Goal: Task Accomplishment & Management: Complete application form

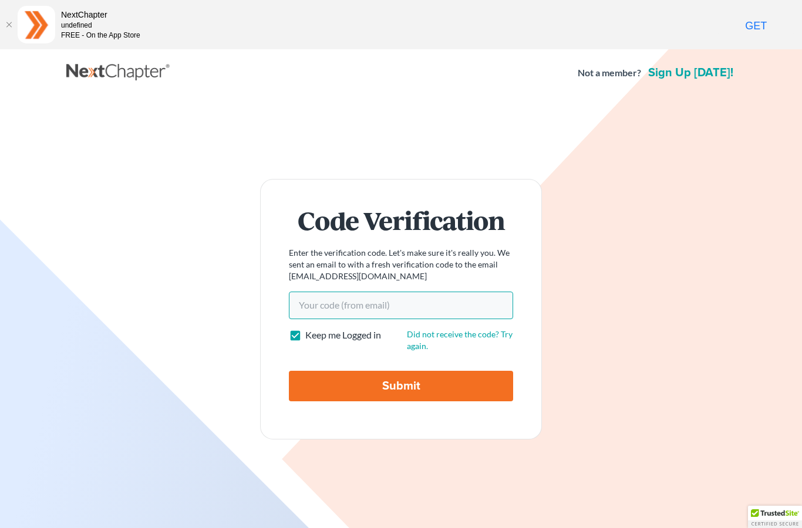
click at [356, 319] on input "Your code(from email)" at bounding box center [401, 305] width 224 height 27
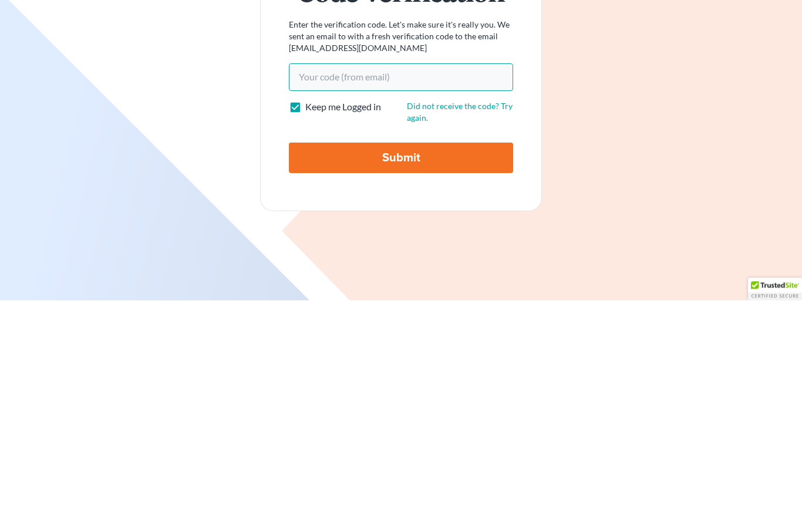
click at [352, 292] on input "Your code(from email)" at bounding box center [401, 305] width 224 height 27
type input "c0eb59"
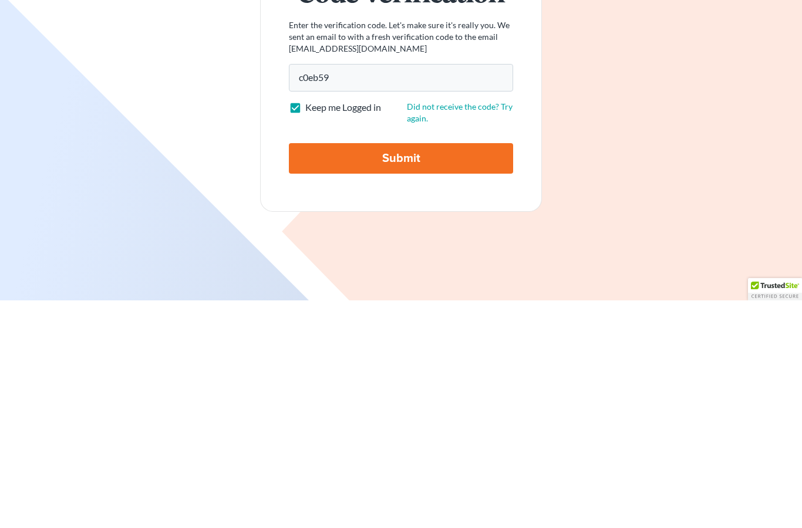
click at [404, 371] on input "Submit" at bounding box center [401, 386] width 224 height 31
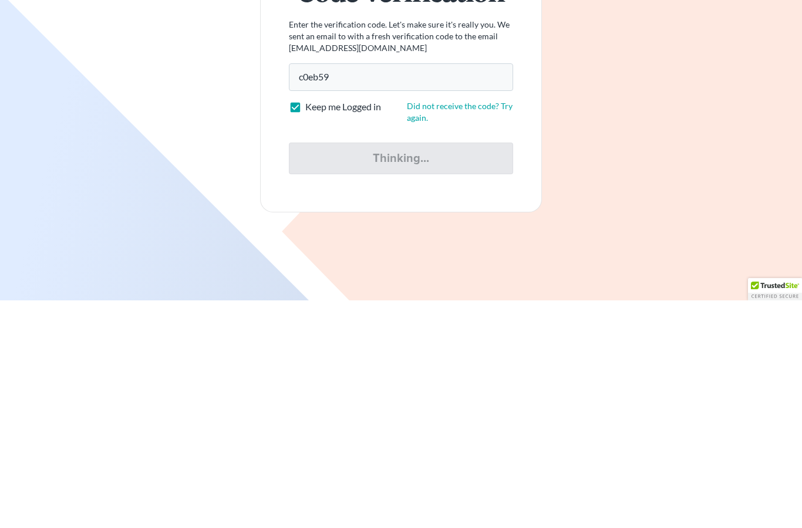
type input "Thinking..."
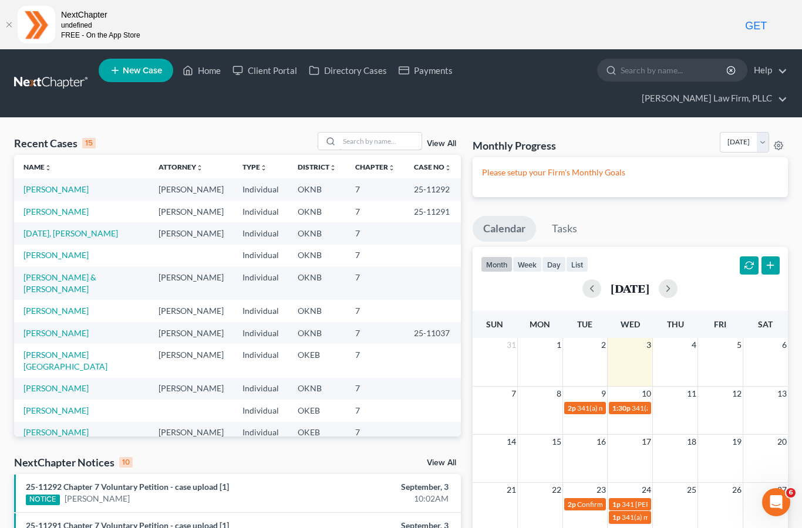
click at [366, 133] on input "search" at bounding box center [380, 141] width 82 height 17
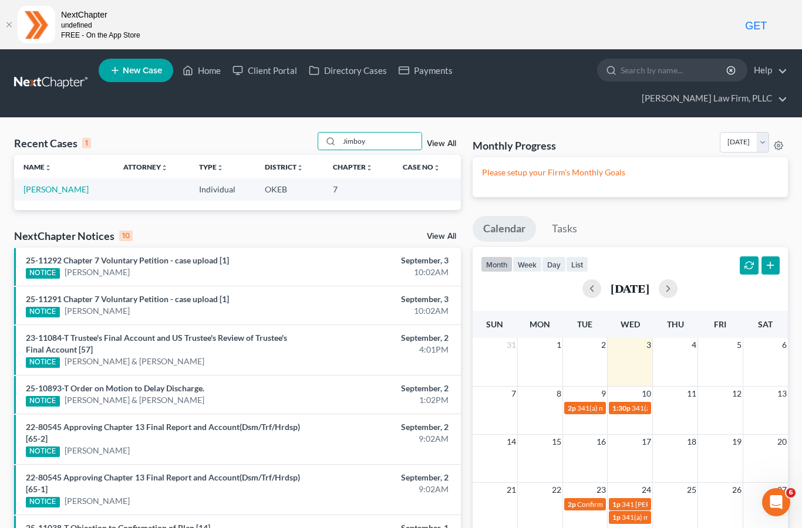
type input "Jimboy"
click at [69, 184] on link "[PERSON_NAME]" at bounding box center [55, 189] width 65 height 10
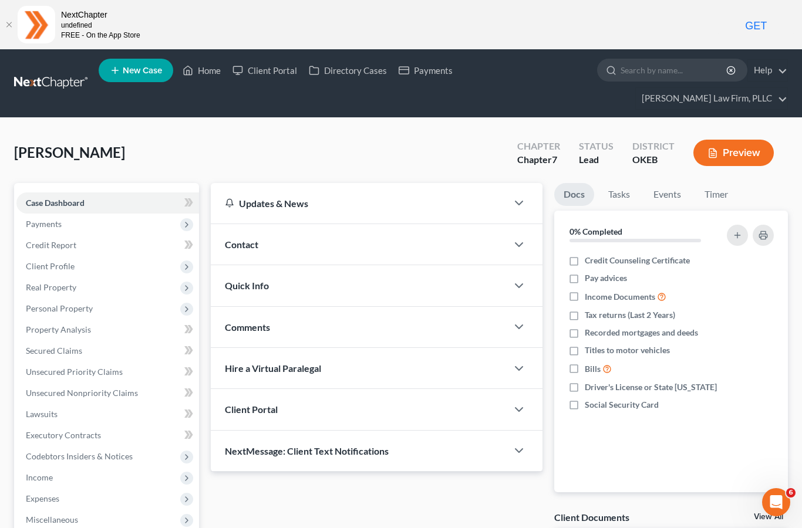
click at [45, 261] on span "Client Profile" at bounding box center [50, 266] width 49 height 10
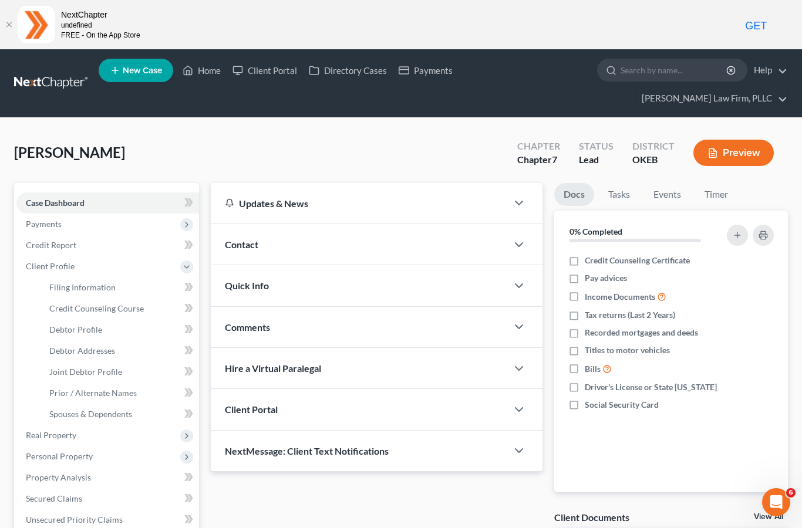
click at [73, 303] on span "Credit Counseling Course" at bounding box center [96, 308] width 94 height 10
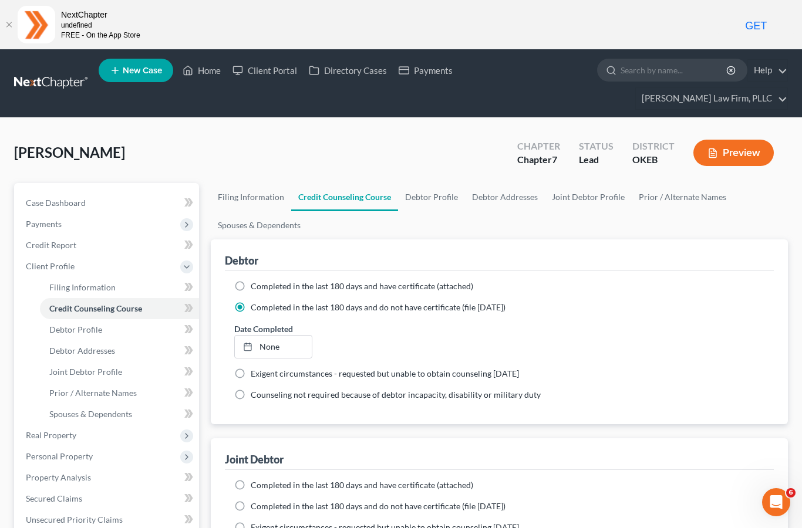
click at [73, 325] on span "Debtor Profile" at bounding box center [75, 330] width 53 height 10
select select "1"
select select "2"
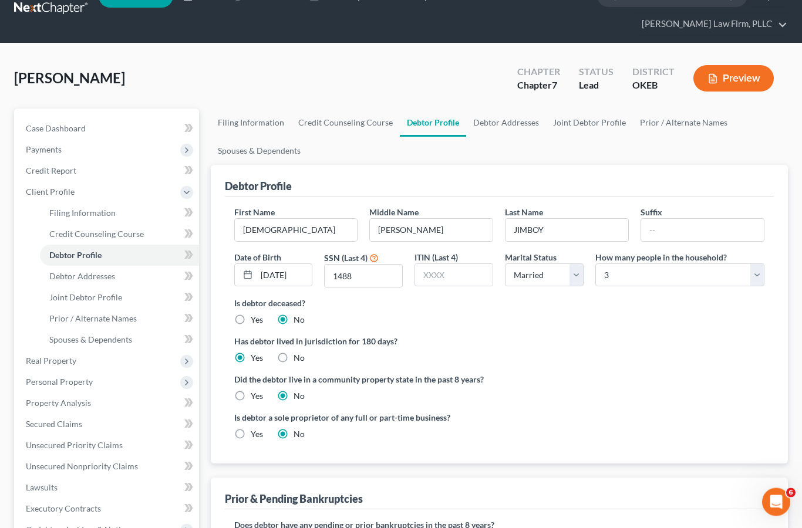
scroll to position [75, 0]
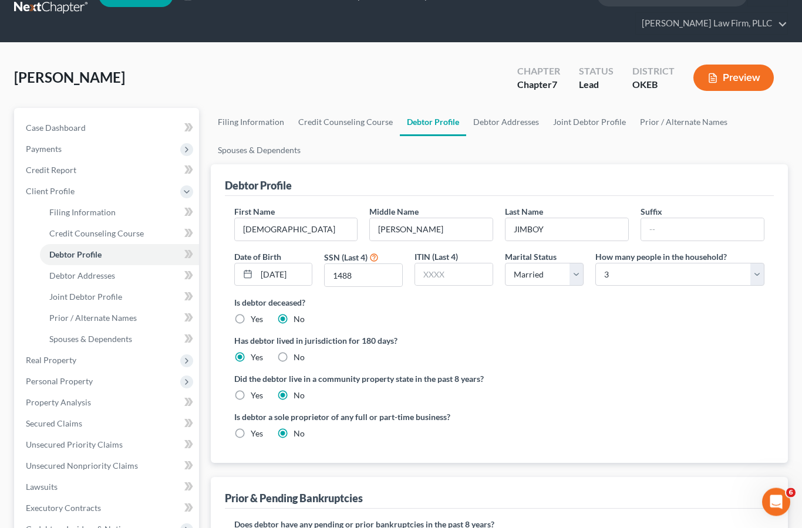
click at [87, 266] on link "Debtor Addresses" at bounding box center [119, 276] width 159 height 21
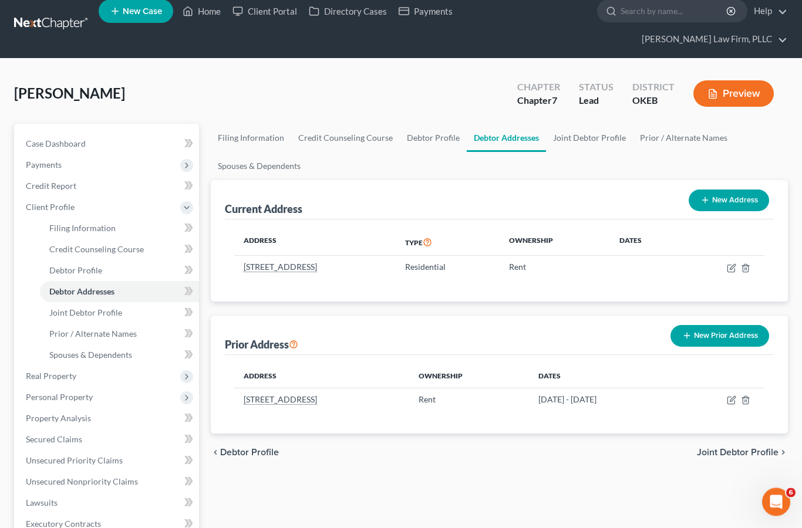
scroll to position [59, 0]
click at [729, 190] on button "New Address" at bounding box center [728, 201] width 80 height 22
select select "0"
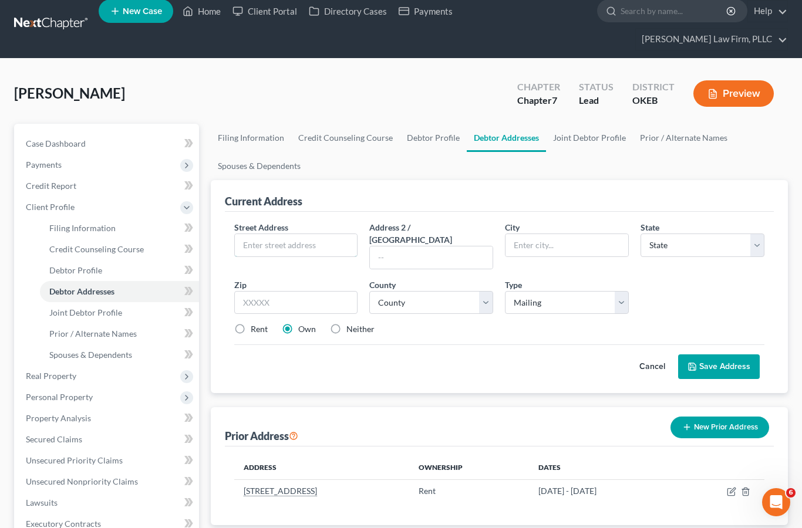
click at [305, 234] on input "text" at bounding box center [296, 245] width 123 height 22
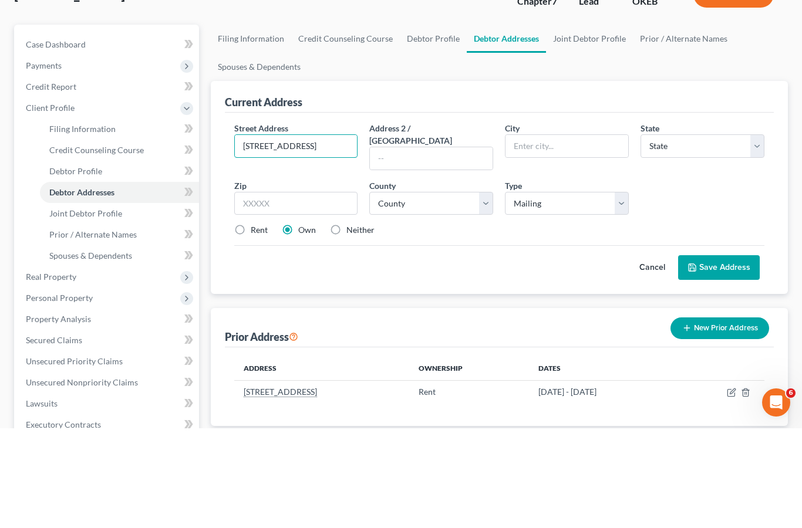
type input "[STREET_ADDRESS]"
click at [305, 292] on input "text" at bounding box center [296, 303] width 124 height 23
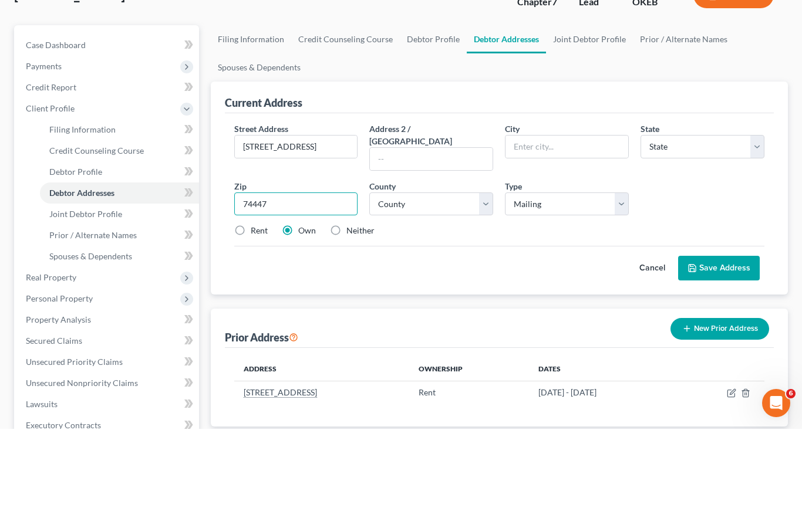
type input "74447"
click at [478, 292] on select "County" at bounding box center [431, 303] width 124 height 23
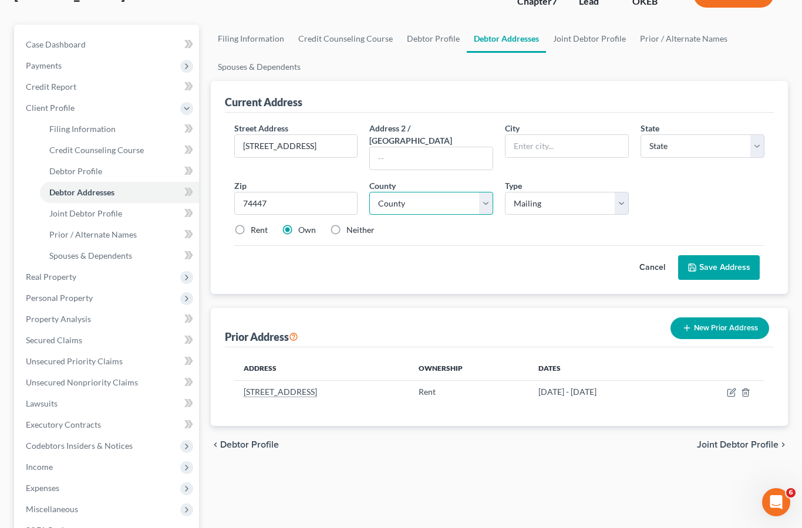
type input "Okmulgee"
select select "37"
click at [458, 192] on select "County [GEOGRAPHIC_DATA] [GEOGRAPHIC_DATA] [GEOGRAPHIC_DATA] [GEOGRAPHIC_DATA] …" at bounding box center [431, 203] width 124 height 23
select select "55"
click at [251, 224] on label "Rent" at bounding box center [259, 230] width 17 height 12
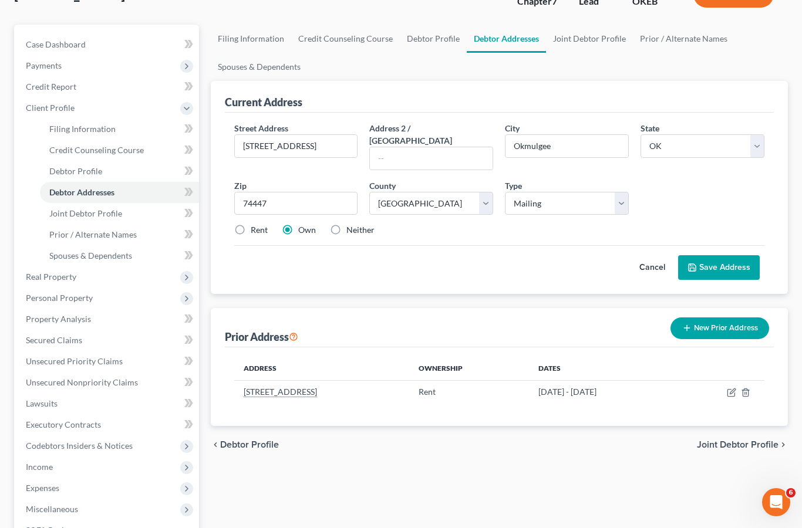
click at [255, 224] on input "Rent" at bounding box center [259, 228] width 8 height 8
radio input "true"
click at [718, 255] on button "Save Address" at bounding box center [719, 267] width 82 height 25
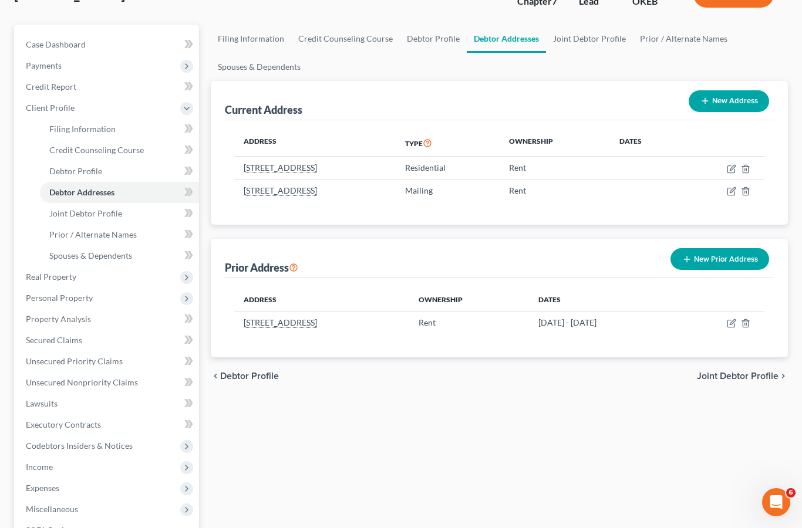
click at [728, 165] on icon "button" at bounding box center [730, 168] width 7 height 7
select select "37"
select select "55"
select select "0"
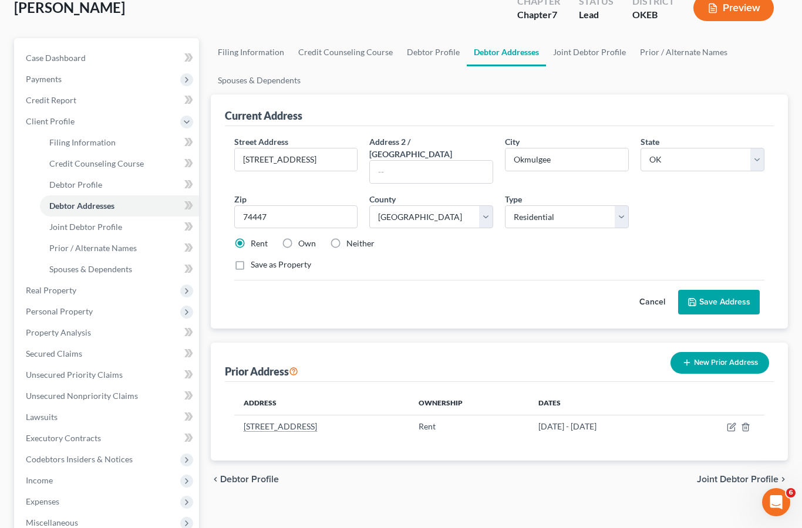
scroll to position [127, 0]
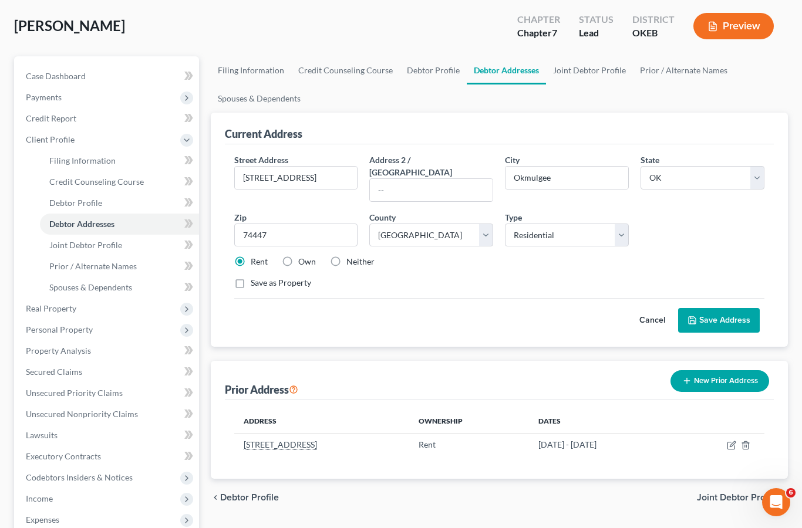
click at [714, 370] on button "New Prior Address" at bounding box center [719, 381] width 99 height 22
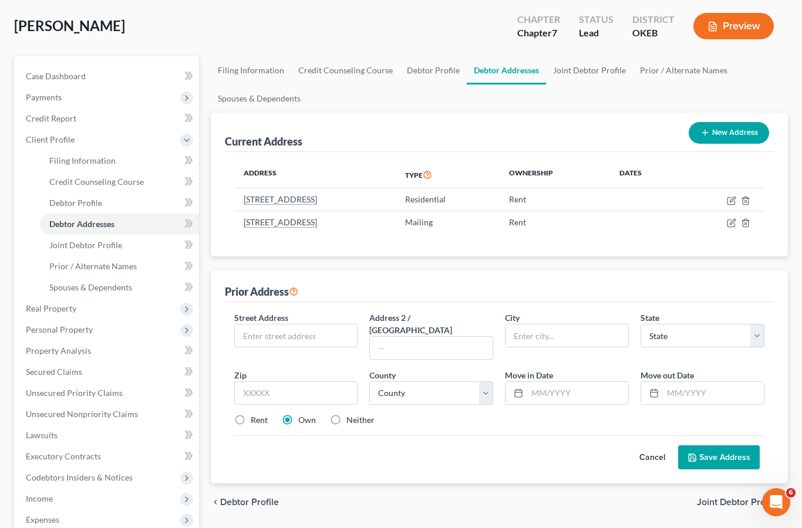
click at [291, 325] on input "text" at bounding box center [296, 336] width 123 height 22
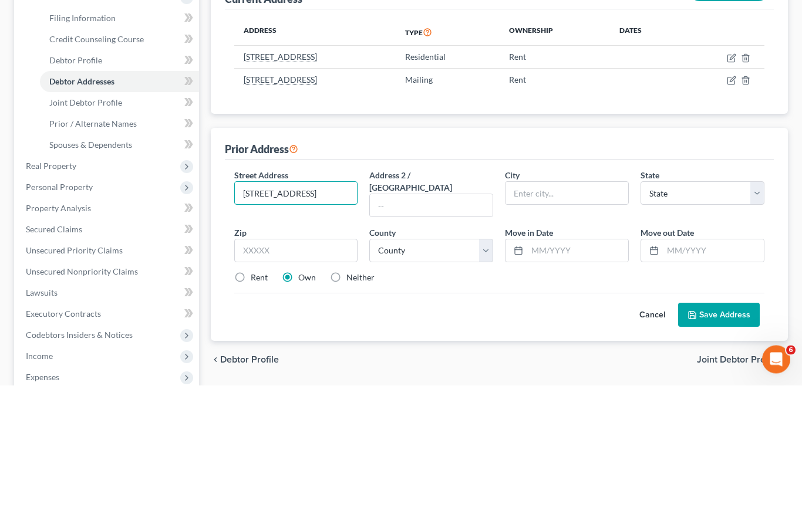
type input "[STREET_ADDRESS]"
click at [321, 382] on input "text" at bounding box center [296, 393] width 124 height 23
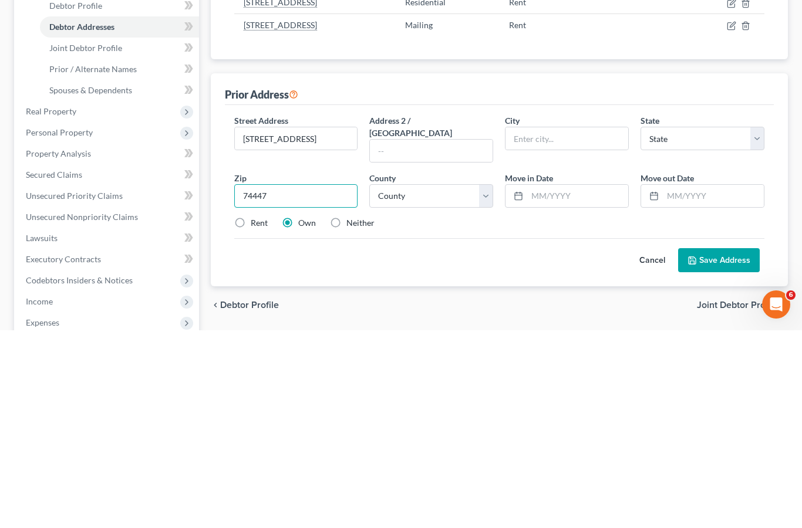
type input "74447"
click at [251, 415] on label "Rent" at bounding box center [259, 421] width 17 height 12
click at [255, 415] on input "Rent" at bounding box center [259, 419] width 8 height 8
radio input "true"
type input "Okmulgee"
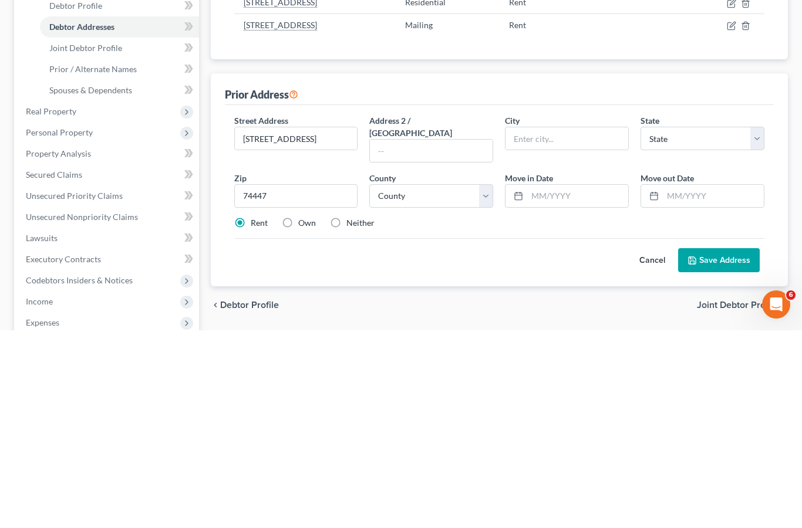
select select "37"
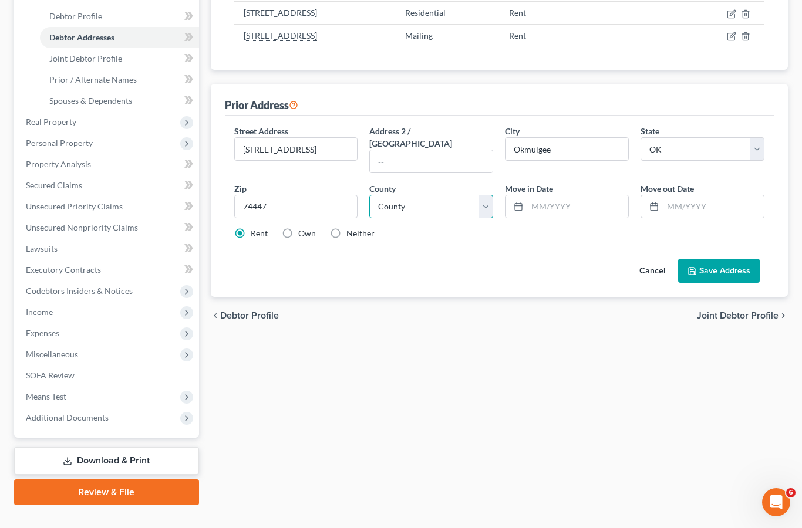
click at [427, 195] on select "County [GEOGRAPHIC_DATA] [GEOGRAPHIC_DATA] [GEOGRAPHIC_DATA] [GEOGRAPHIC_DATA] …" at bounding box center [431, 206] width 124 height 23
select select "55"
click at [686, 195] on input "text" at bounding box center [713, 206] width 101 height 22
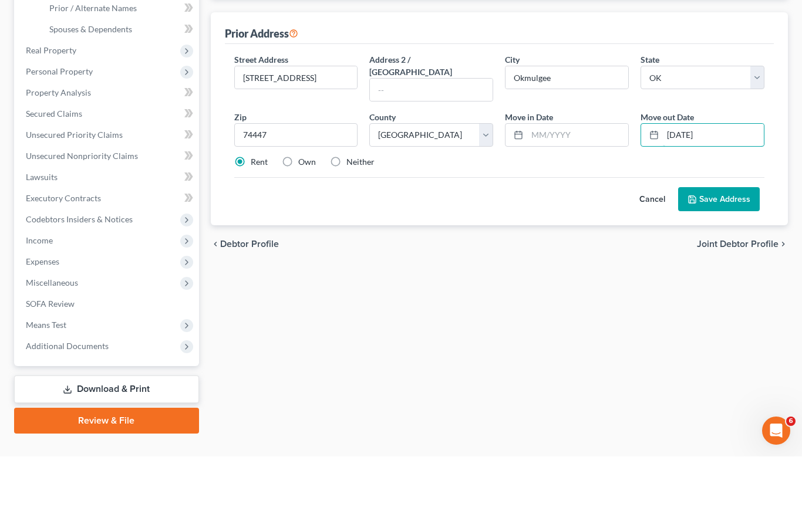
type input "[DATE]"
click at [552, 195] on input "text" at bounding box center [577, 206] width 101 height 22
type input "[DATE]"
click at [723, 259] on button "Save Address" at bounding box center [719, 271] width 82 height 25
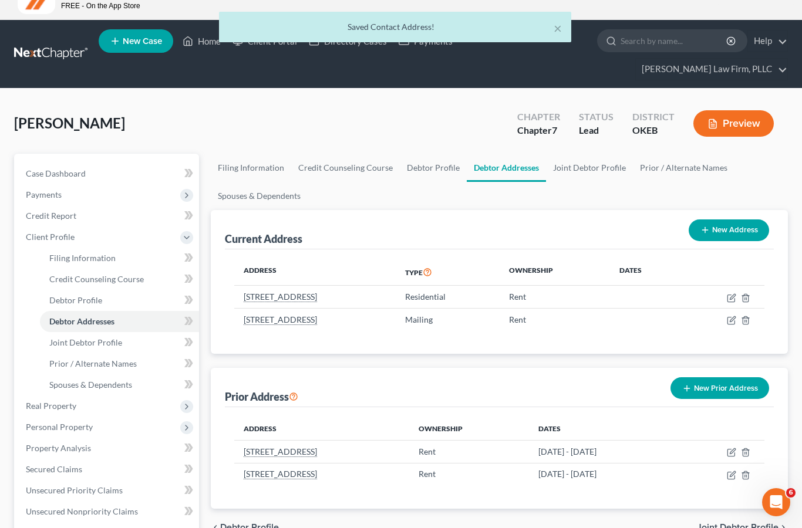
scroll to position [0, 0]
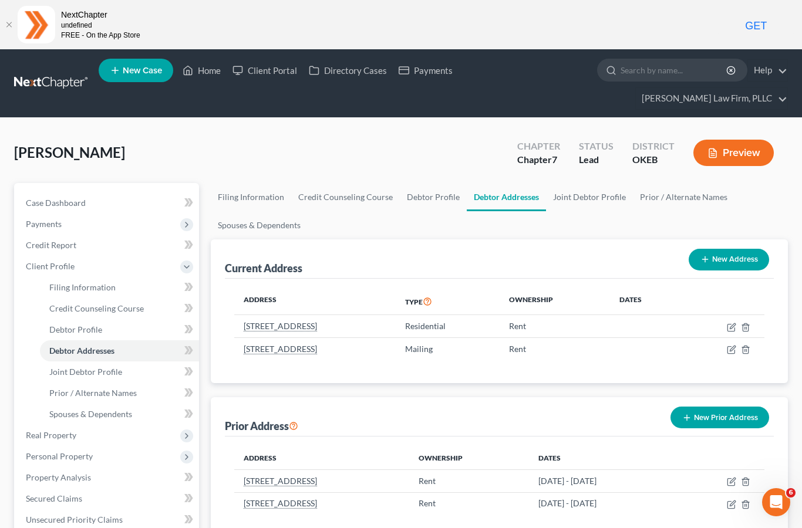
click at [727, 501] on icon "button" at bounding box center [730, 504] width 7 height 7
select select "37"
select select "55"
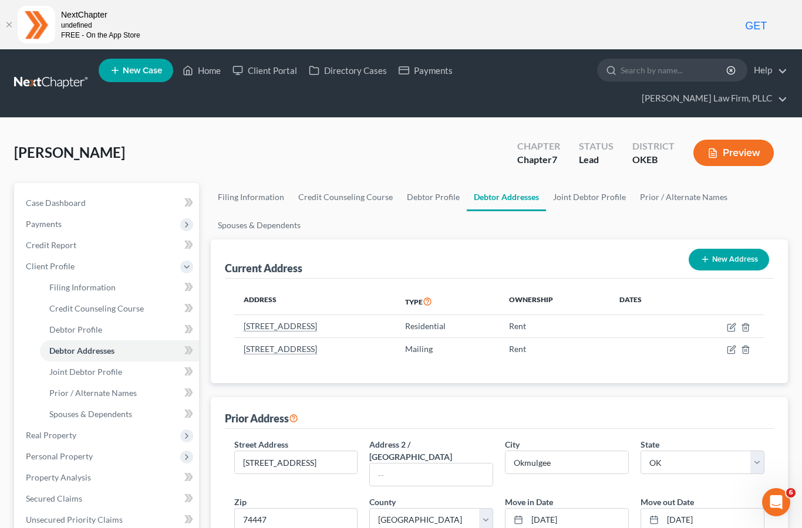
click at [548, 509] on input "[DATE]" at bounding box center [577, 520] width 101 height 22
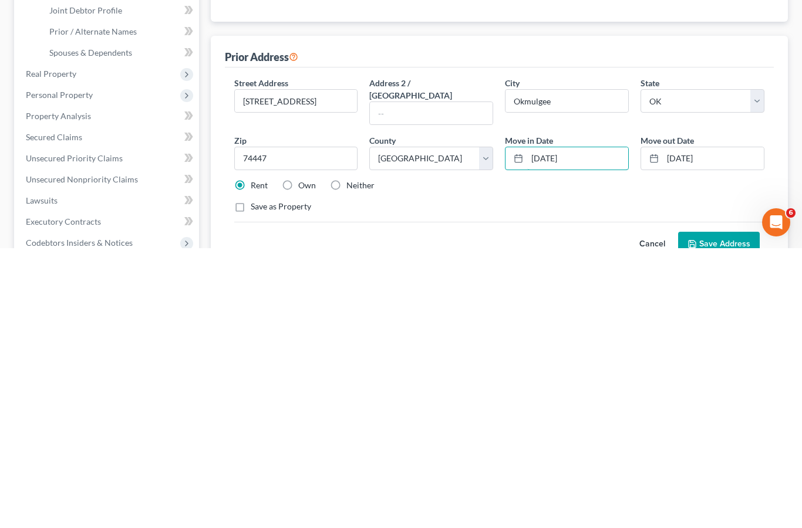
click at [551, 427] on input "[DATE]" at bounding box center [577, 438] width 101 height 22
type input "[DATE]"
click at [714, 512] on button "Save Address" at bounding box center [719, 524] width 82 height 25
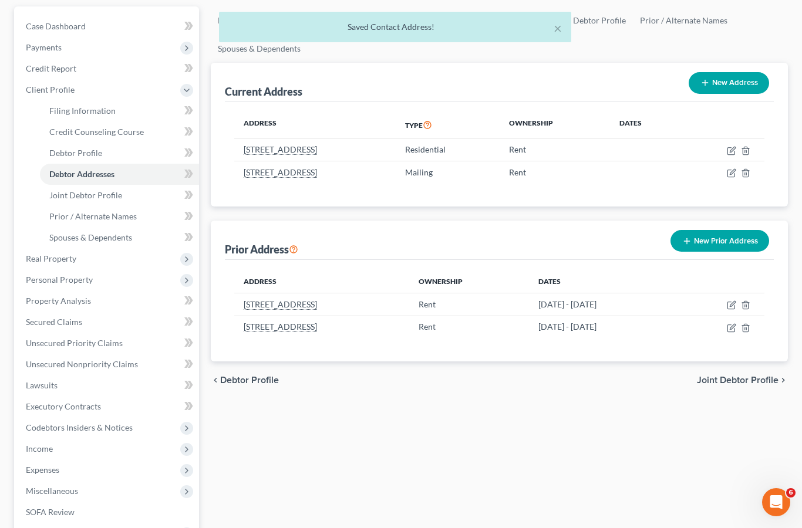
scroll to position [146, 0]
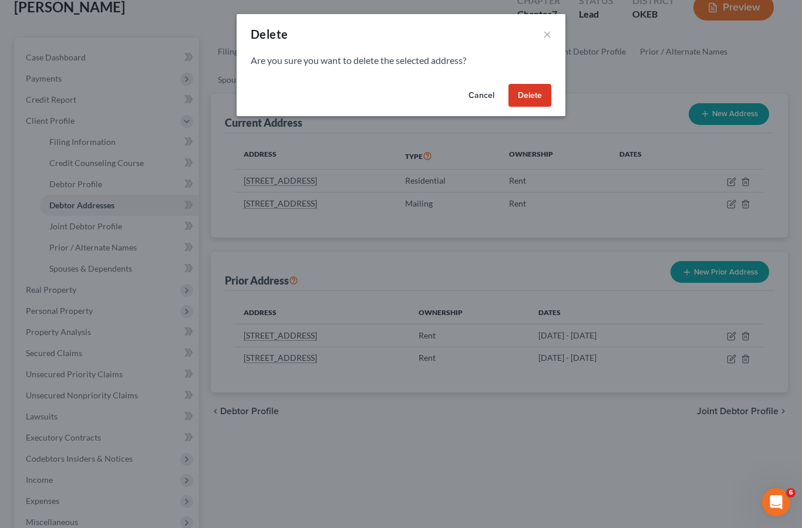
click at [529, 93] on button "Delete" at bounding box center [529, 95] width 43 height 23
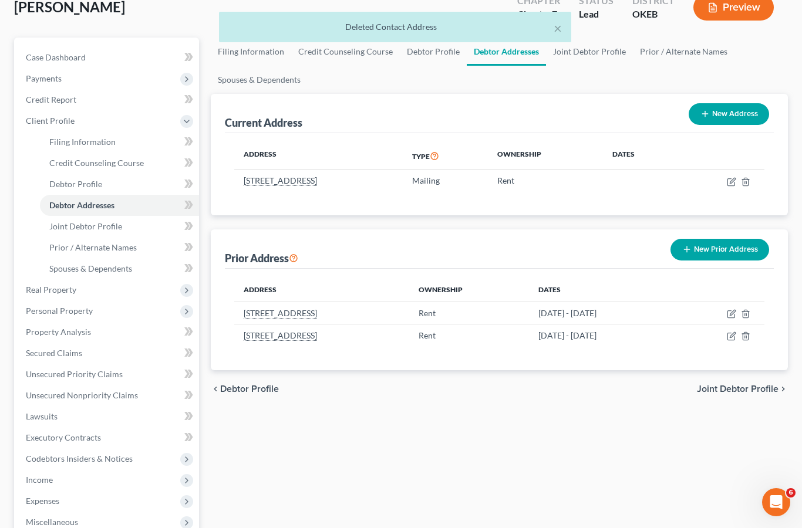
click at [730, 178] on icon "button" at bounding box center [731, 180] width 5 height 5
select select "37"
select select "55"
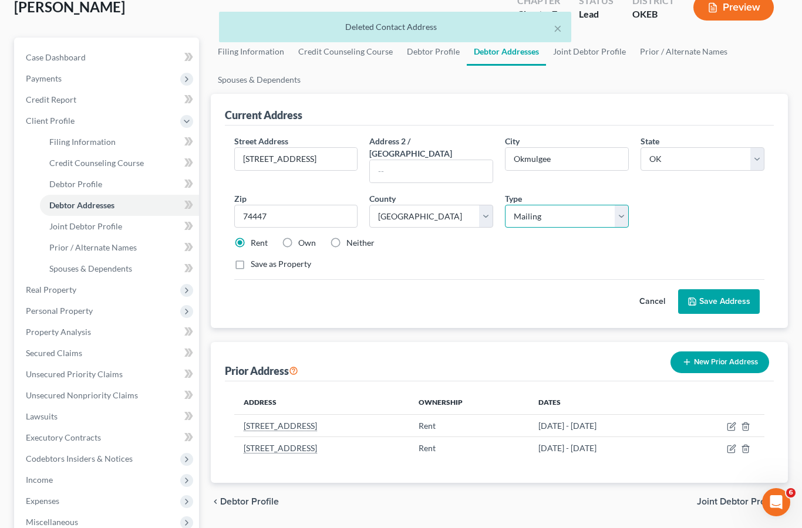
click at [608, 205] on select "Select Residential Mailing Rental Business" at bounding box center [567, 216] width 124 height 23
select select "0"
click at [717, 289] on button "Save Address" at bounding box center [719, 301] width 82 height 25
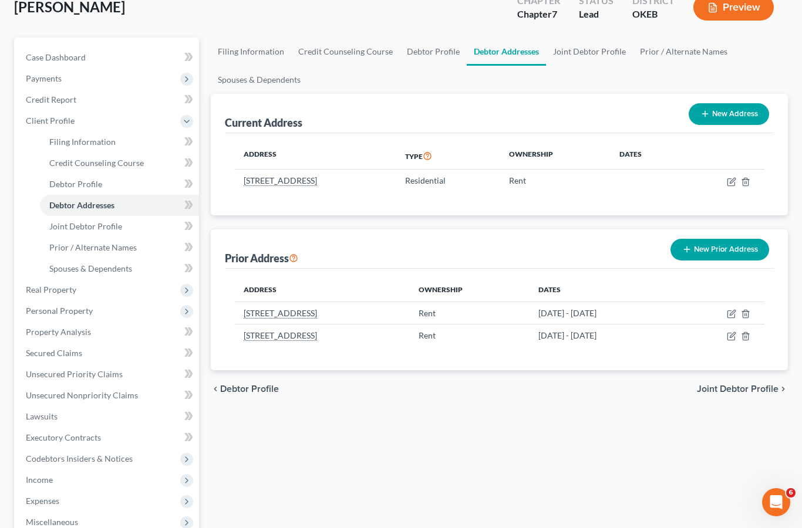
click at [90, 221] on span "Joint Debtor Profile" at bounding box center [85, 226] width 73 height 10
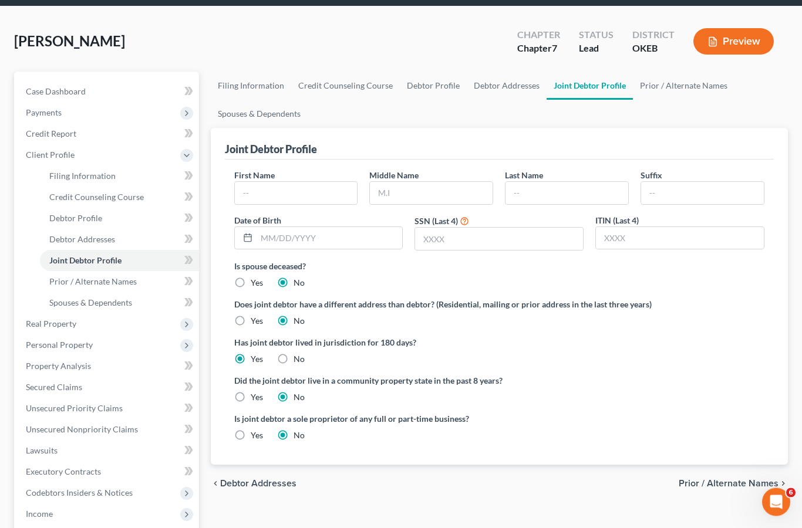
scroll to position [114, 0]
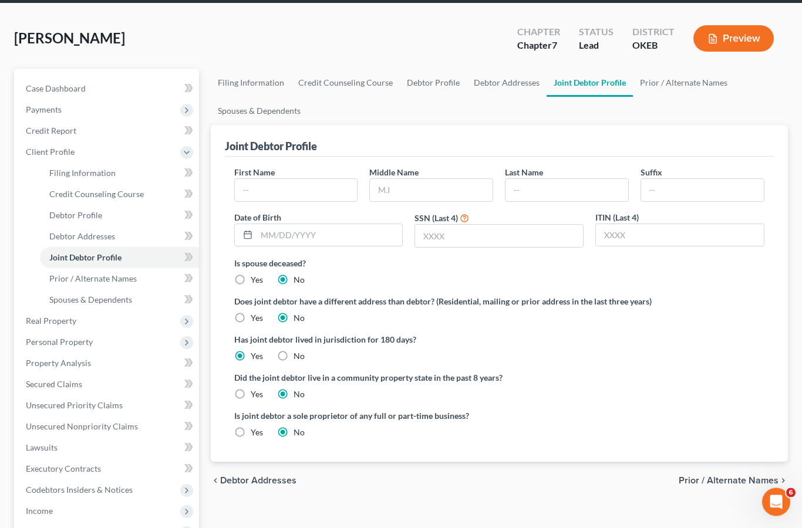
click at [96, 295] on span "Spouses & Dependents" at bounding box center [90, 300] width 83 height 10
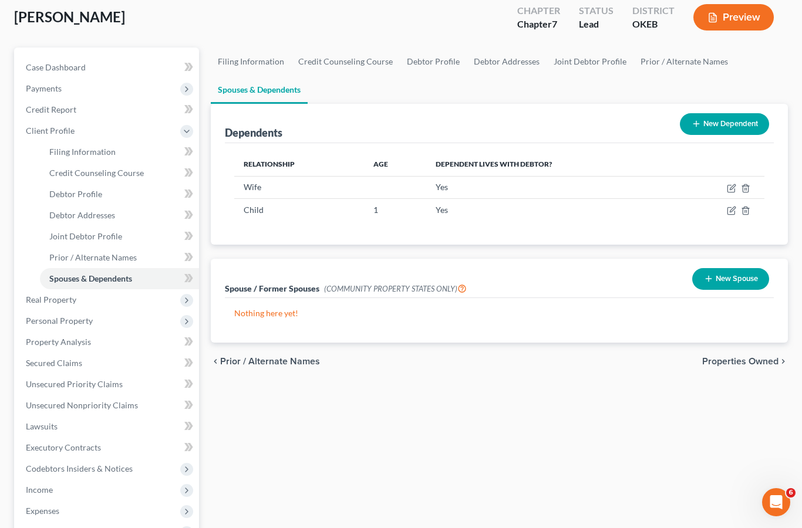
scroll to position [141, 0]
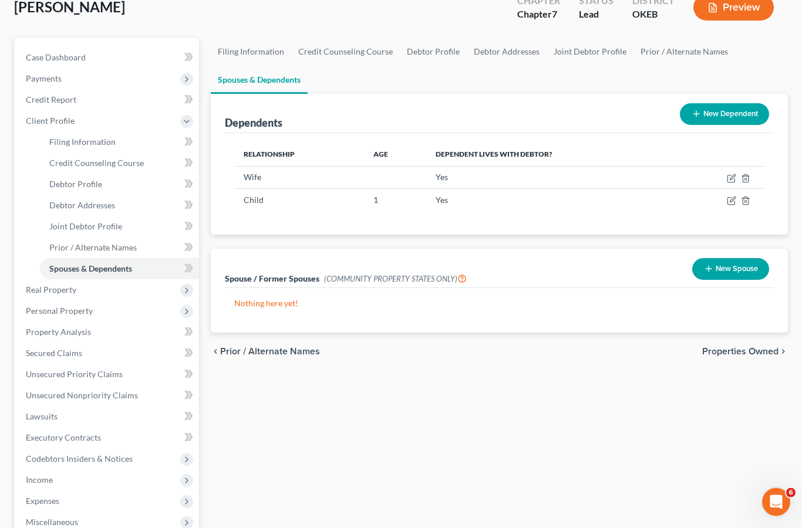
click at [50, 285] on span "Real Property" at bounding box center [51, 290] width 50 height 10
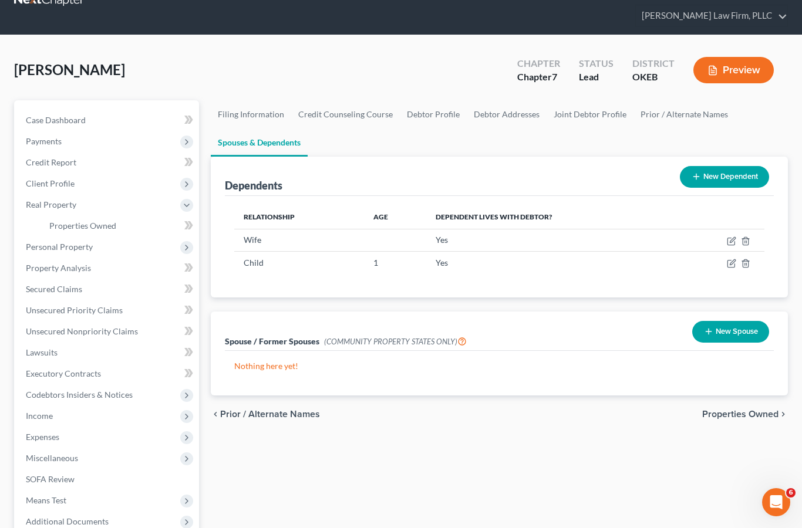
scroll to position [72, 0]
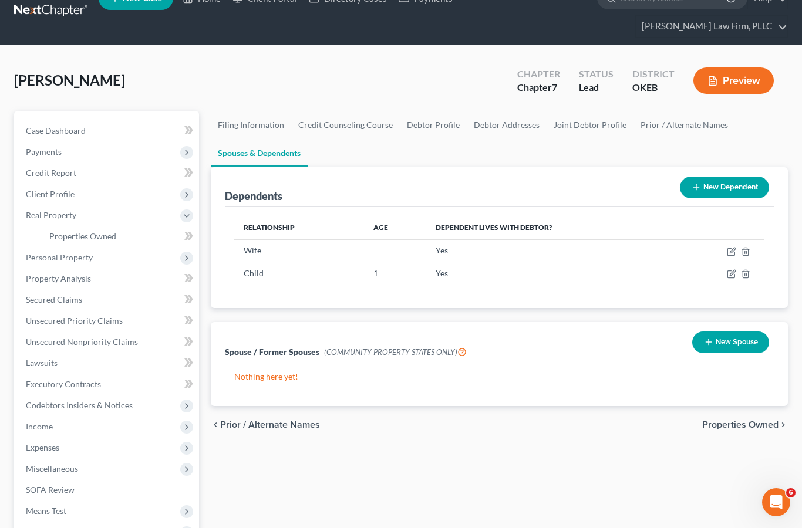
click at [728, 177] on button "New Dependent" at bounding box center [724, 188] width 89 height 22
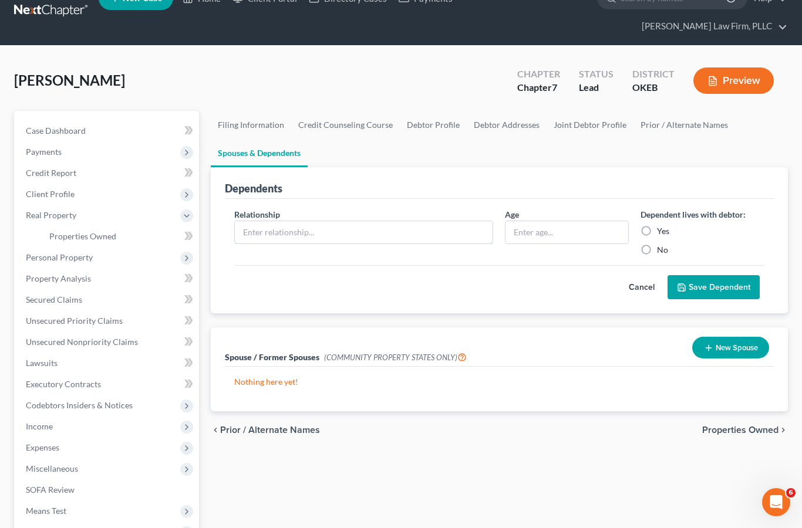
click at [460, 221] on input "text" at bounding box center [364, 232] width 258 height 22
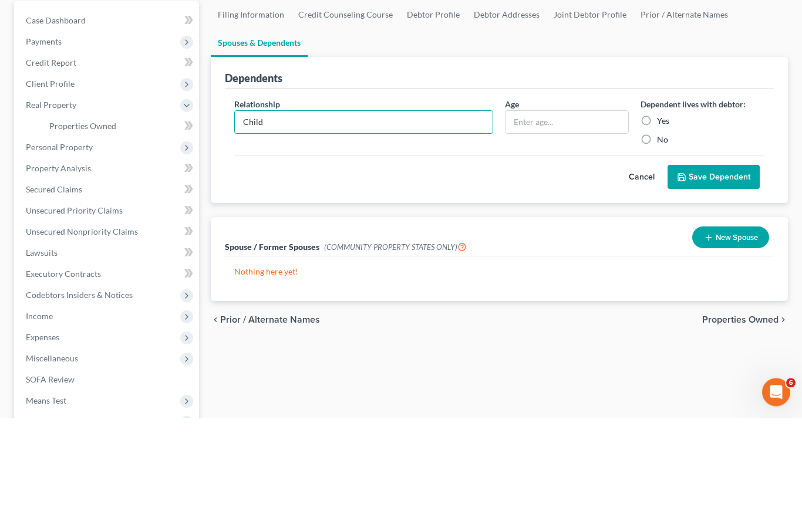
type input "Child"
click at [562, 221] on input "text" at bounding box center [566, 232] width 123 height 22
type input "5 months"
click at [657, 225] on label "Yes" at bounding box center [663, 231] width 12 height 12
click at [661, 225] on input "Yes" at bounding box center [665, 229] width 8 height 8
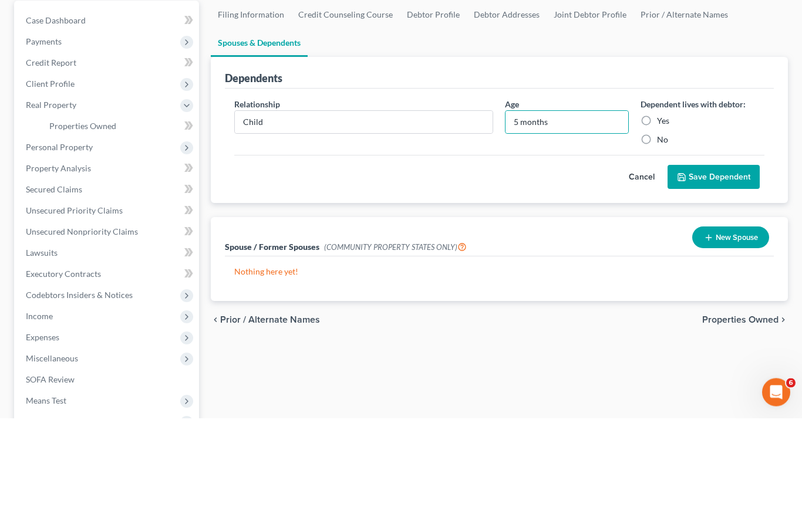
radio input "true"
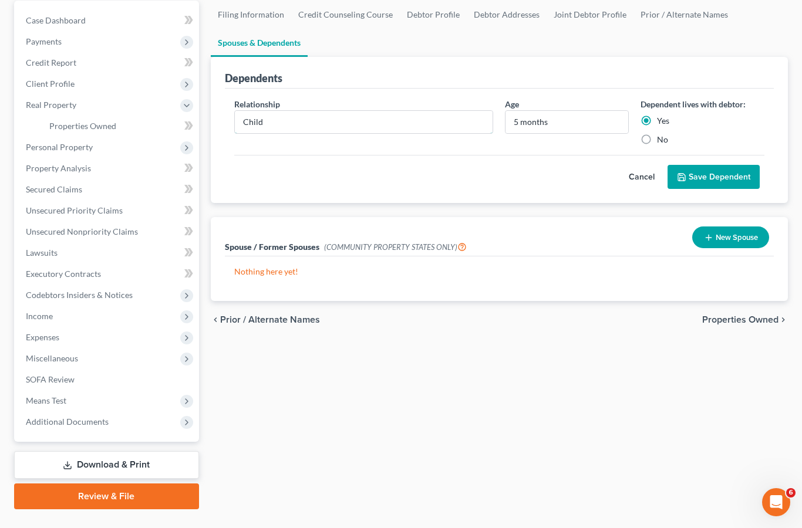
click at [349, 111] on input "Child" at bounding box center [364, 122] width 258 height 22
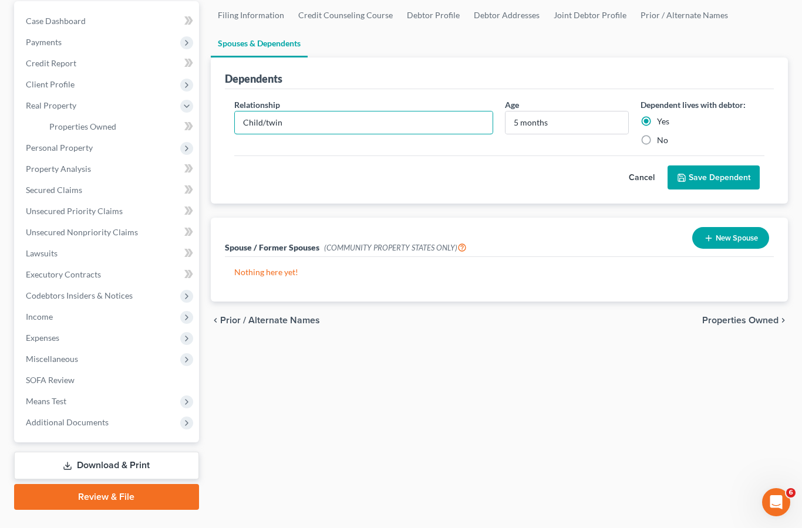
type input "Child/twin"
click at [718, 165] on button "Save Dependent" at bounding box center [713, 177] width 92 height 25
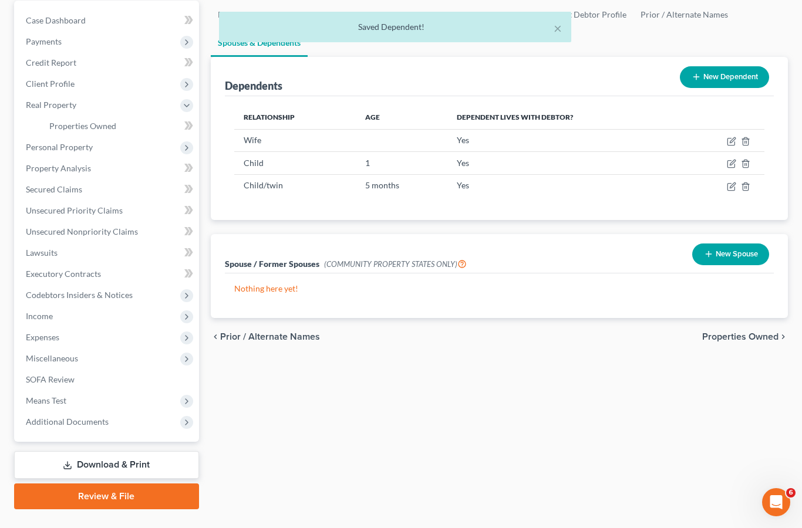
click at [727, 66] on button "New Dependent" at bounding box center [724, 77] width 89 height 22
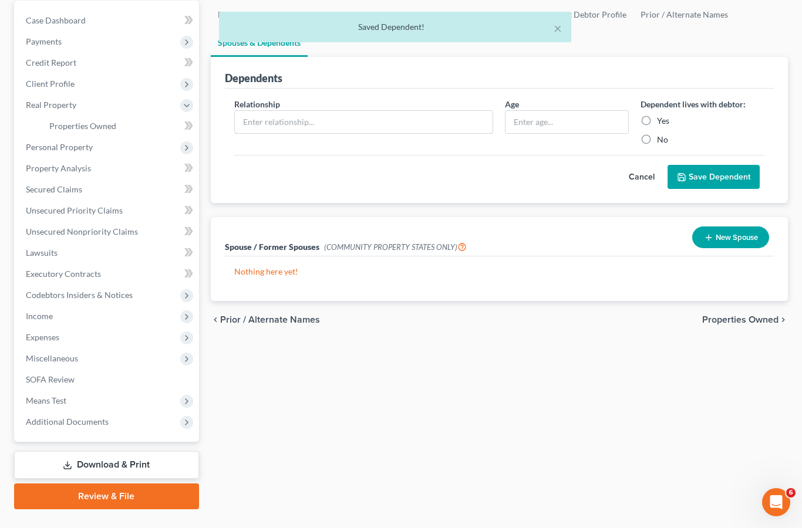
click at [393, 111] on input "text" at bounding box center [364, 122] width 258 height 22
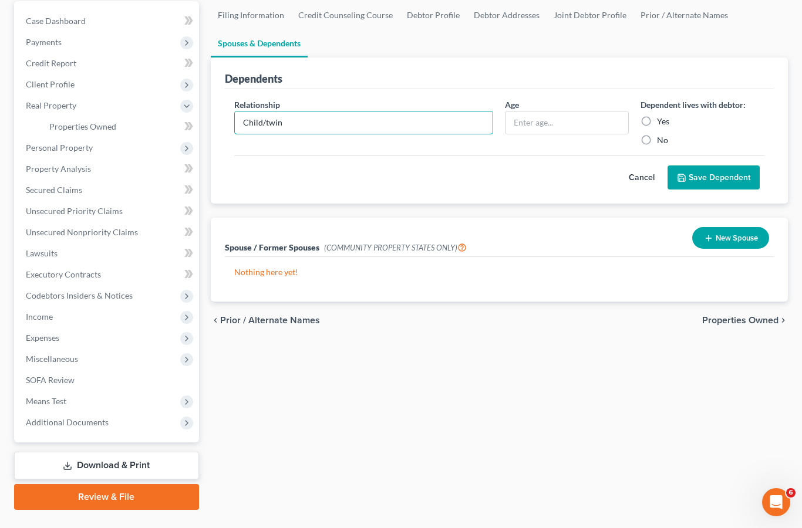
type input "Child/twin"
click at [559, 99] on div "Age" at bounding box center [567, 123] width 136 height 48
click at [565, 112] on input "text" at bounding box center [566, 123] width 123 height 22
type input "5 months"
click at [657, 116] on label "Yes" at bounding box center [663, 122] width 12 height 12
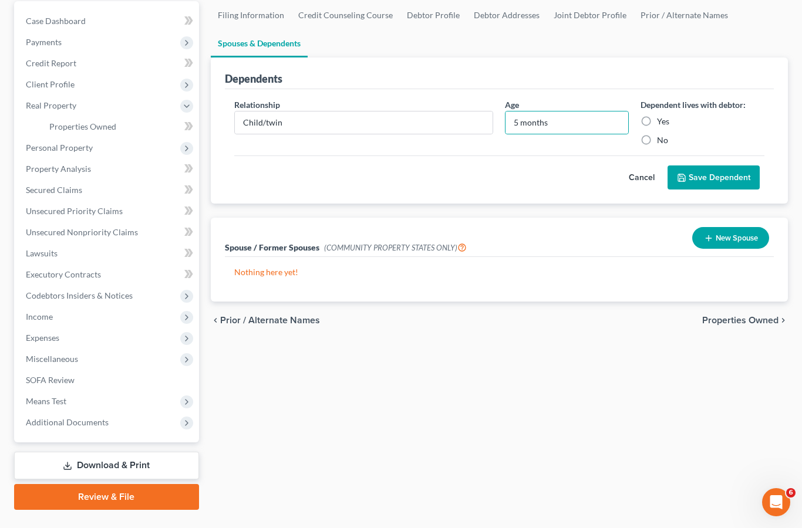
click at [661, 116] on input "Yes" at bounding box center [665, 120] width 8 height 8
radio input "true"
click at [724, 165] on button "Save Dependent" at bounding box center [713, 177] width 92 height 25
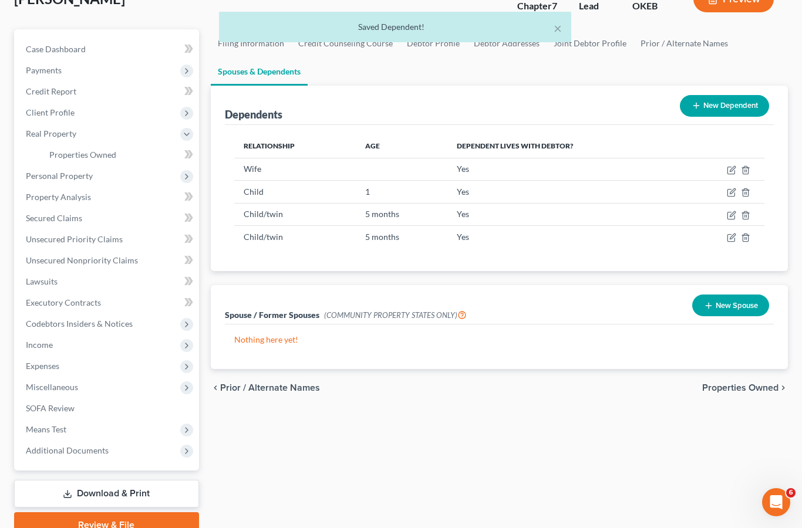
scroll to position [153, 0]
click at [727, 188] on icon "button" at bounding box center [731, 192] width 9 height 9
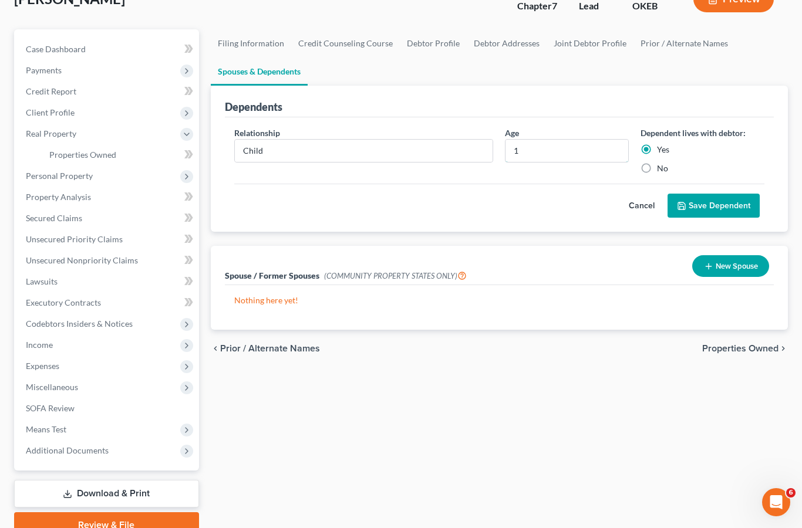
click at [549, 140] on input "1" at bounding box center [566, 151] width 123 height 22
type input "1"
type input "1 year 9 months"
click at [720, 194] on button "Save Dependent" at bounding box center [713, 206] width 92 height 25
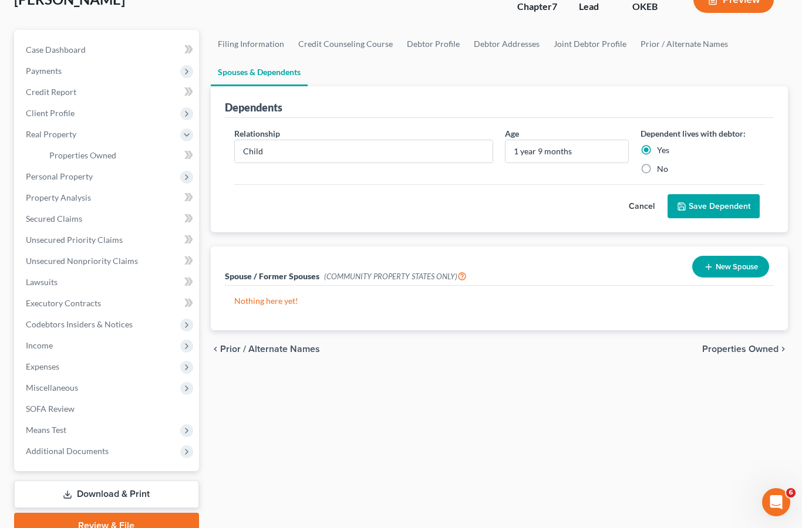
scroll to position [154, 0]
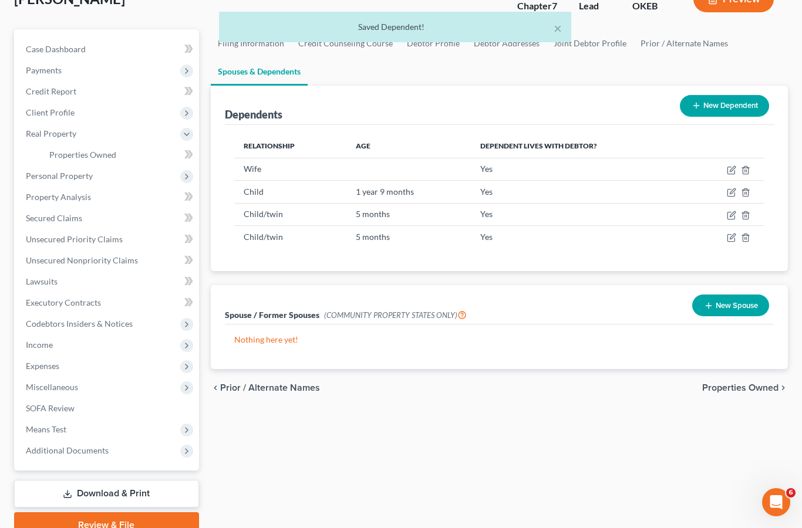
click at [75, 171] on span "Personal Property" at bounding box center [59, 176] width 67 height 10
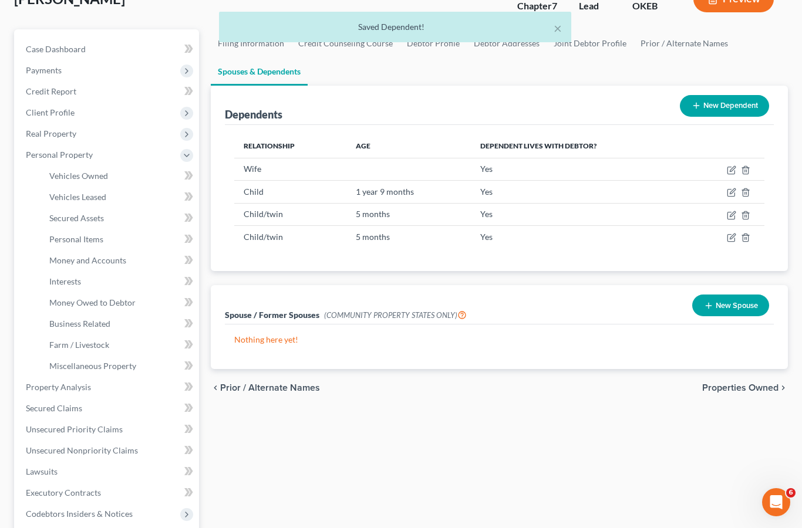
click at [73, 171] on span "Vehicles Owned" at bounding box center [78, 176] width 59 height 10
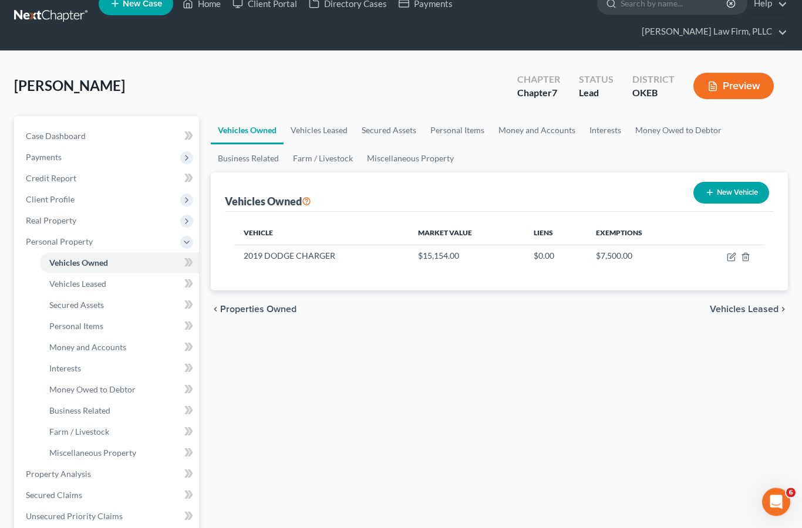
scroll to position [67, 0]
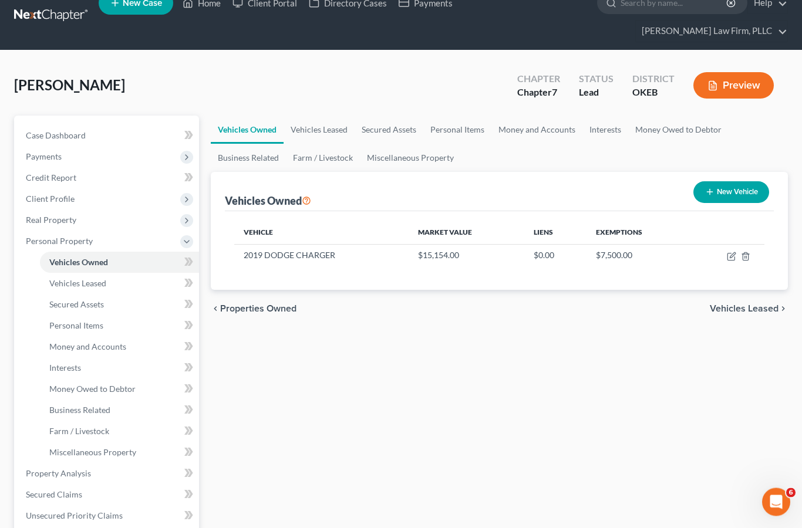
click at [75, 173] on span "Credit Report" at bounding box center [51, 178] width 50 height 10
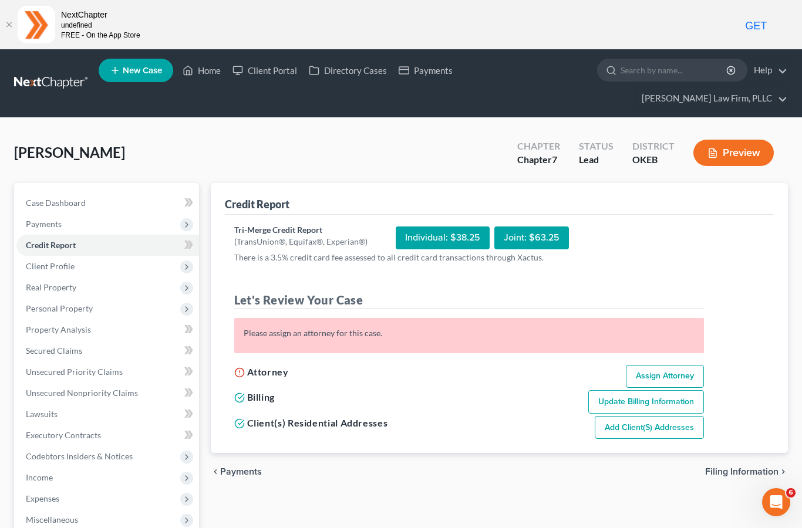
click at [442, 227] on div "Individual: $38.25" at bounding box center [443, 238] width 94 height 23
click at [666, 365] on link "Assign Attorney" at bounding box center [665, 376] width 78 height 23
select select "1"
select select "0"
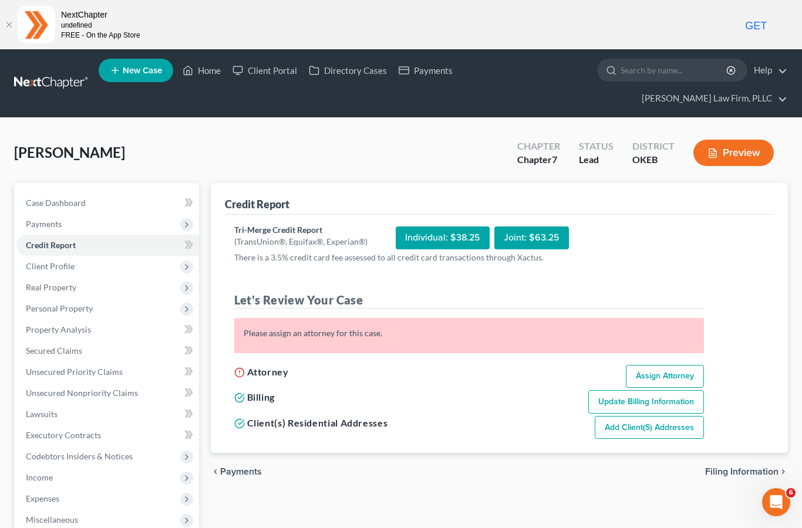
select select "37"
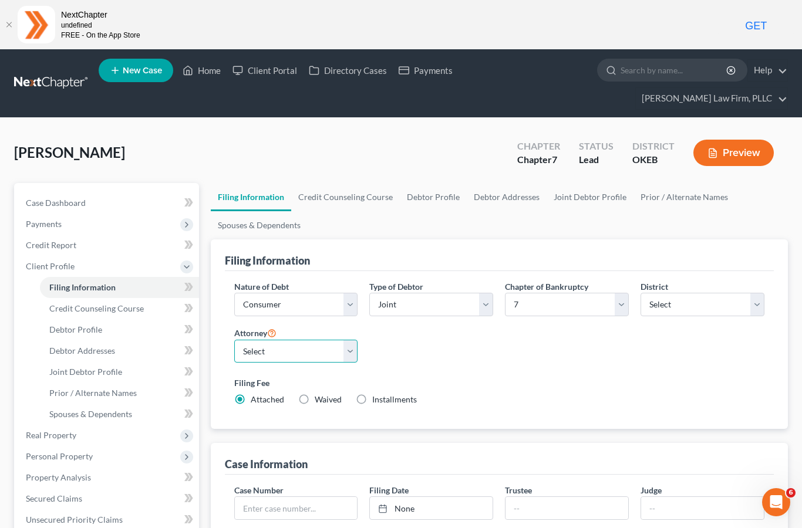
click at [342, 340] on select "Select [PERSON_NAME] - OKNB [PERSON_NAME] - OKNB [PERSON_NAME] - OKEB [PERSON_N…" at bounding box center [296, 351] width 124 height 23
select select "2"
click at [109, 446] on span "Personal Property" at bounding box center [107, 456] width 183 height 21
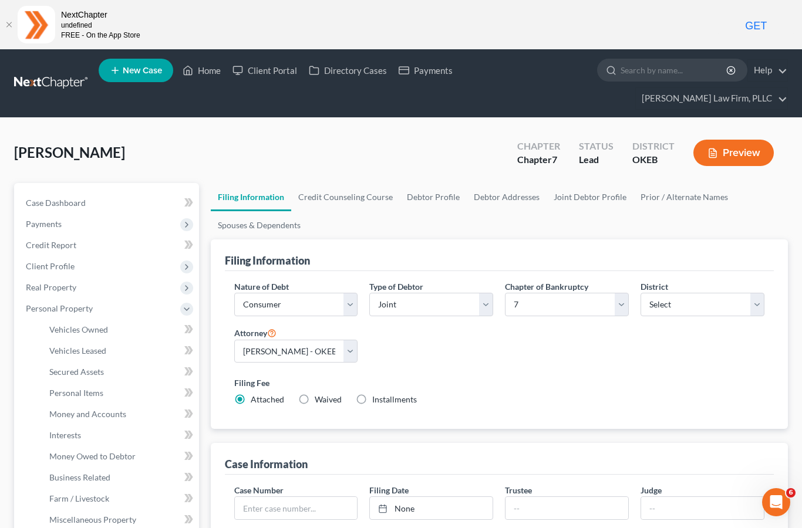
click at [97, 235] on link "Credit Report" at bounding box center [107, 245] width 183 height 21
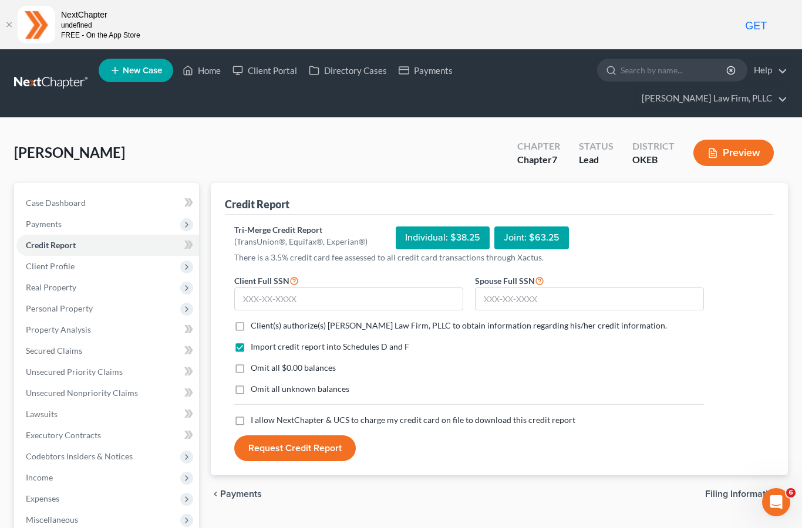
click at [251, 320] on label "Client(s) authorize(s) [PERSON_NAME] Law Firm, PLLC to obtain information regar…" at bounding box center [459, 326] width 416 height 12
click at [255, 320] on input "Client(s) authorize(s) [PERSON_NAME] Law Firm, PLLC to obtain information regar…" at bounding box center [259, 324] width 8 height 8
checkbox input "true"
click at [50, 198] on span "Case Dashboard" at bounding box center [56, 203] width 60 height 10
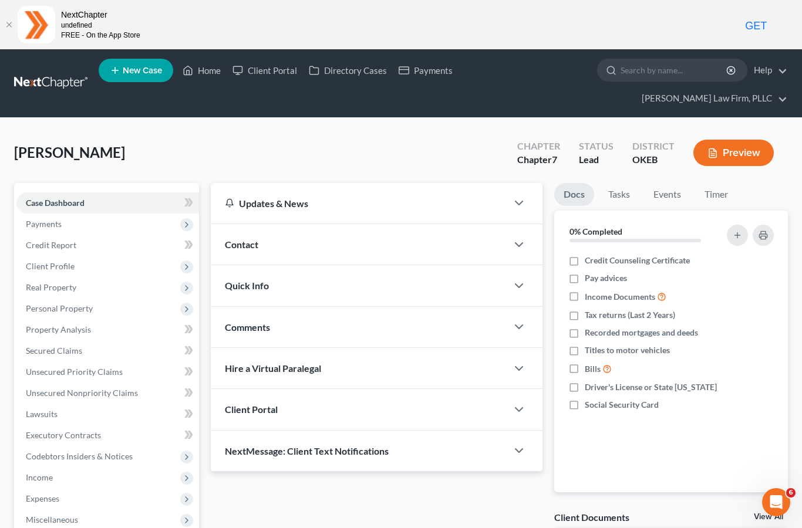
click at [56, 256] on span "Client Profile" at bounding box center [107, 266] width 183 height 21
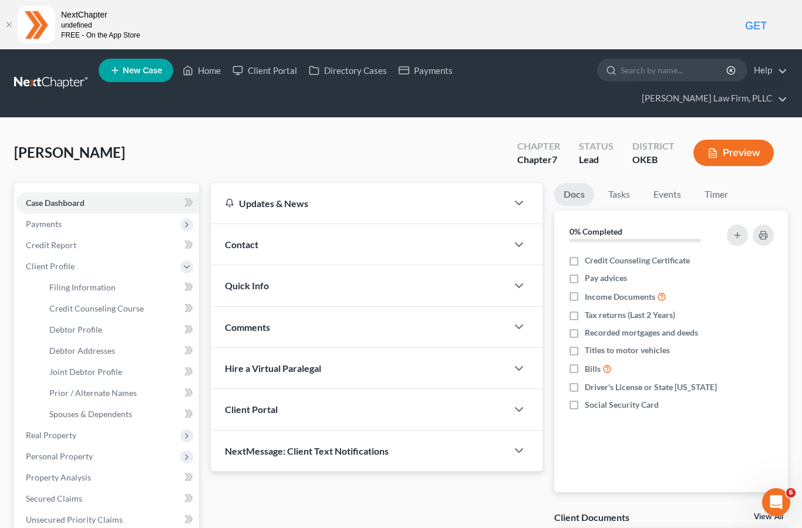
click at [79, 282] on span "Filing Information" at bounding box center [82, 287] width 66 height 10
select select "1"
select select "0"
select select "63"
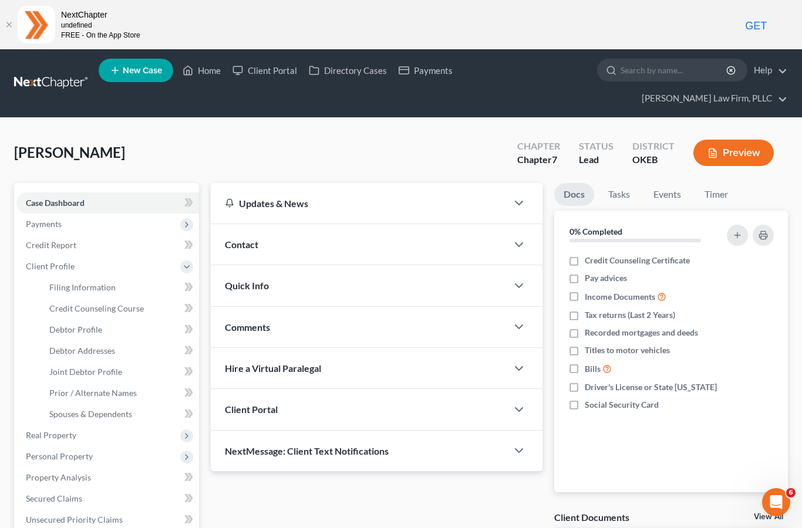
select select "2"
select select "37"
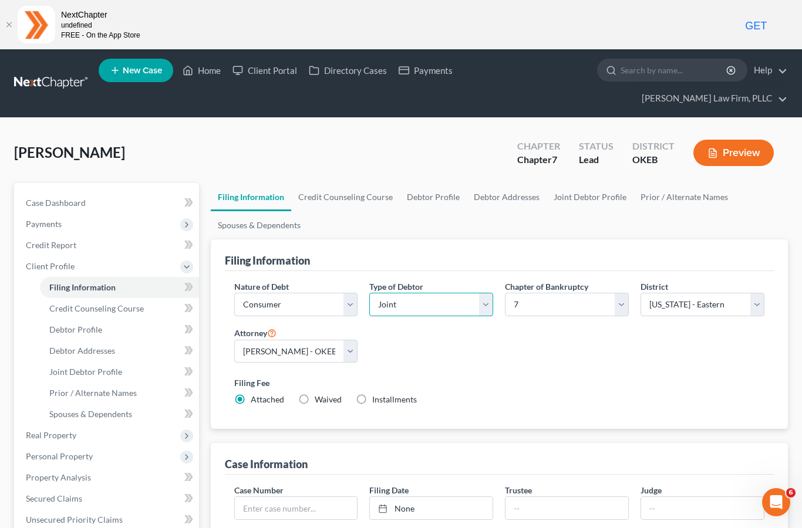
click at [452, 293] on select "Select Individual Joint" at bounding box center [431, 304] width 124 height 23
select select "0"
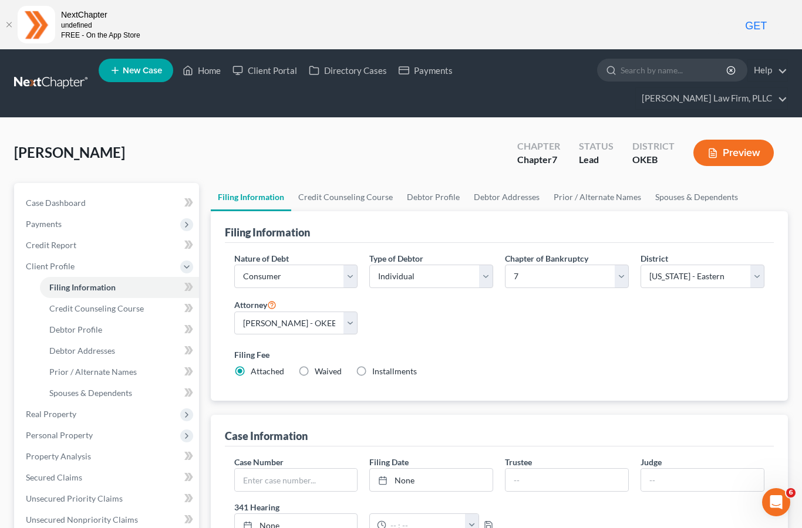
click at [107, 235] on link "Credit Report" at bounding box center [107, 245] width 183 height 21
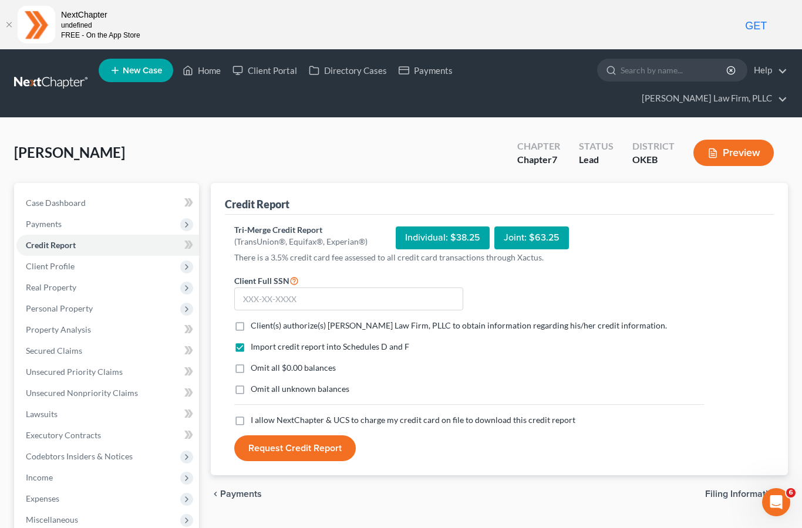
click at [251, 320] on label "Client(s) authorize(s) [PERSON_NAME] Law Firm, PLLC to obtain information regar…" at bounding box center [459, 326] width 416 height 12
click at [255, 320] on input "Client(s) authorize(s) [PERSON_NAME] Law Firm, PLLC to obtain information regar…" at bounding box center [259, 324] width 8 height 8
checkbox input "true"
click at [251, 362] on label "Omit all $0.00 balances" at bounding box center [293, 368] width 85 height 12
click at [255, 362] on input "Omit all $0.00 balances" at bounding box center [259, 366] width 8 height 8
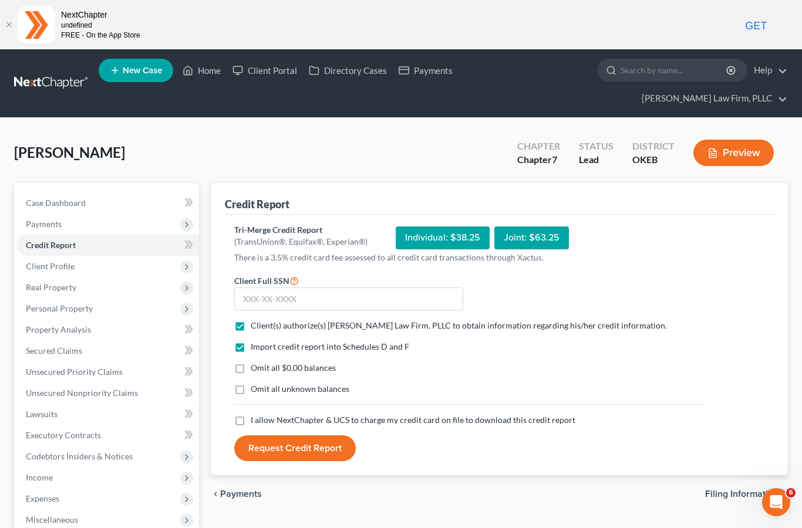
checkbox input "true"
click at [251, 414] on label "I allow NextChapter & UCS to charge my credit card on file to download this cre…" at bounding box center [413, 420] width 325 height 12
click at [255, 414] on input "I allow NextChapter & UCS to charge my credit card on file to download this cre…" at bounding box center [259, 418] width 8 height 8
checkbox input "true"
click at [318, 288] on input "text" at bounding box center [348, 299] width 229 height 23
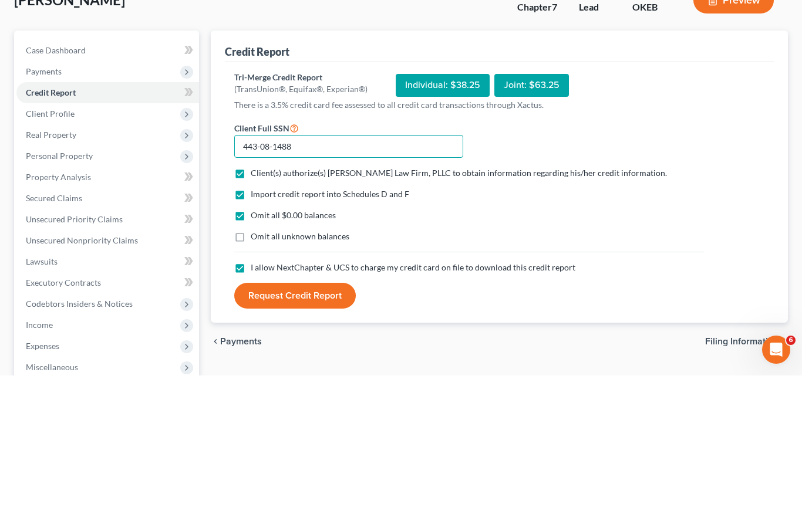
type input "443-08-1488"
click at [436, 227] on div "Individual: $38.25" at bounding box center [443, 238] width 94 height 23
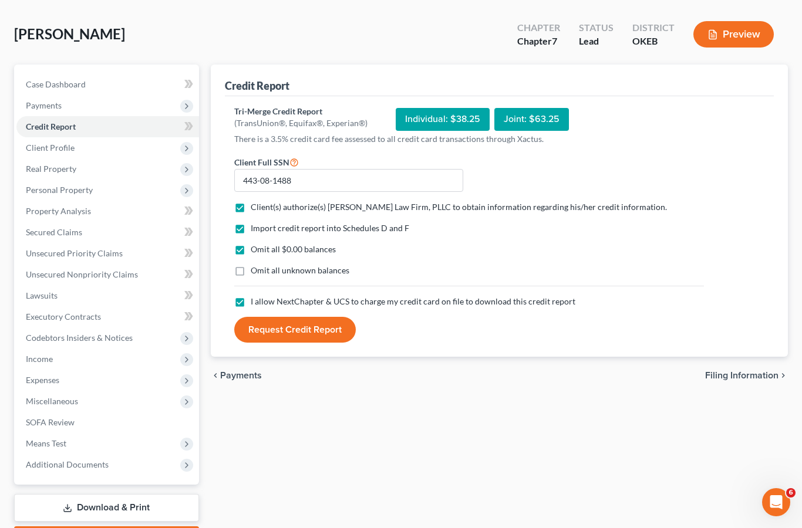
click at [319, 317] on button "Request Credit Report" at bounding box center [294, 330] width 121 height 26
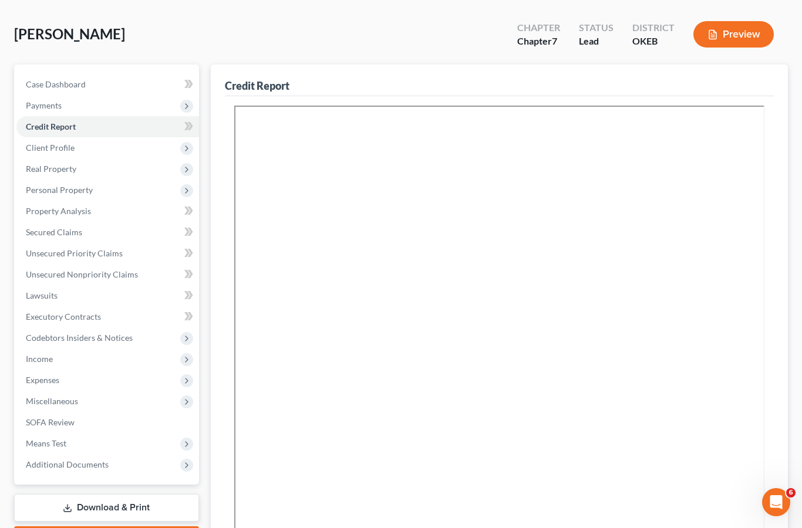
scroll to position [0, 0]
click at [78, 222] on link "Secured Claims" at bounding box center [107, 232] width 183 height 21
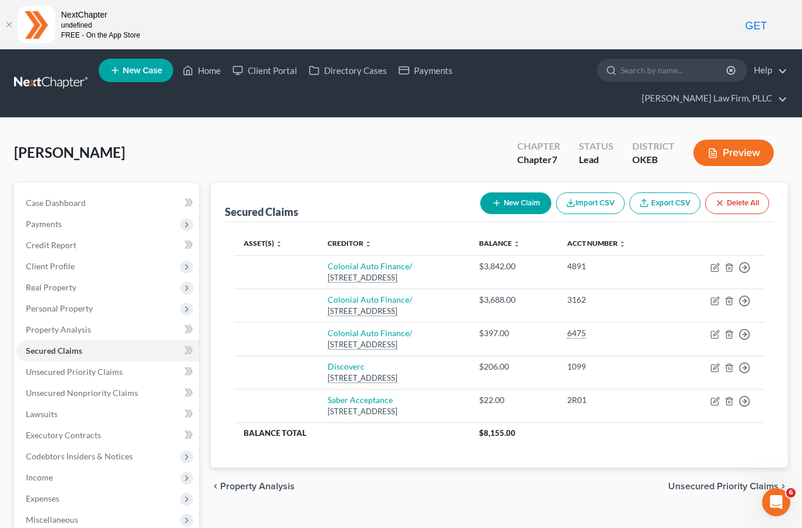
click at [747, 273] on icon "button" at bounding box center [744, 268] width 12 height 12
click at [685, 353] on link "Move to F" at bounding box center [690, 363] width 98 height 20
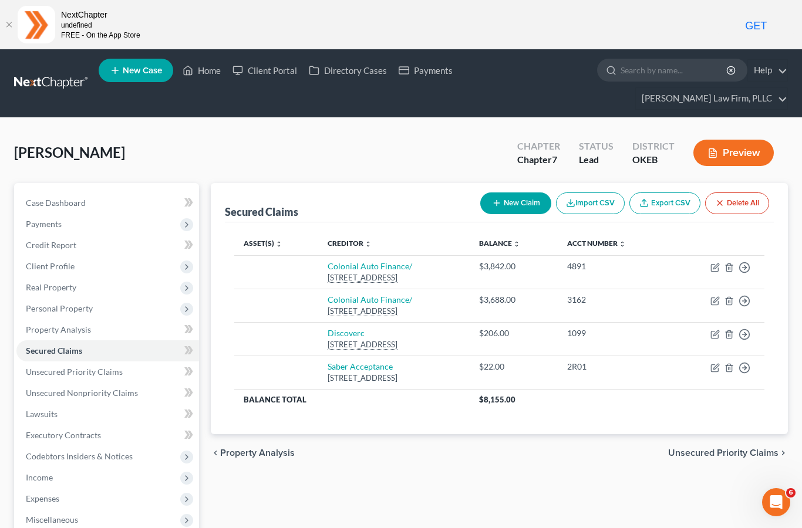
click at [746, 273] on icon "button" at bounding box center [744, 268] width 12 height 12
click at [682, 319] on link "Move to F" at bounding box center [690, 329] width 98 height 20
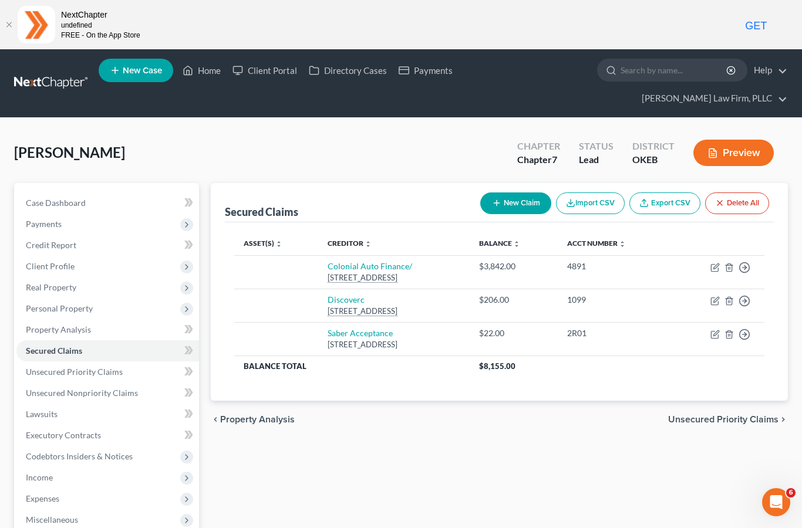
click at [705, 255] on td "Move to E Move to F Move to G Move to Notice Only" at bounding box center [717, 271] width 93 height 33
click at [566, 401] on div "chevron_left Property Analysis Unsecured Priority Claims chevron_right" at bounding box center [499, 420] width 577 height 38
click at [744, 273] on icon "button" at bounding box center [744, 268] width 12 height 12
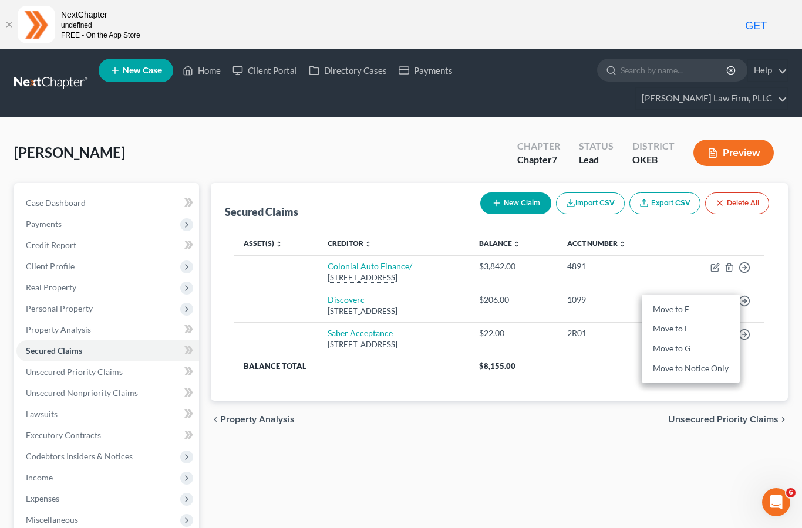
click at [685, 319] on link "Move to F" at bounding box center [690, 329] width 98 height 20
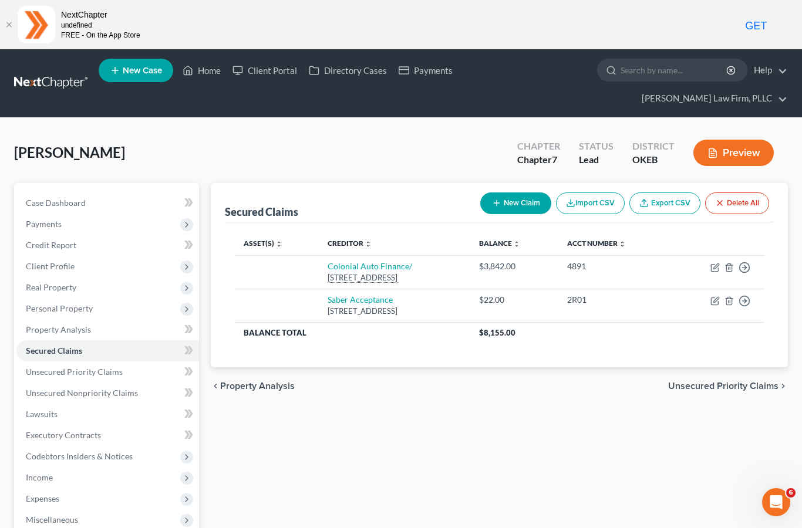
click at [746, 273] on icon "button" at bounding box center [744, 268] width 12 height 12
click at [681, 319] on link "Move to F" at bounding box center [690, 329] width 98 height 20
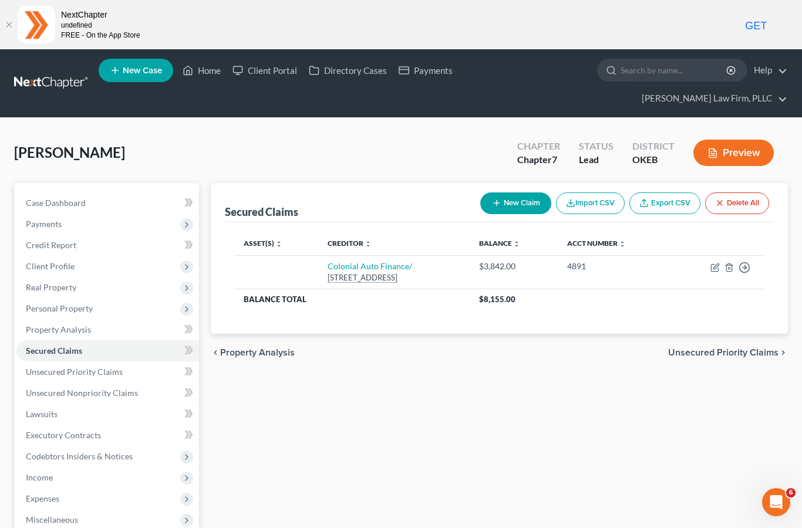
click at [50, 303] on span "Personal Property" at bounding box center [59, 308] width 67 height 10
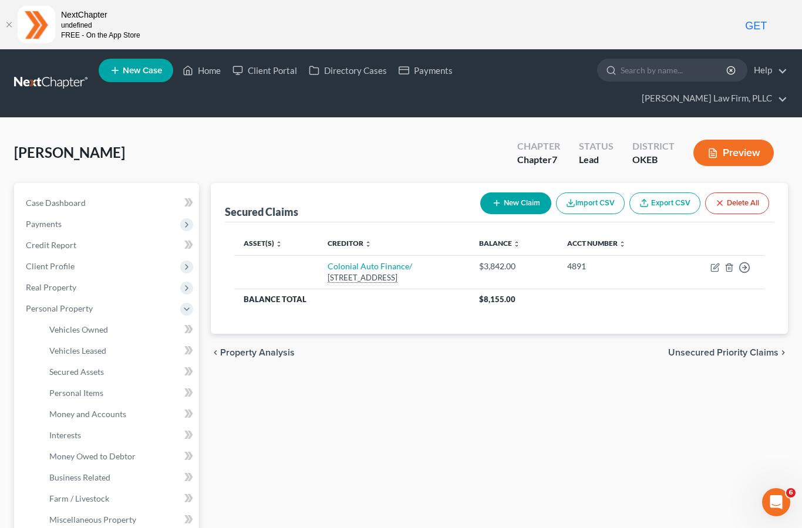
click at [105, 319] on link "Vehicles Owned" at bounding box center [119, 329] width 159 height 21
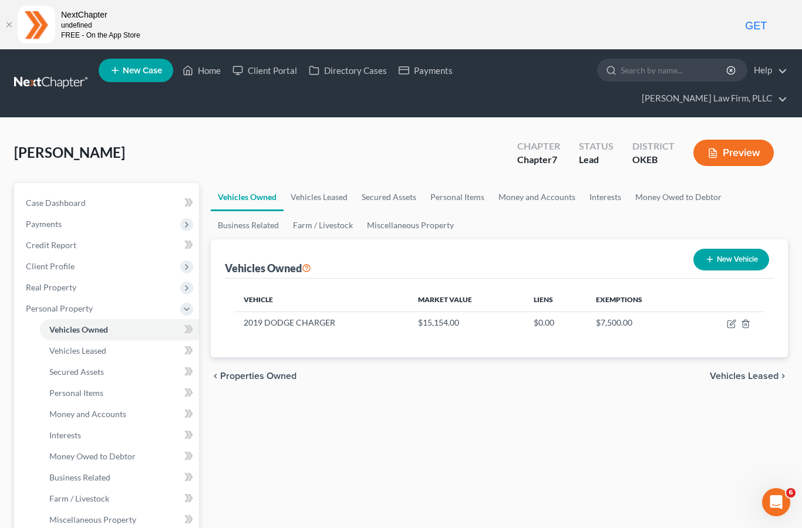
click at [85, 367] on span "Secured Assets" at bounding box center [76, 372] width 55 height 10
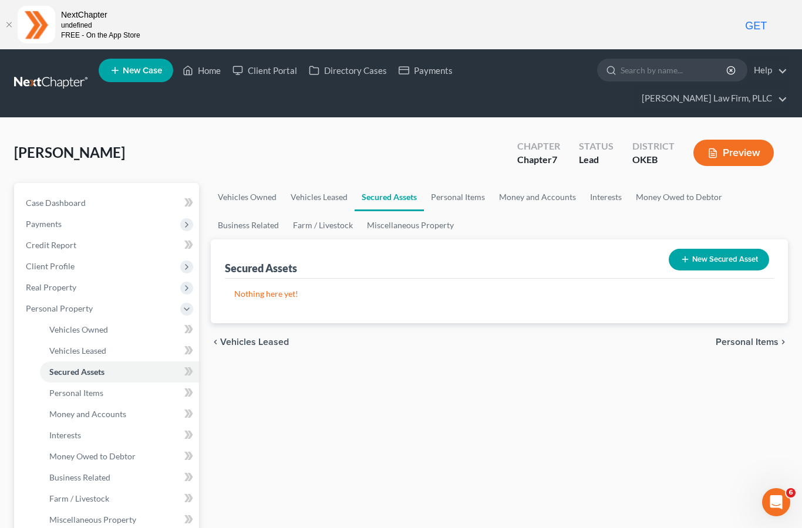
click at [80, 325] on span "Vehicles Owned" at bounding box center [78, 330] width 59 height 10
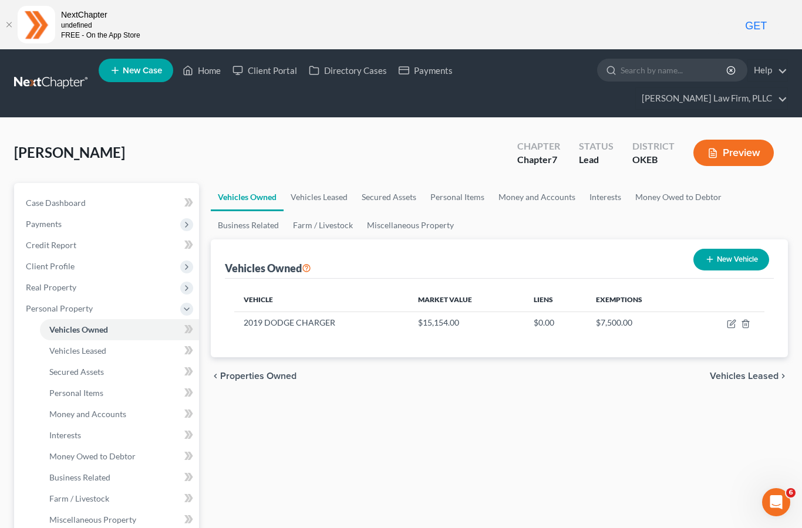
click at [729, 319] on icon "button" at bounding box center [731, 323] width 9 height 9
select select "0"
select select "7"
select select "1"
select select "0"
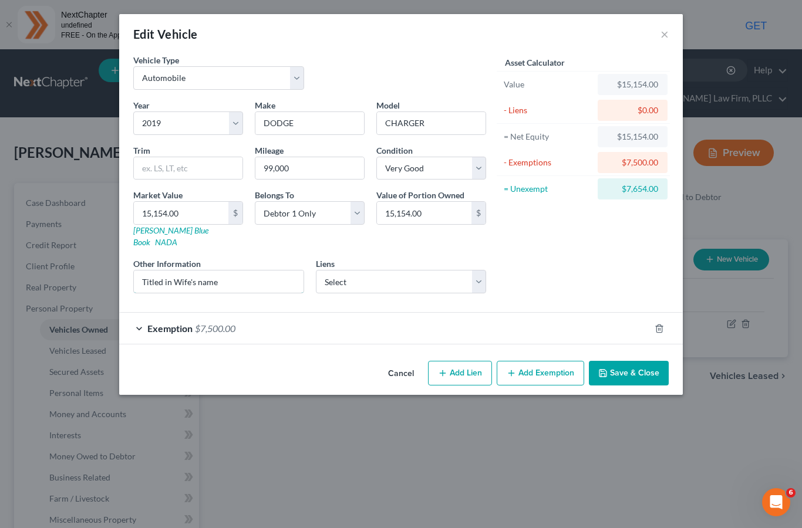
click at [247, 271] on input "Titled in Wife's name" at bounding box center [219, 282] width 170 height 22
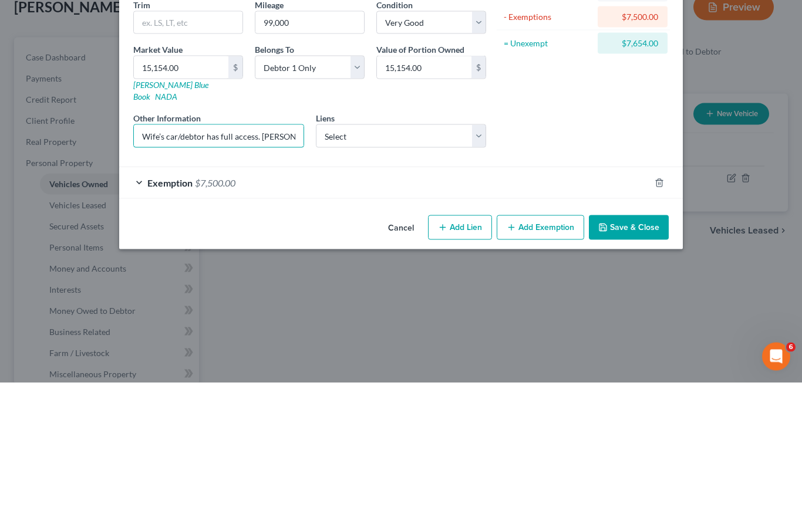
type input "Wife’s car/debtor has full access. [PERSON_NAME] in wife’s name with Capital On…"
click at [473, 270] on select "Select Colonial Auto Finance/ - $3,842.00" at bounding box center [401, 281] width 171 height 23
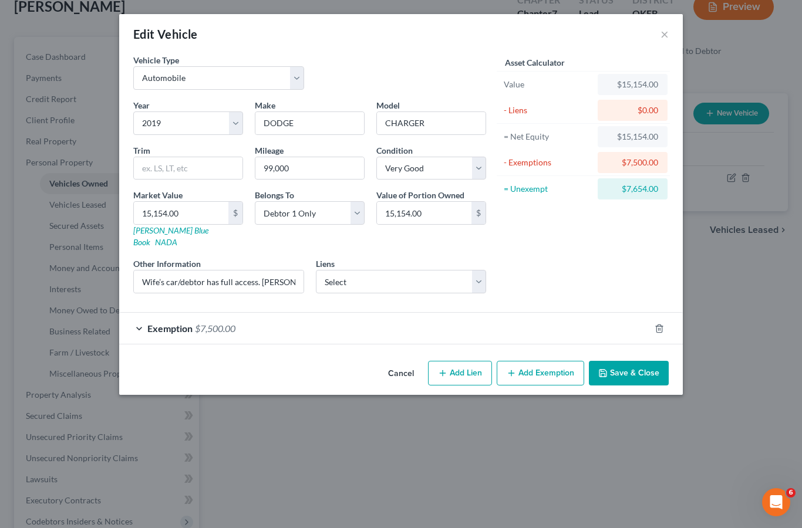
click at [625, 361] on button "Save & Close" at bounding box center [629, 373] width 80 height 25
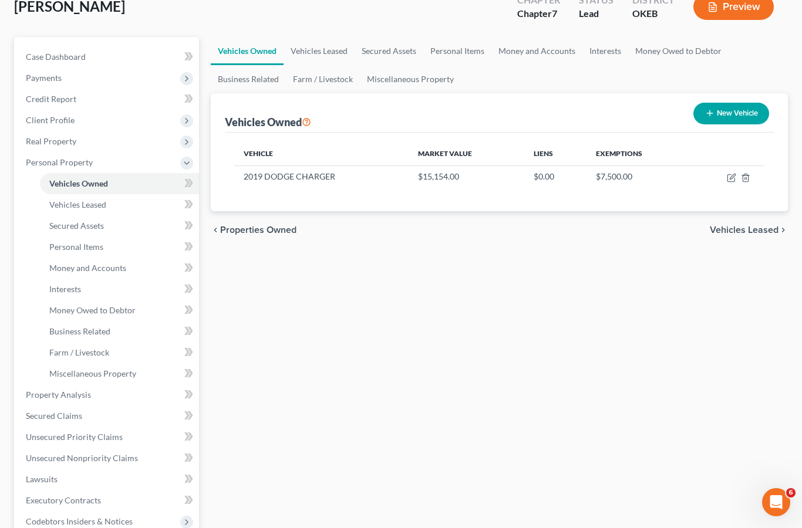
click at [143, 215] on link "Secured Assets" at bounding box center [119, 225] width 159 height 21
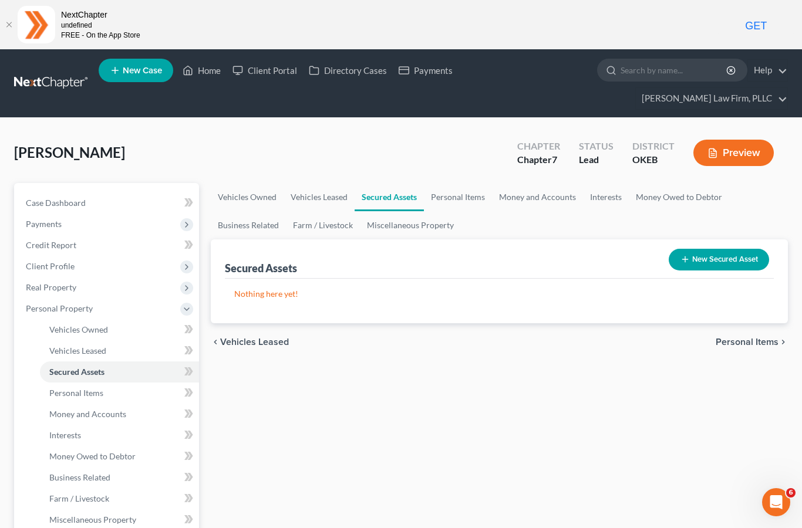
click at [163, 383] on link "Personal Items" at bounding box center [119, 393] width 159 height 21
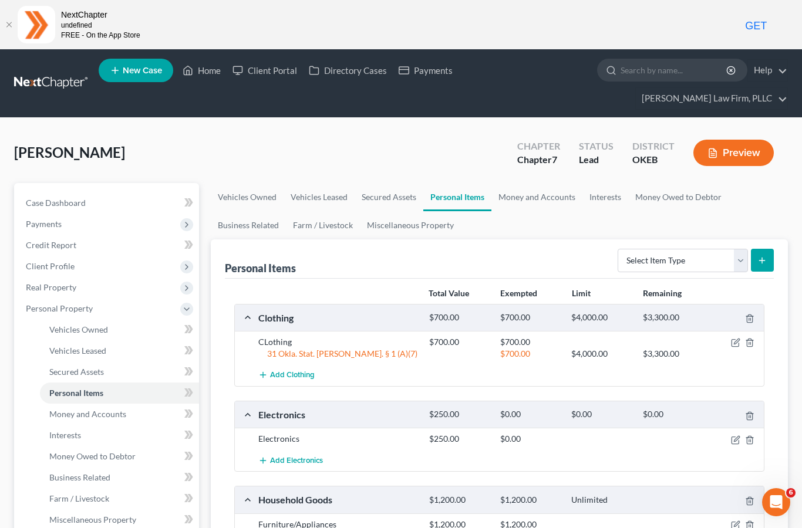
click at [154, 319] on link "Vehicles Owned" at bounding box center [119, 329] width 159 height 21
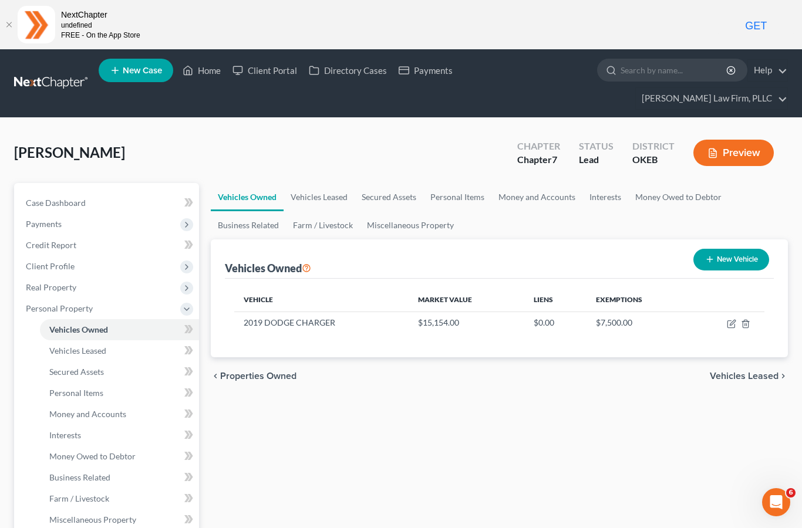
click at [734, 319] on icon "button" at bounding box center [731, 323] width 9 height 9
select select "0"
select select "7"
select select "1"
select select "0"
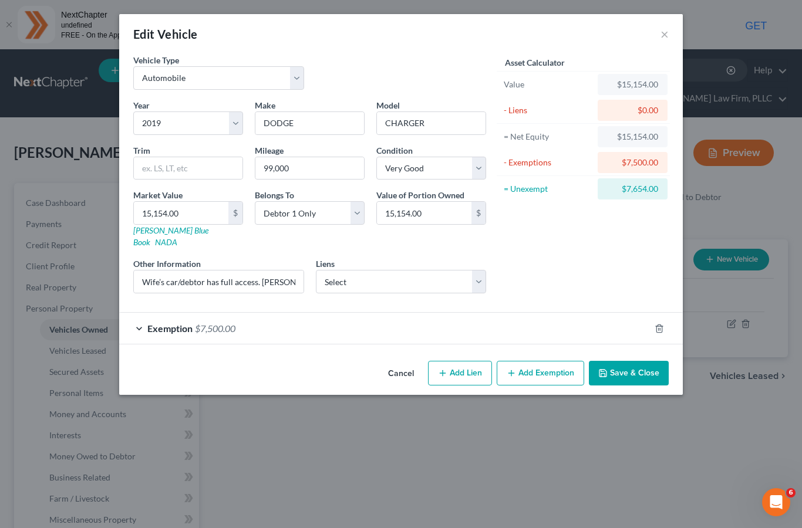
click at [457, 361] on button "Add Lien" at bounding box center [460, 373] width 64 height 25
select select "0"
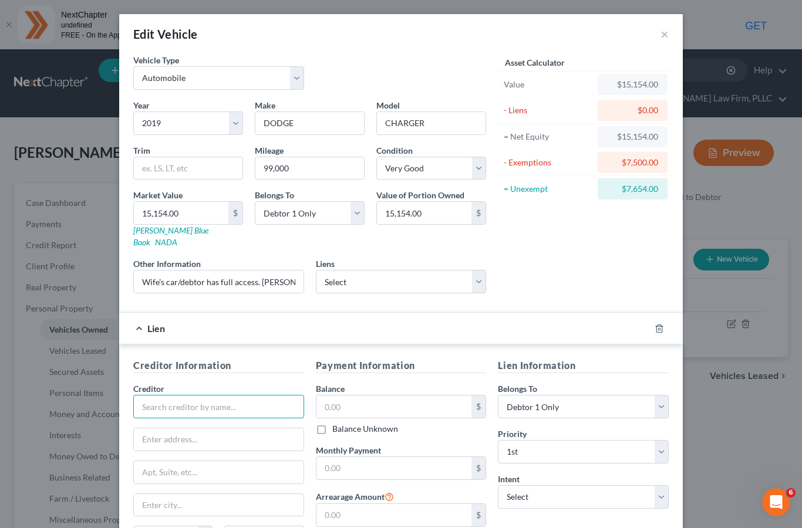
click at [228, 398] on input "text" at bounding box center [218, 406] width 171 height 23
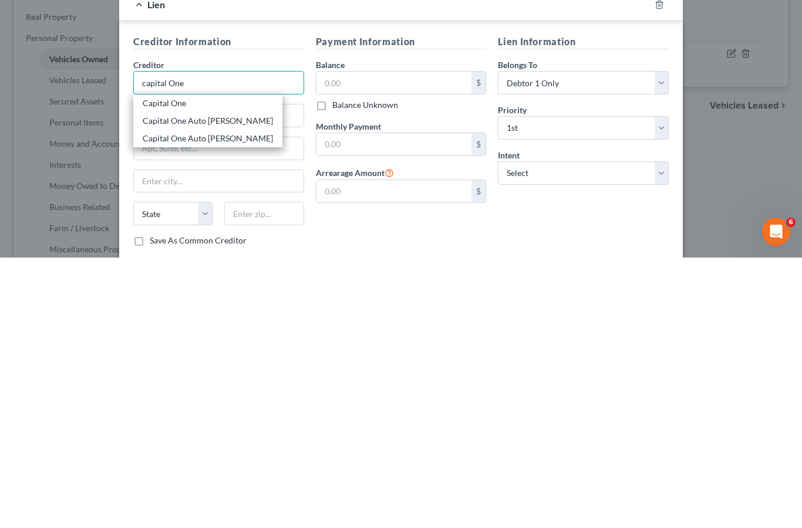
scroll to position [51, 0]
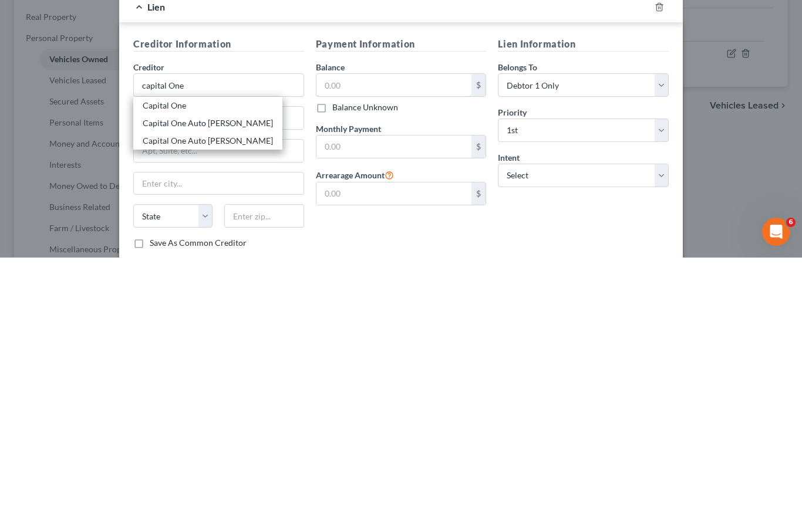
click at [356, 344] on input "text" at bounding box center [394, 355] width 156 height 22
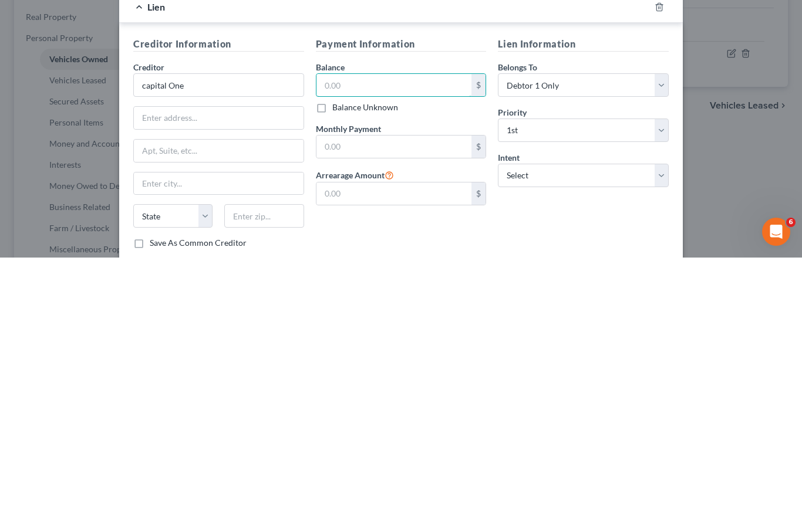
type input "capital One"
type input "16,500"
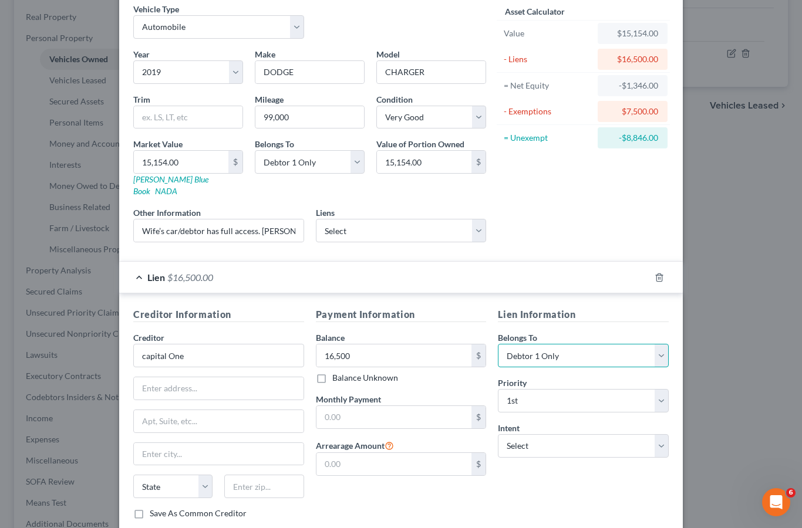
click at [619, 344] on select "Select Debtor 1 Only Debtor 2 Only Debtor 1 And Debtor 2 Only At Least One Of T…" at bounding box center [583, 355] width 171 height 23
select select "2"
click at [538, 472] on div "Lien Information Belongs To * Select Debtor 1 Only Debtor 2 Only Debtor 1 And D…" at bounding box center [583, 418] width 183 height 221
click at [535, 434] on select "Select Surrender Redeem Reaffirm Avoid Other" at bounding box center [583, 445] width 171 height 23
select select "4"
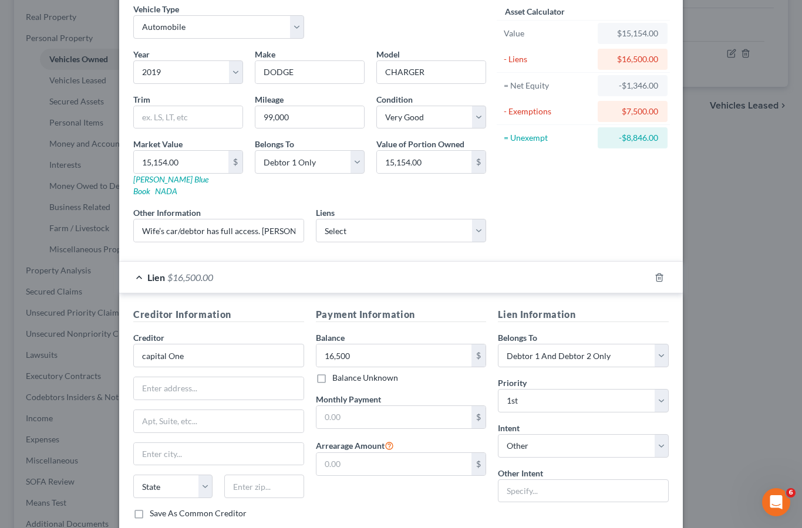
click at [431, 522] on div "Creditor Information Creditor * capital One State [US_STATE] AK AR AZ [GEOGRAPH…" at bounding box center [400, 415] width 563 height 245
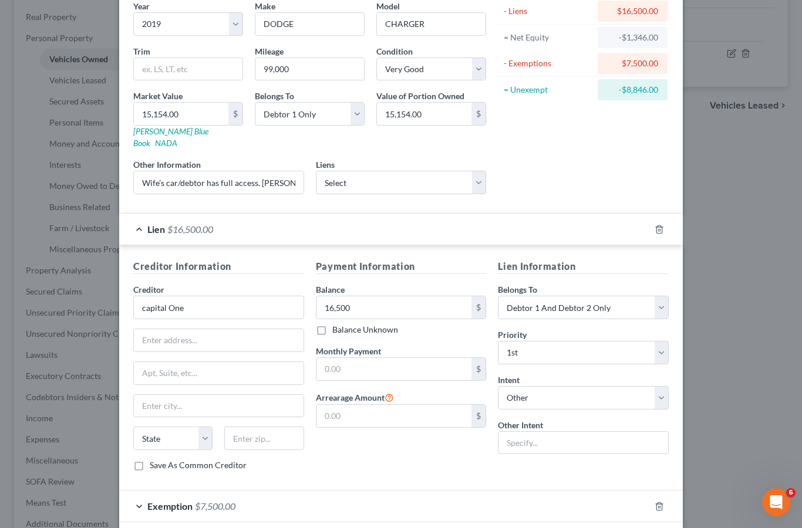
scroll to position [99, 0]
click at [656, 387] on select "Select Surrender Redeem Reaffirm Avoid Other" at bounding box center [583, 398] width 171 height 23
select select
click at [421, 460] on div "Payment Information Balance 16,500.00 $ Balance Unknown Balance Undetermined 16…" at bounding box center [401, 370] width 183 height 221
click at [150, 296] on input "capital One" at bounding box center [218, 307] width 171 height 23
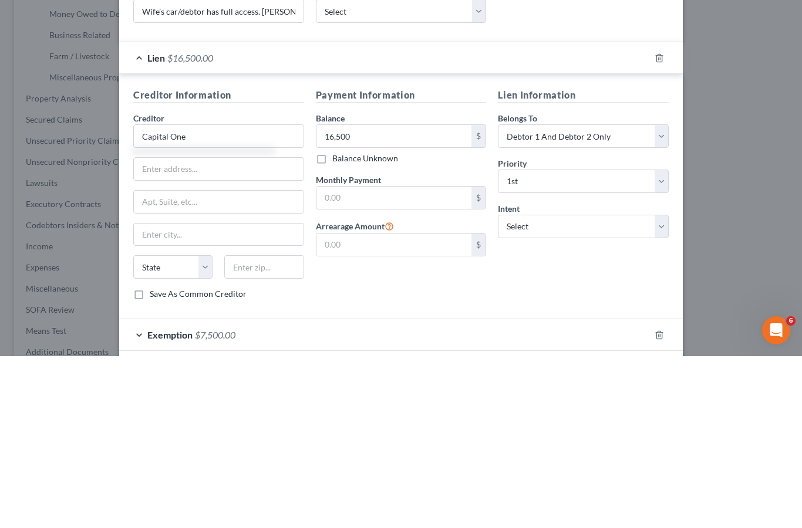
scroll to position [330, 0]
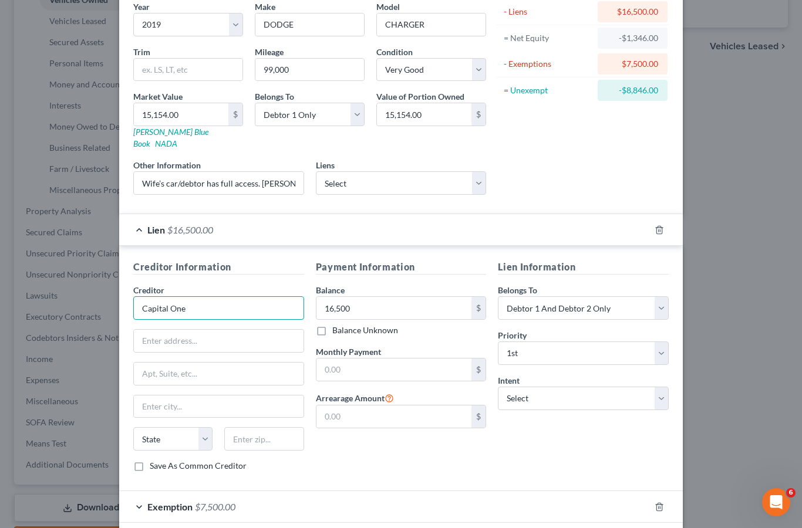
click at [228, 297] on input "Capital One" at bounding box center [218, 307] width 171 height 23
type input "Capital One Auto"
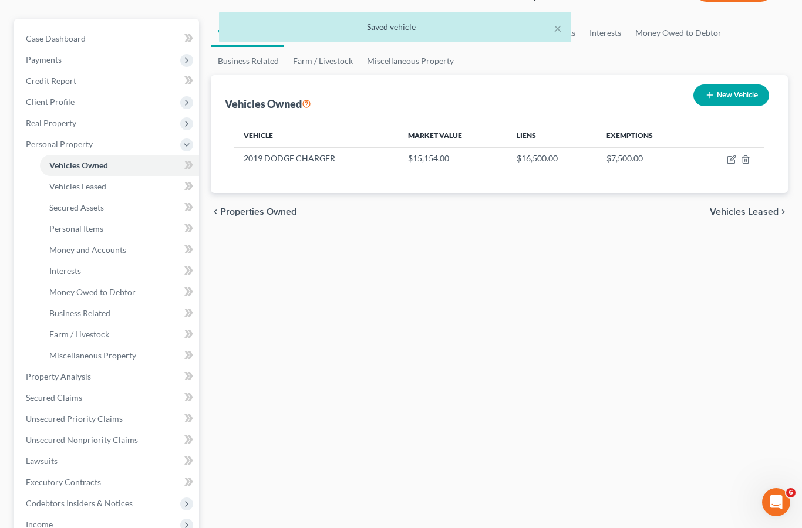
scroll to position [161, 0]
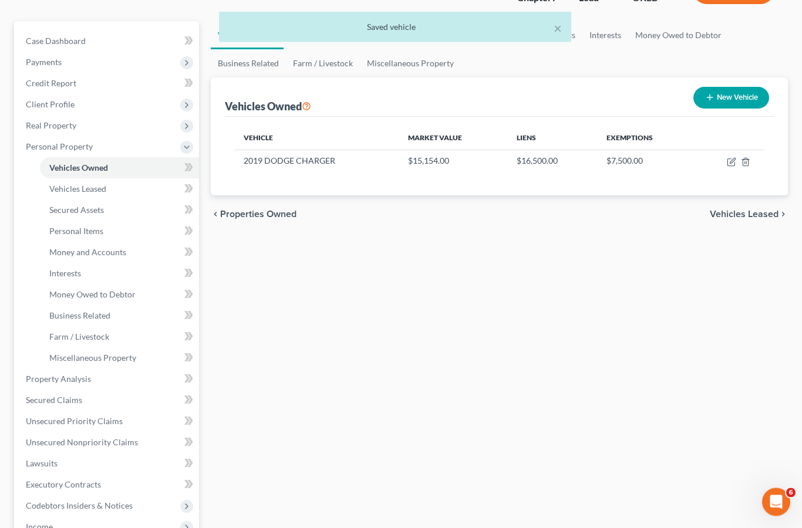
click at [90, 390] on link "Secured Claims" at bounding box center [107, 400] width 183 height 21
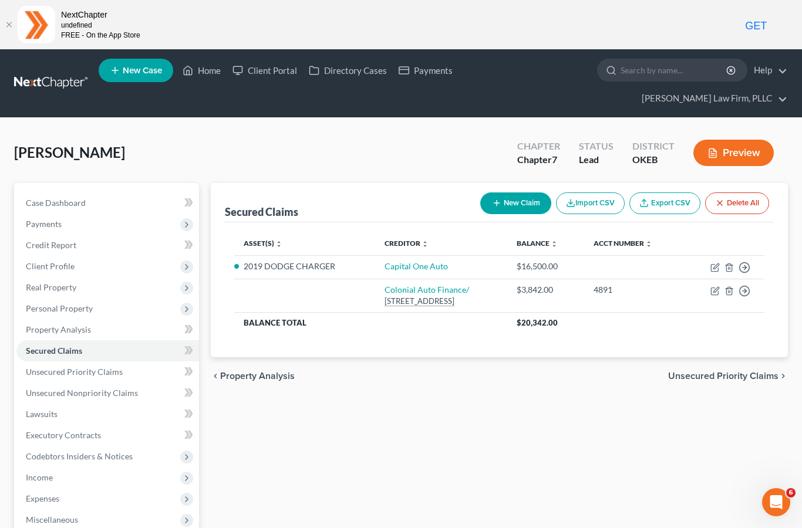
click at [749, 270] on circle "button" at bounding box center [744, 268] width 10 height 10
click at [688, 309] on link "Move to F" at bounding box center [690, 319] width 98 height 20
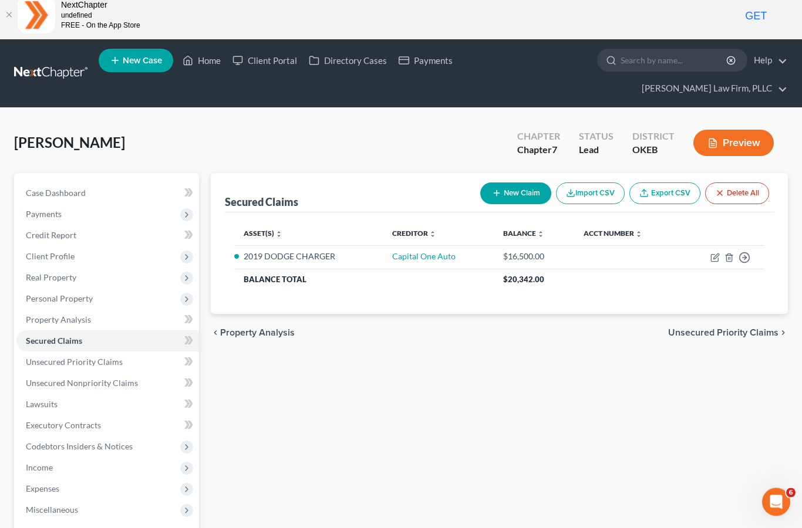
scroll to position [24, 0]
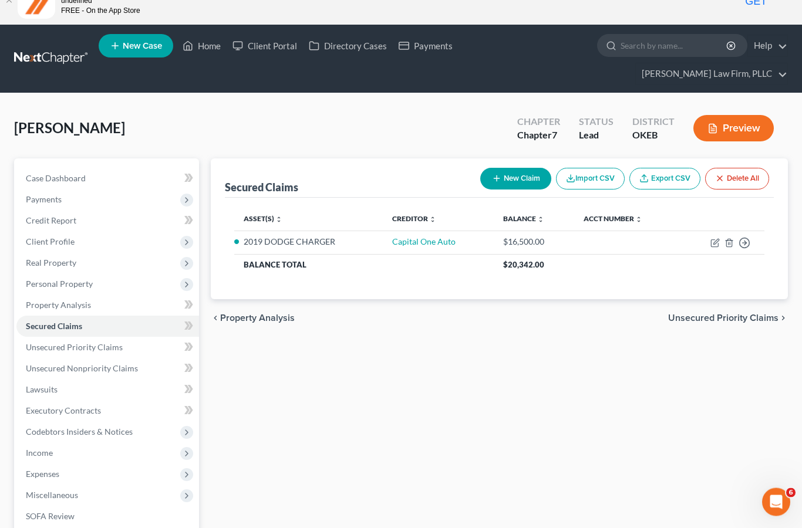
click at [63, 337] on link "Unsecured Priority Claims" at bounding box center [107, 347] width 183 height 21
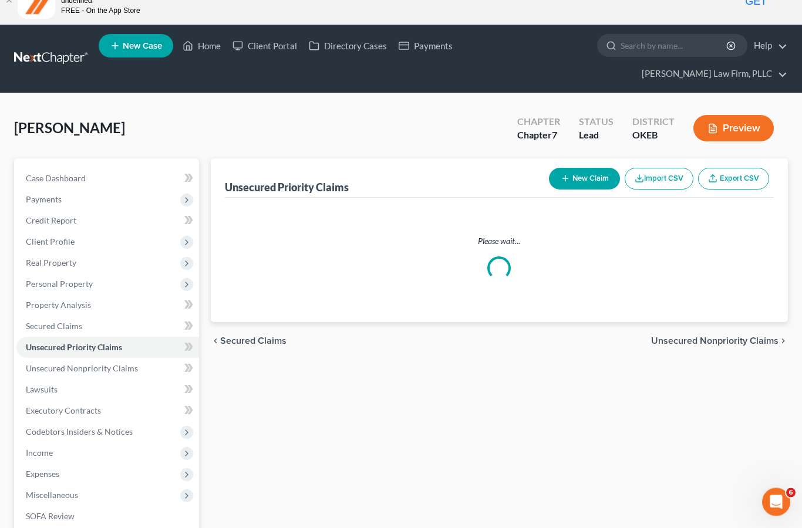
scroll to position [25, 0]
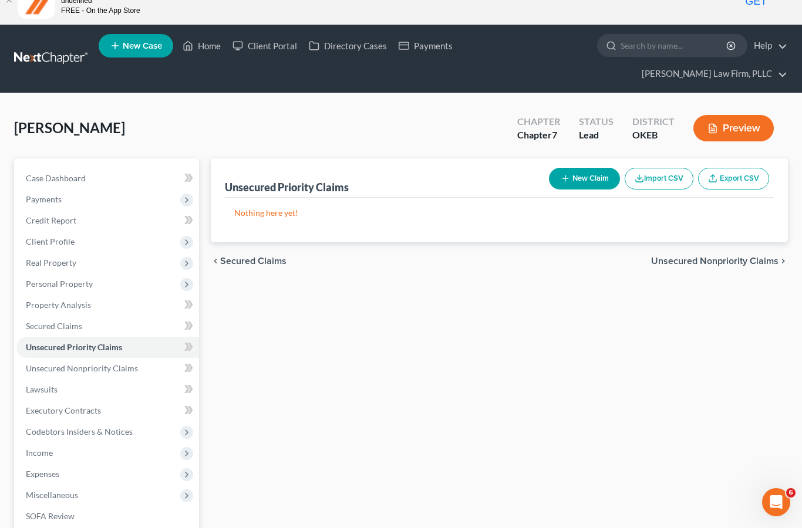
click at [55, 363] on span "Unsecured Nonpriority Claims" at bounding box center [82, 368] width 112 height 10
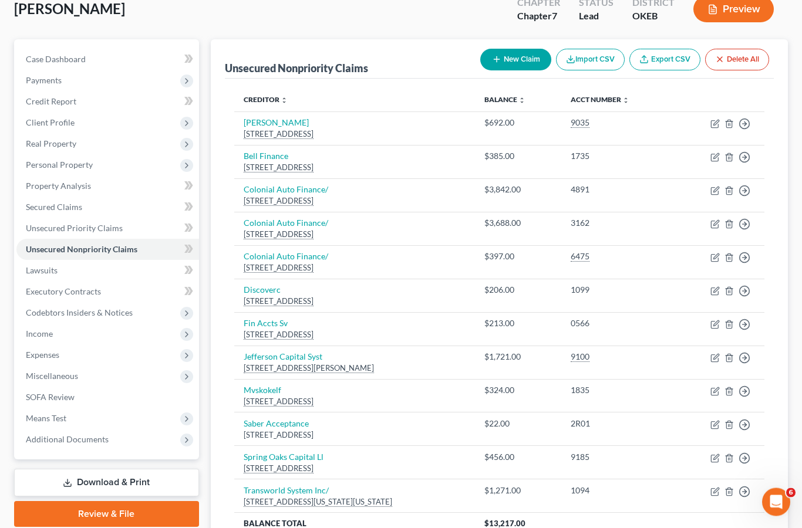
click at [37, 266] on span "Lawsuits" at bounding box center [42, 271] width 32 height 10
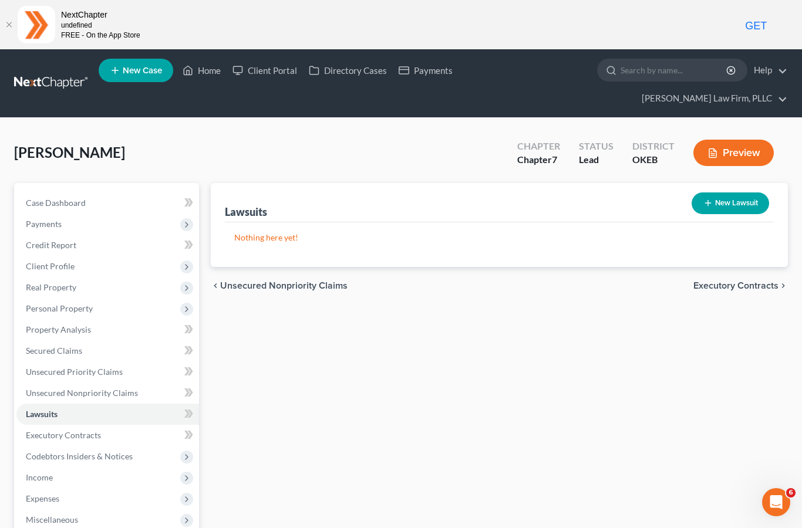
click at [732, 192] on button "New Lawsuit" at bounding box center [729, 203] width 77 height 22
select select "0"
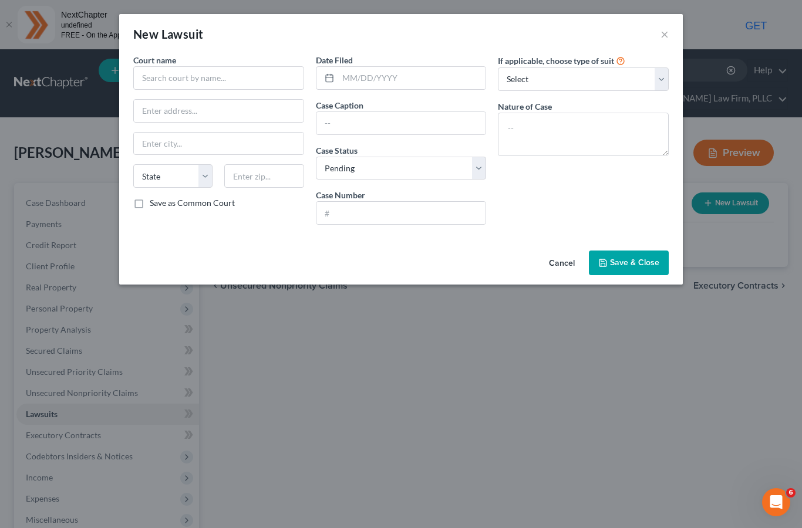
click at [562, 260] on button "Cancel" at bounding box center [561, 263] width 45 height 23
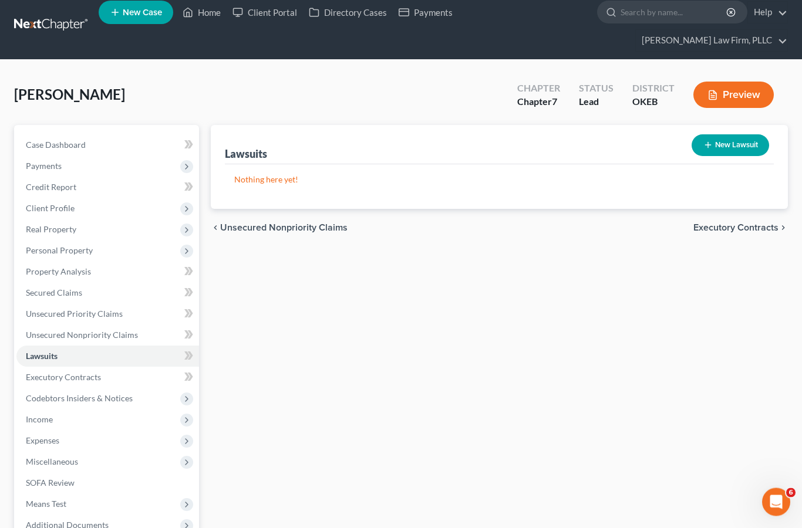
scroll to position [63, 0]
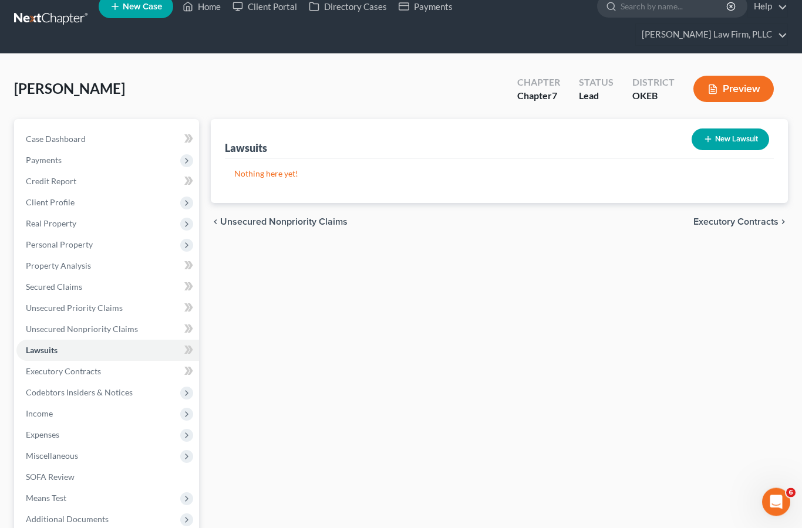
click at [57, 367] on span "Executory Contracts" at bounding box center [63, 372] width 75 height 10
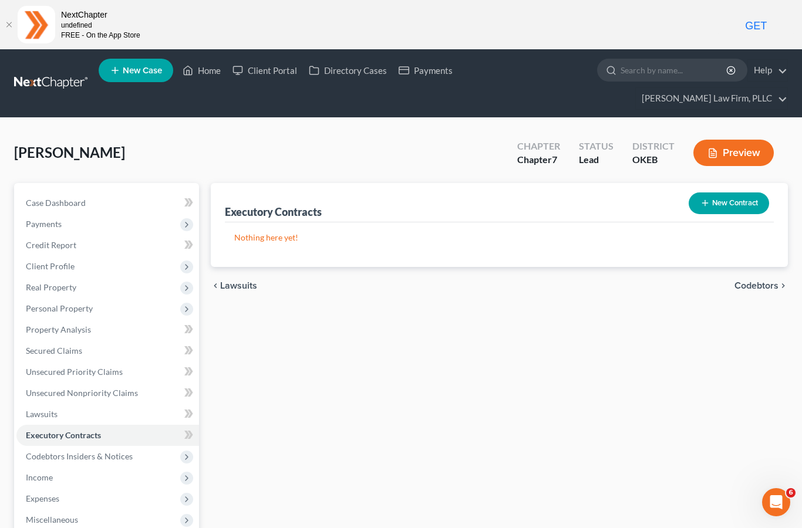
click at [727, 192] on button "New Contract" at bounding box center [728, 203] width 80 height 22
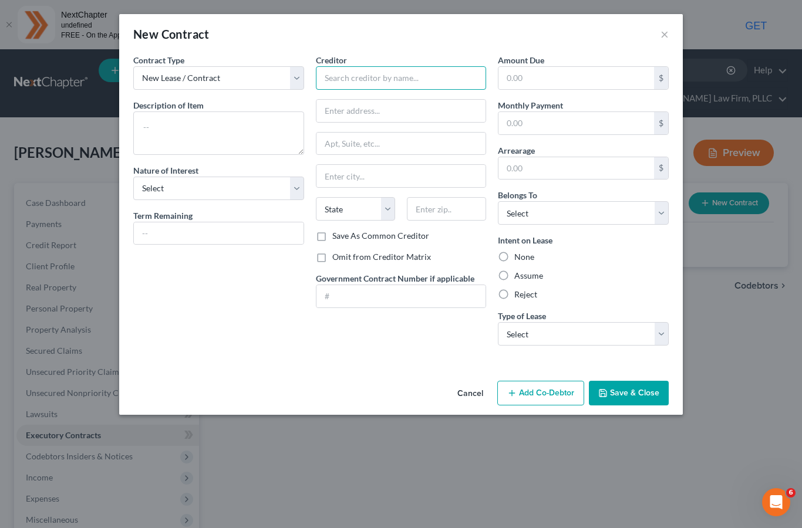
click at [381, 77] on input "text" at bounding box center [401, 77] width 171 height 23
click at [654, 214] on select "Select Debtor 1 Only Debtor 2 Only Debtor 1 And Debtor 2 Only At Least One Of T…" at bounding box center [583, 212] width 171 height 23
click at [370, 77] on input "[PERSON_NAME]" at bounding box center [401, 77] width 171 height 23
type input "J"
type input "[PERSON_NAME]"
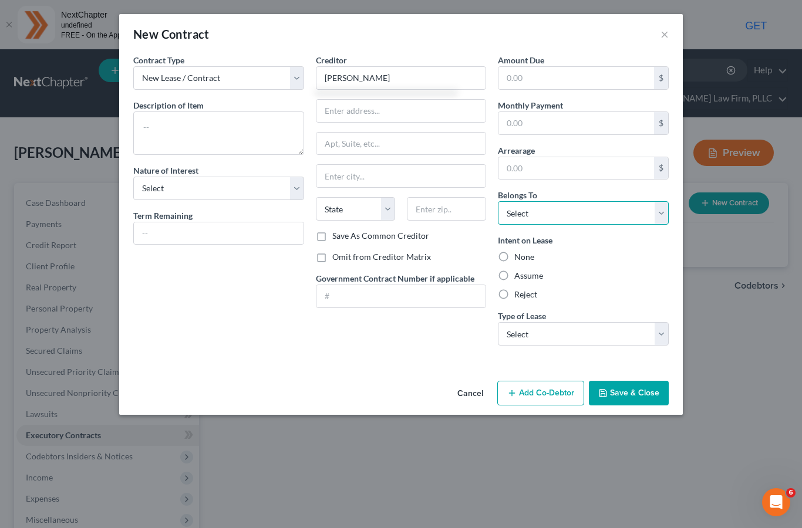
click at [640, 213] on select "Select Debtor 1 Only Debtor 2 Only Debtor 1 And Debtor 2 Only At Least One Of T…" at bounding box center [583, 212] width 171 height 23
click at [624, 208] on select "Select Debtor 1 Only Debtor 2 Only Debtor 1 And Debtor 2 Only At Least One Of T…" at bounding box center [583, 212] width 171 height 23
select select "3"
click at [514, 276] on label "Assume" at bounding box center [528, 276] width 29 height 12
click at [519, 276] on input "Assume" at bounding box center [523, 274] width 8 height 8
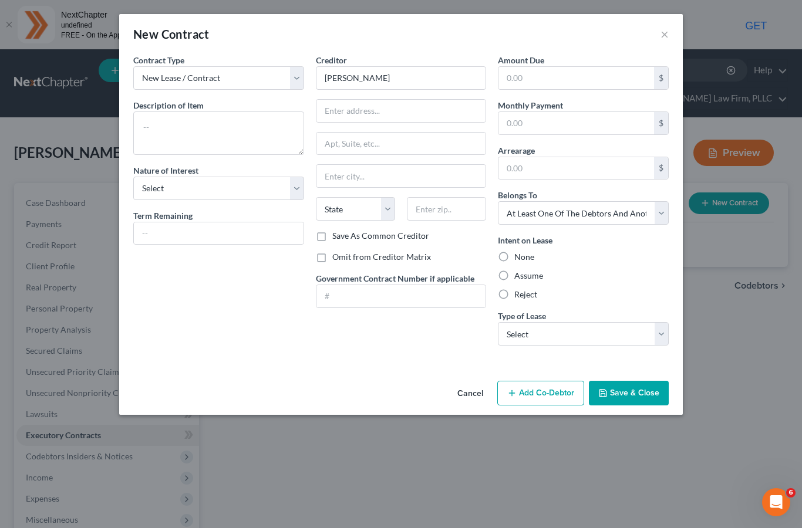
radio input "true"
click at [587, 335] on select "Select Real Estate Car Other" at bounding box center [583, 333] width 171 height 23
select select "0"
click at [628, 390] on button "Save & Close" at bounding box center [629, 393] width 80 height 25
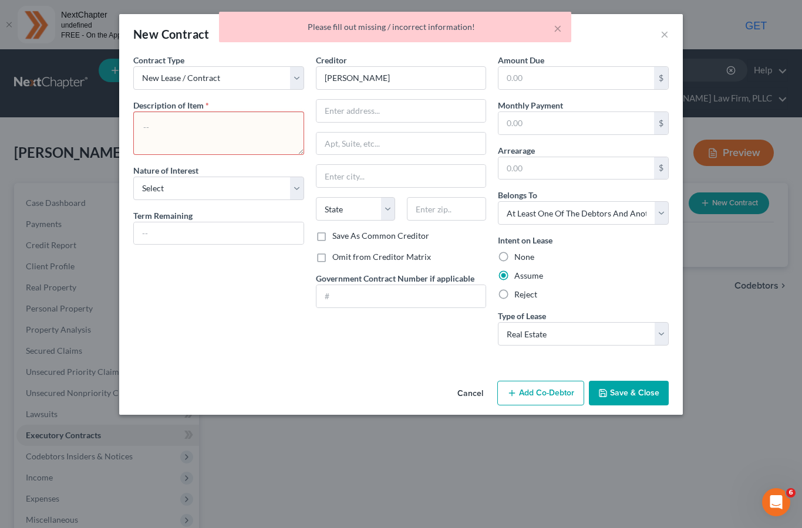
click at [222, 124] on textarea at bounding box center [218, 133] width 171 height 43
type textarea "House"
click at [644, 403] on button "Save & Close" at bounding box center [629, 393] width 80 height 25
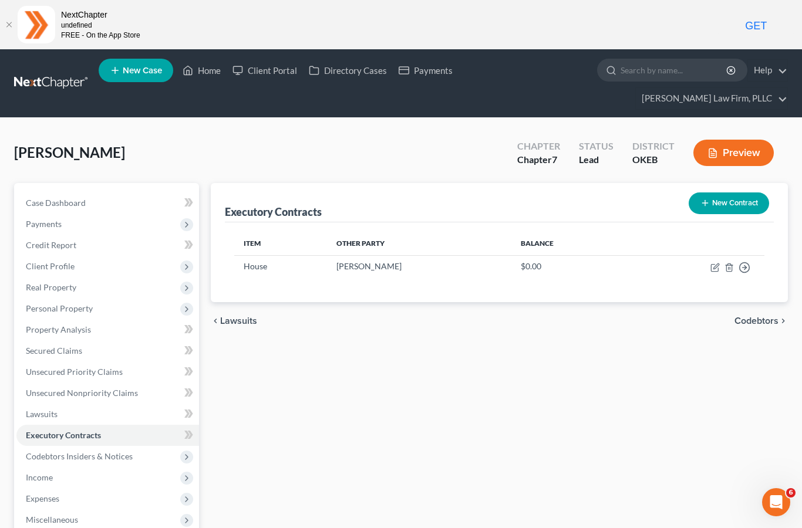
click at [138, 467] on span "Income" at bounding box center [107, 477] width 183 height 21
click at [151, 488] on link "Employment Income" at bounding box center [119, 498] width 159 height 21
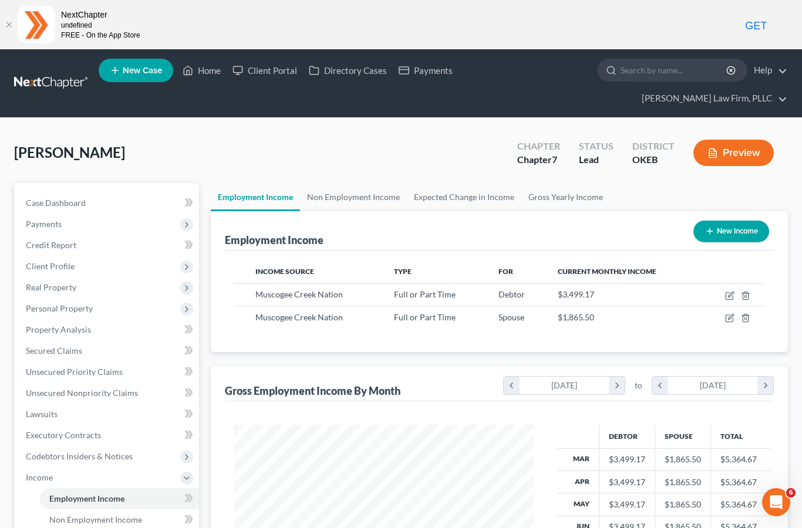
scroll to position [210, 323]
click at [462, 312] on div "Full or Part Time" at bounding box center [437, 318] width 86 height 12
click at [732, 313] on icon "button" at bounding box center [729, 317] width 9 height 9
select select "0"
select select "37"
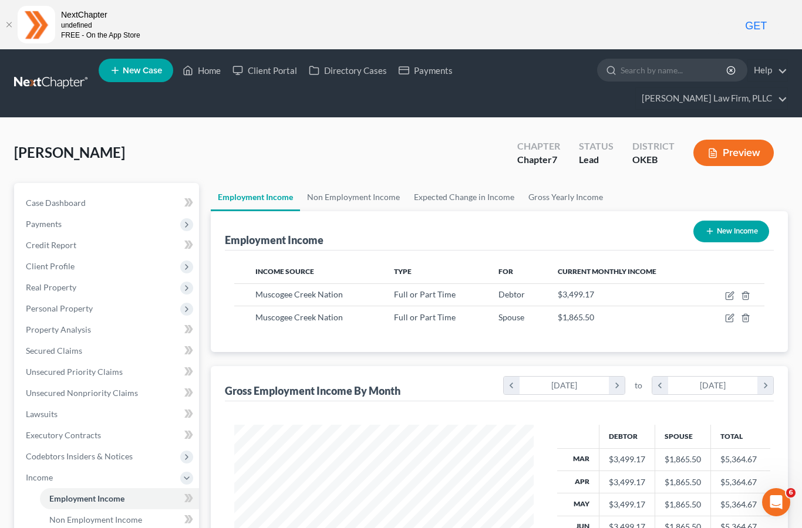
select select "2"
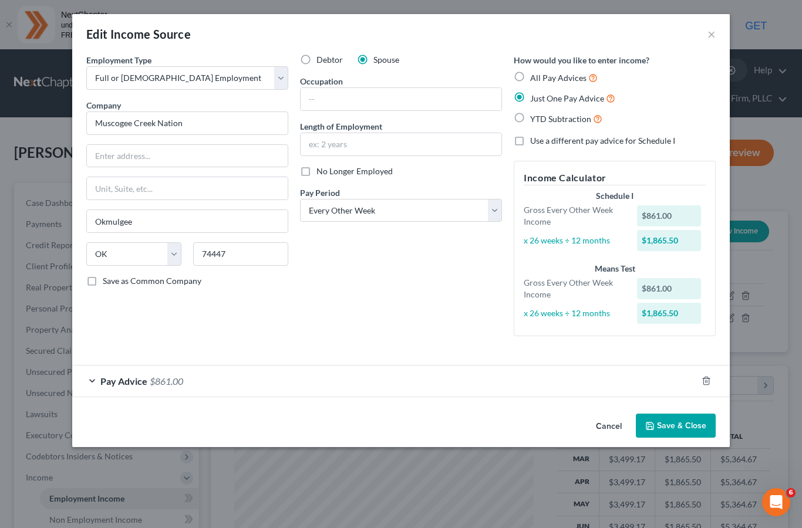
click at [683, 420] on button "Save & Close" at bounding box center [676, 426] width 80 height 25
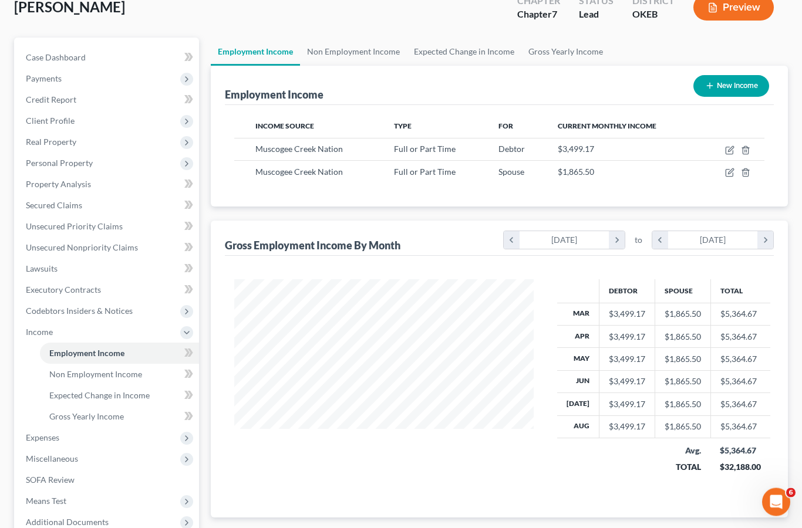
scroll to position [146, 0]
click at [142, 427] on span "Expenses" at bounding box center [107, 437] width 183 height 21
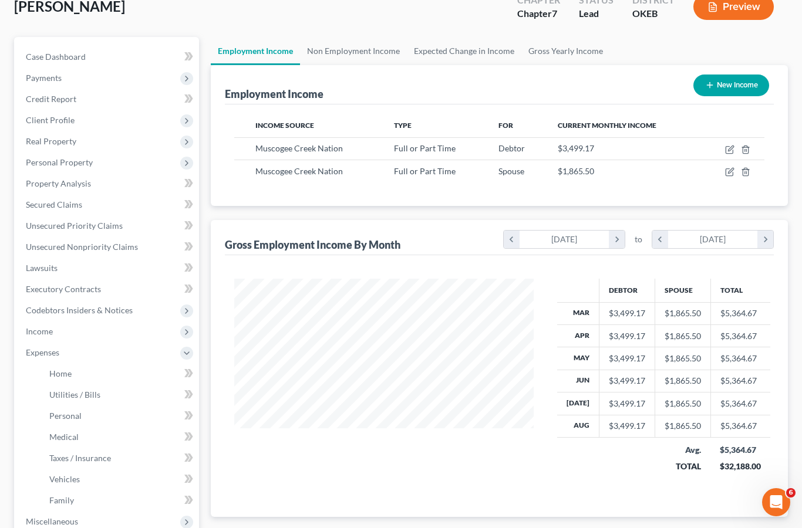
click at [139, 363] on link "Home" at bounding box center [119, 373] width 159 height 21
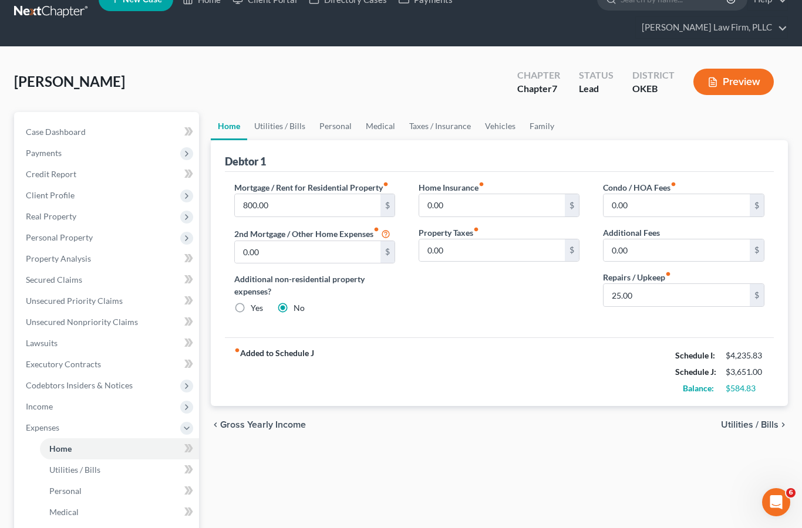
scroll to position [140, 0]
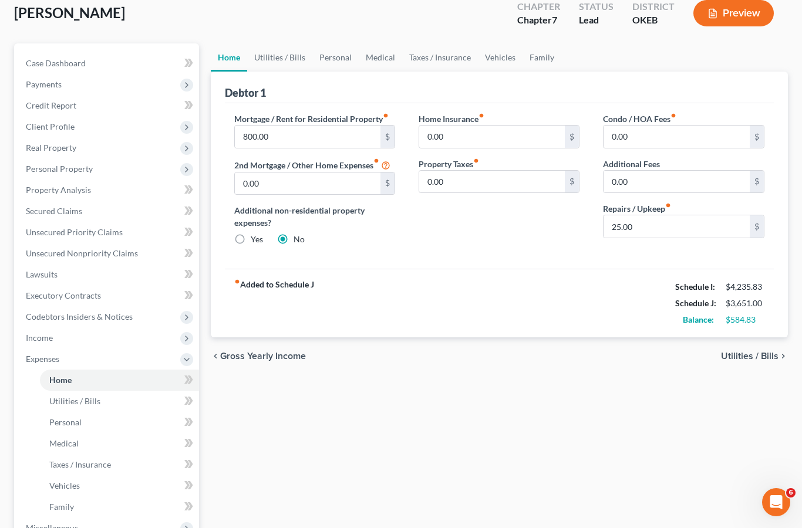
click at [99, 349] on span "Expenses" at bounding box center [107, 359] width 183 height 21
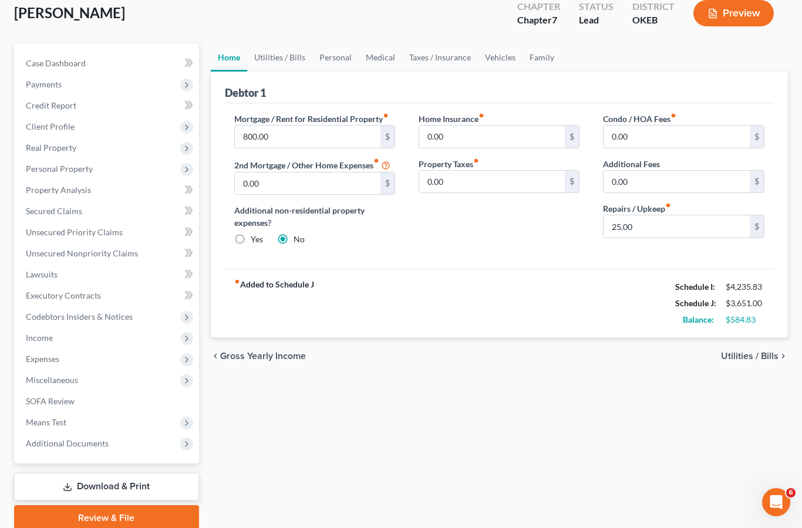
scroll to position [119, 0]
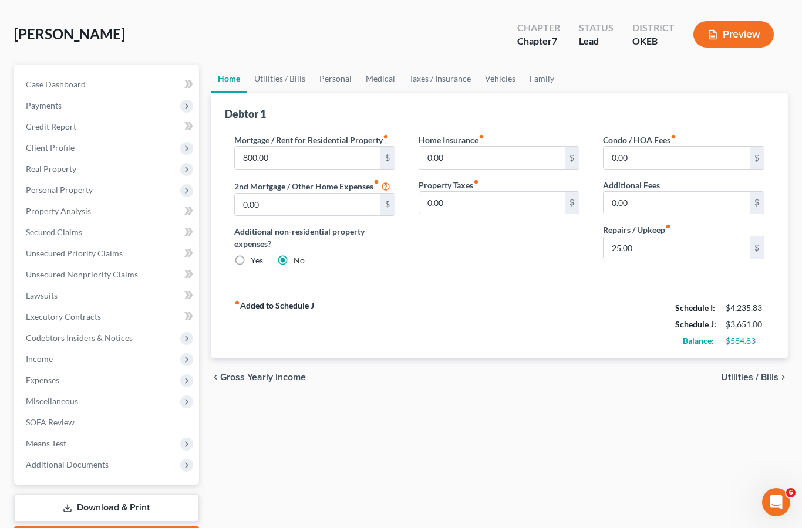
click at [116, 370] on span "Expenses" at bounding box center [107, 380] width 183 height 21
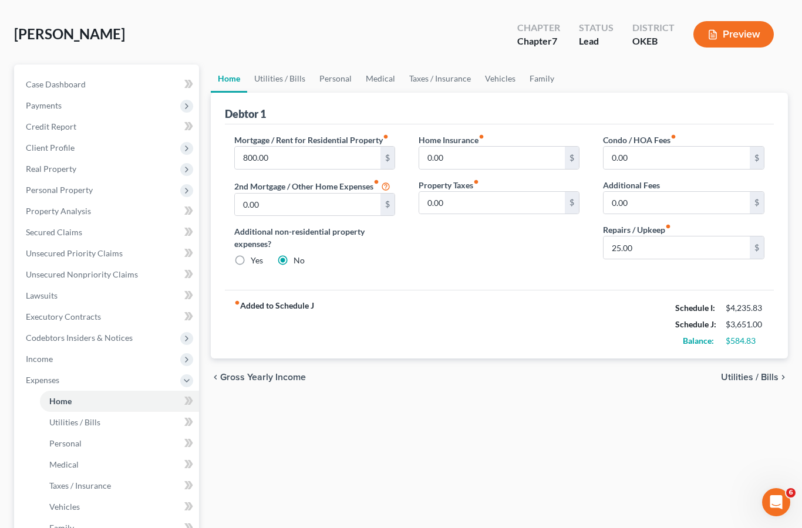
click at [102, 433] on link "Personal" at bounding box center [119, 443] width 159 height 21
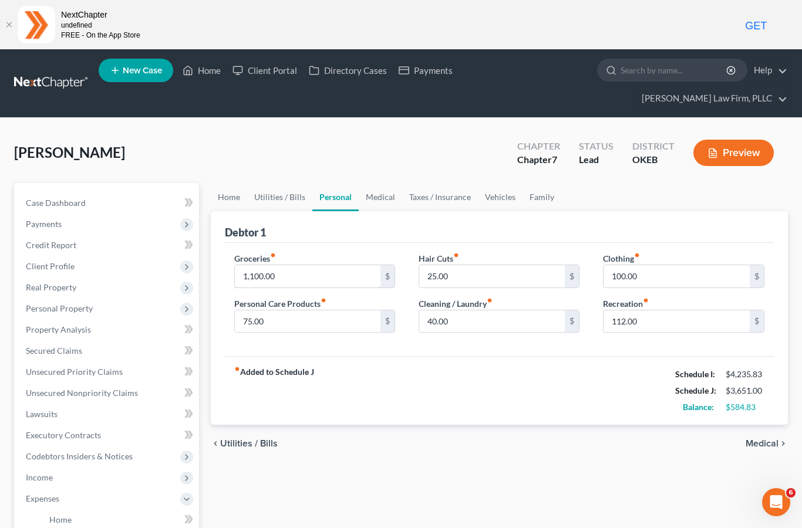
click at [308, 265] on input "1,100.00" at bounding box center [308, 276] width 146 height 22
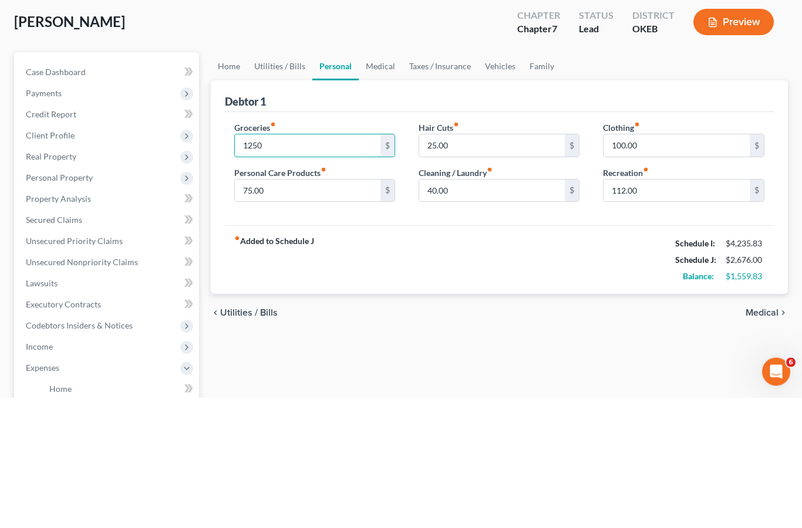
type input "1,250"
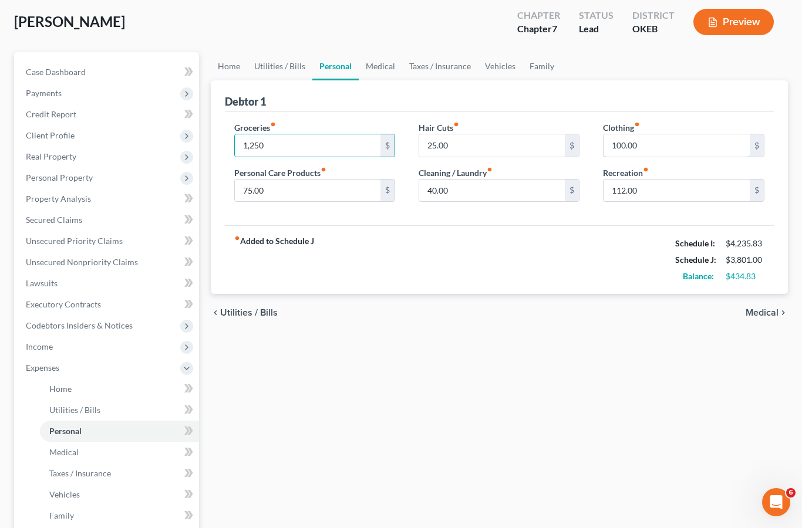
click at [639, 134] on input "100.00" at bounding box center [676, 145] width 146 height 22
click at [594, 203] on div "Groceries fiber_manual_record 1,250 $ Personal Care Products fiber_manual_recor…" at bounding box center [499, 170] width 549 height 114
click at [375, 52] on link "Medical" at bounding box center [380, 66] width 43 height 28
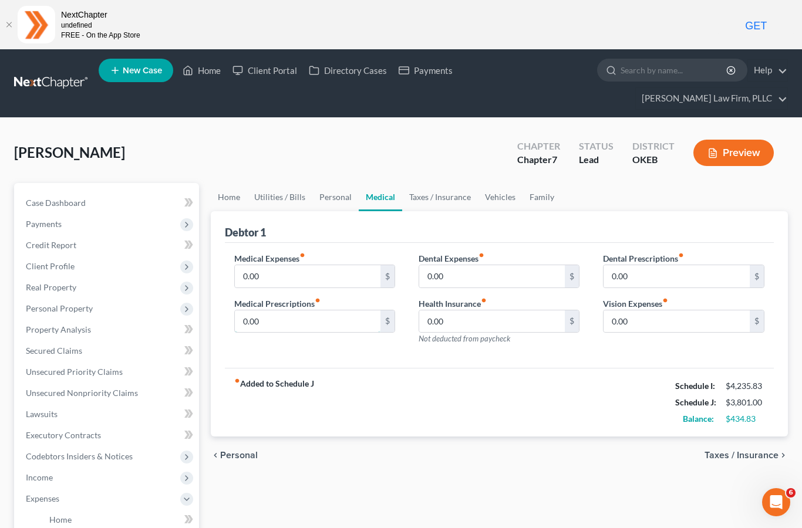
click at [292, 310] on input "0.00" at bounding box center [308, 321] width 146 height 22
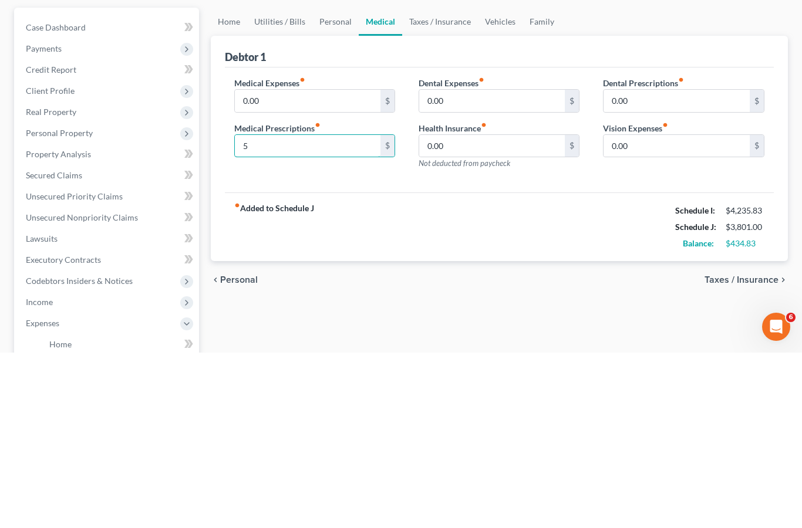
type input "50"
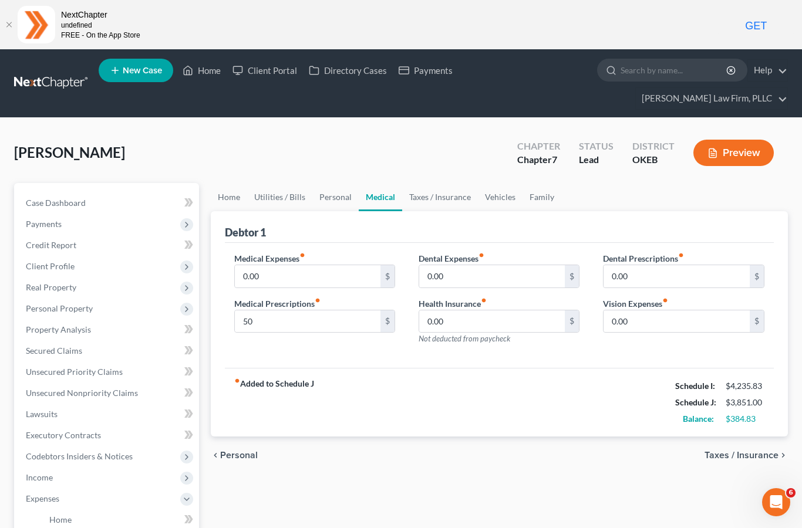
click at [436, 183] on link "Taxes / Insurance" at bounding box center [440, 197] width 76 height 28
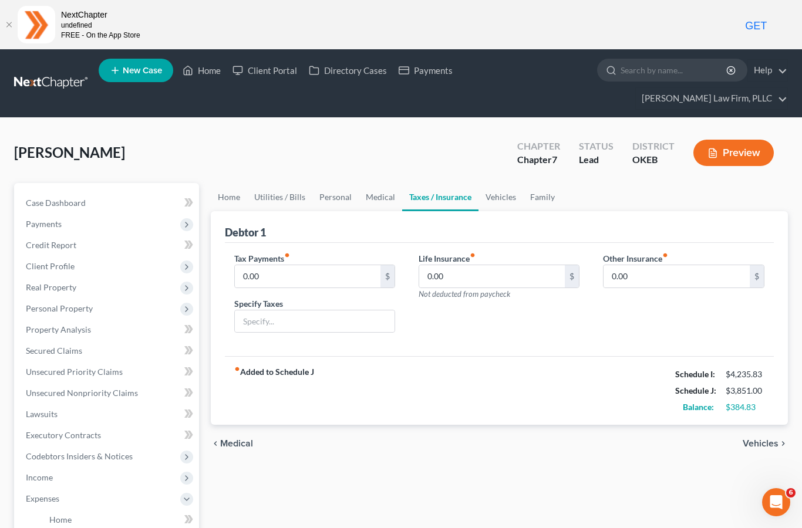
click at [503, 183] on link "Vehicles" at bounding box center [500, 197] width 45 height 28
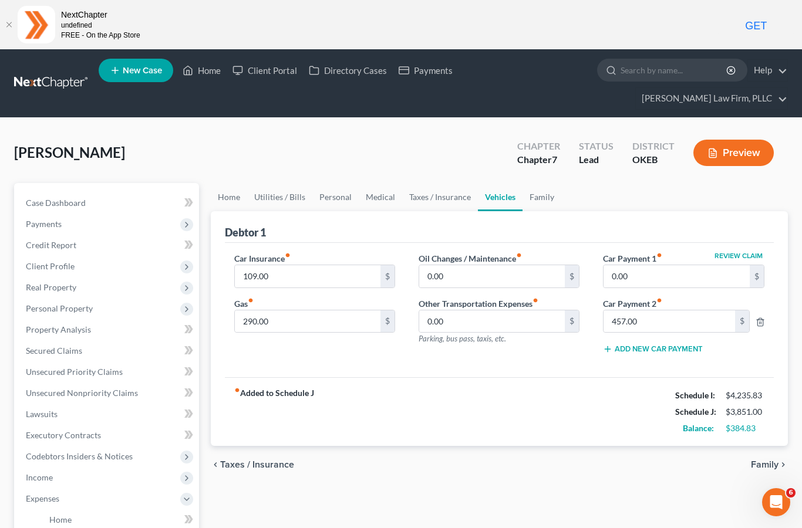
click at [763, 318] on icon "button" at bounding box center [760, 322] width 5 height 8
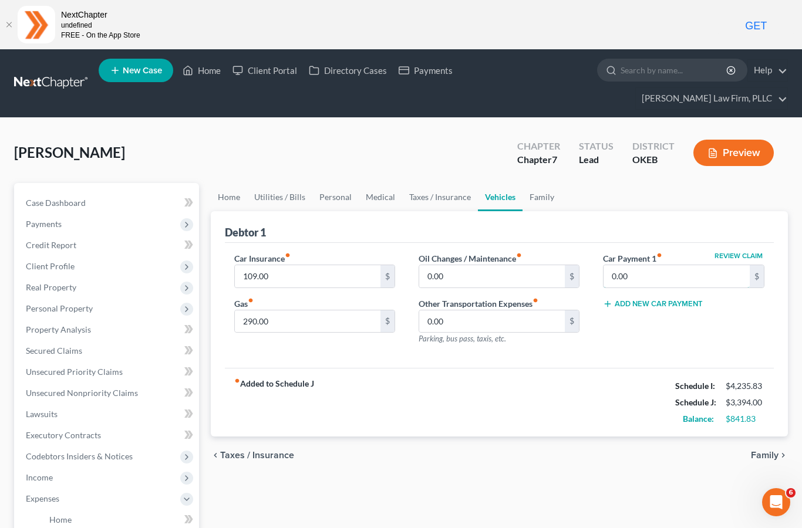
click at [667, 265] on input "0.00" at bounding box center [676, 276] width 146 height 22
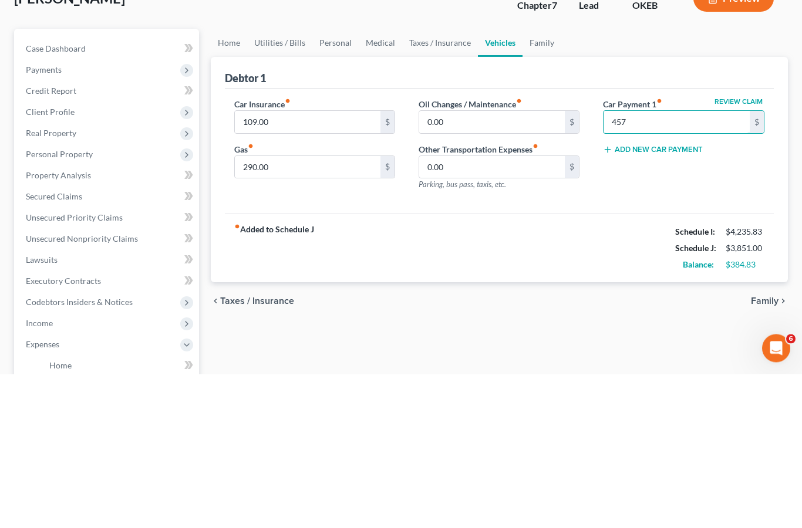
type input "457"
click at [448, 265] on input "0.00" at bounding box center [492, 276] width 146 height 22
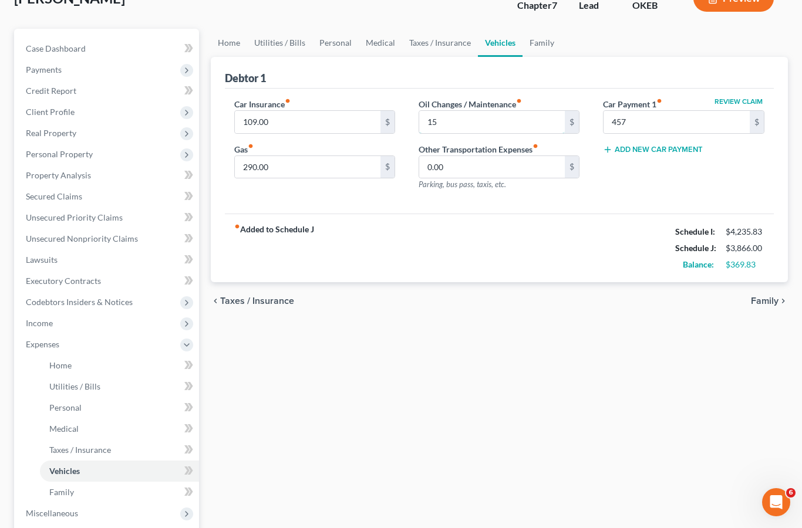
click at [458, 111] on input "15" at bounding box center [492, 122] width 146 height 22
type input "25"
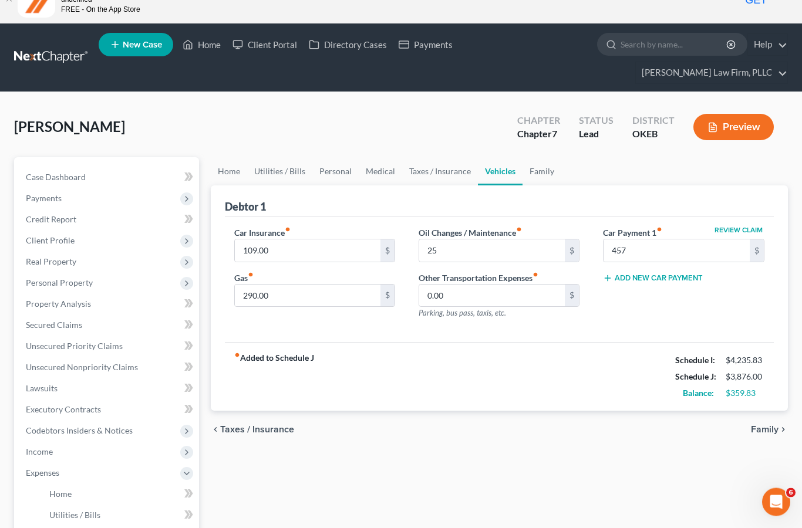
scroll to position [26, 0]
click at [549, 157] on link "Family" at bounding box center [541, 171] width 39 height 28
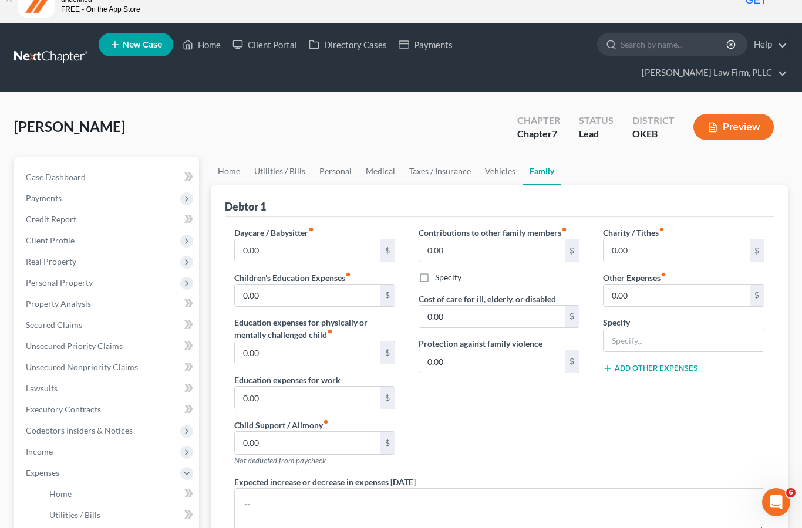
click at [225, 157] on link "Home" at bounding box center [229, 171] width 36 height 28
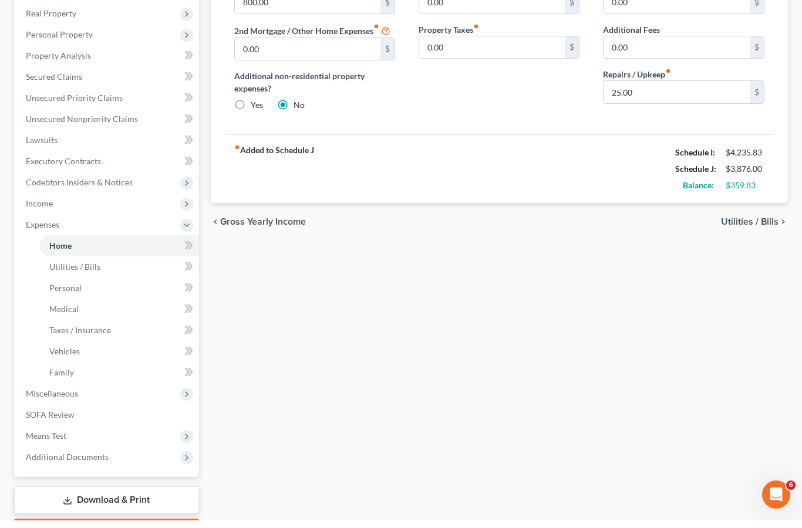
scroll to position [313, 0]
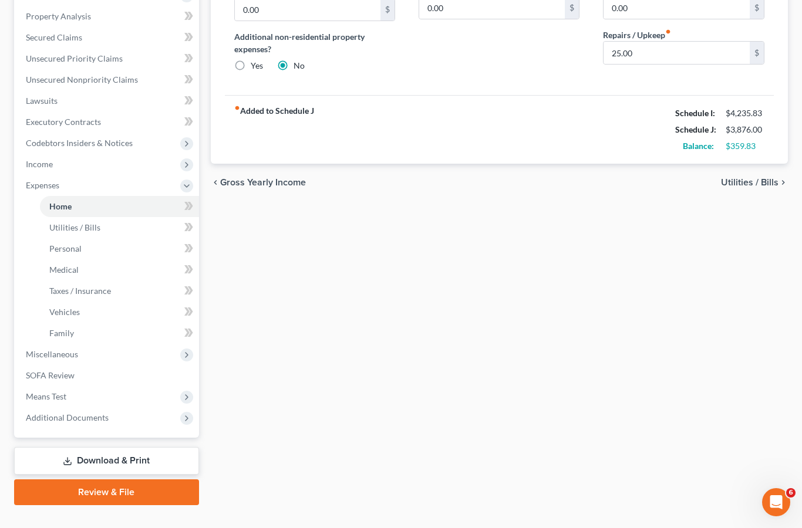
click at [53, 349] on span "Miscellaneous" at bounding box center [52, 354] width 52 height 10
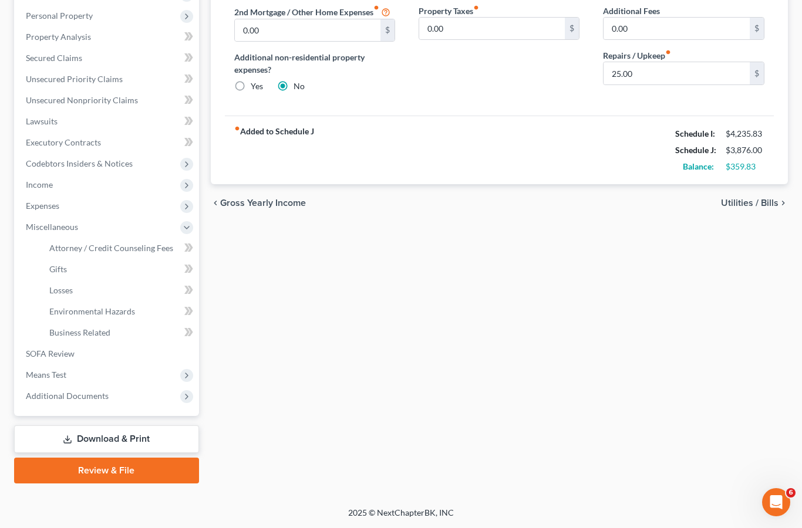
scroll to position [271, 0]
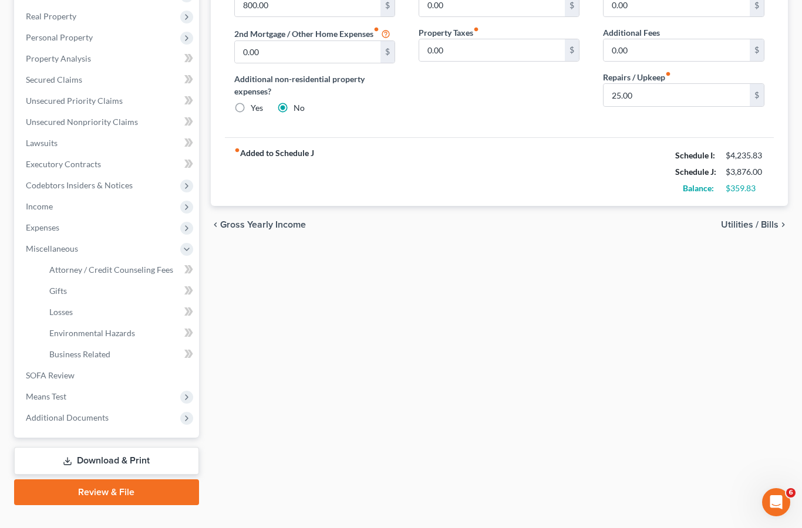
click at [97, 265] on span "Attorney / Credit Counseling Fees" at bounding box center [111, 270] width 124 height 10
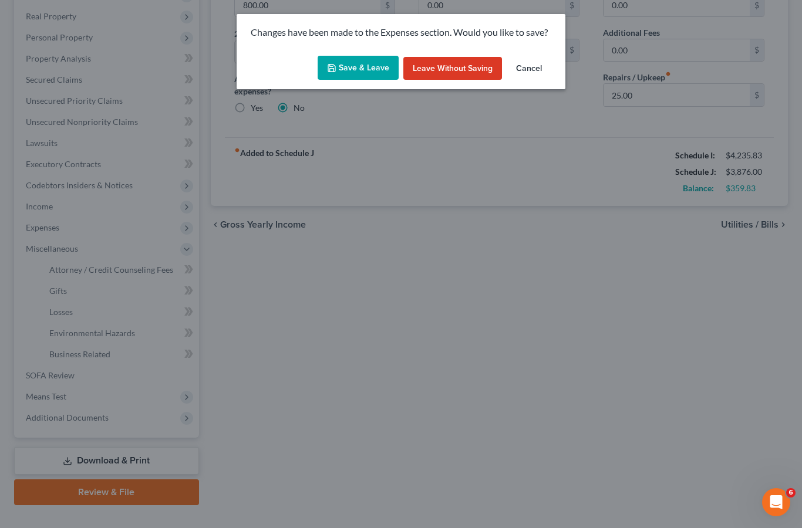
click at [369, 53] on div "Save & Leave Leave without Saving Cancel" at bounding box center [401, 70] width 329 height 39
click at [370, 72] on button "Save & Leave" at bounding box center [357, 68] width 81 height 25
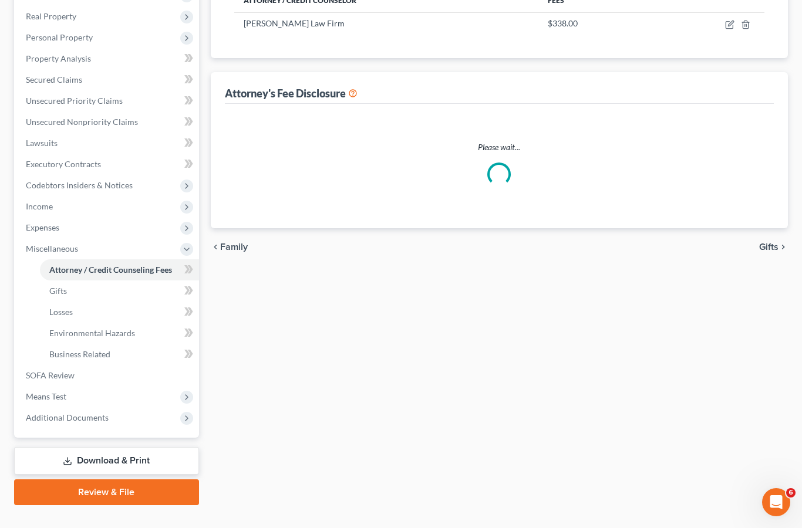
scroll to position [187, 0]
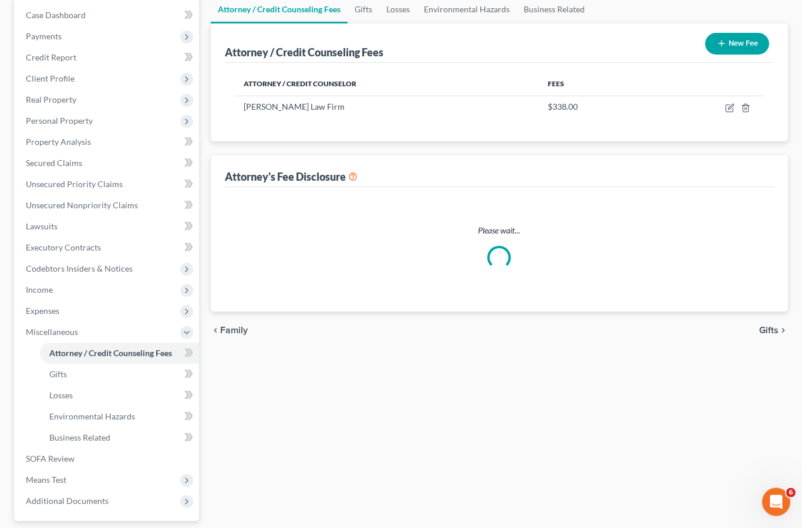
select select "0"
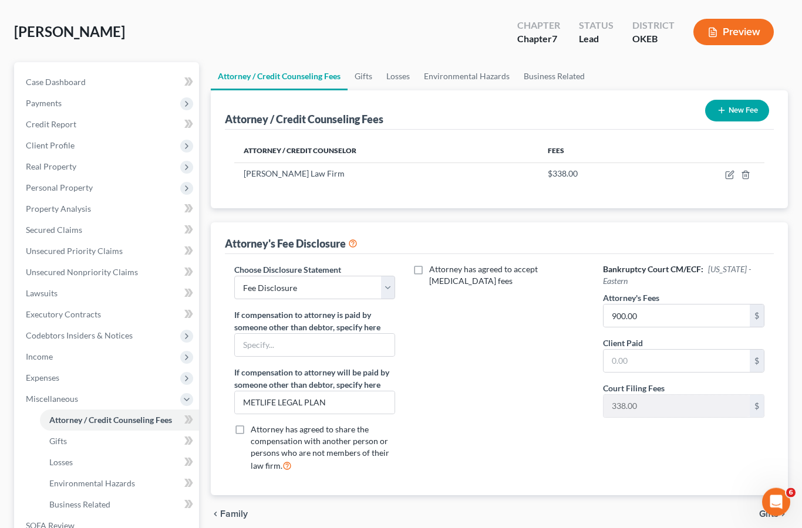
scroll to position [121, 0]
click at [60, 367] on span "Expenses" at bounding box center [107, 377] width 183 height 21
click at [61, 394] on span "Home" at bounding box center [60, 399] width 22 height 10
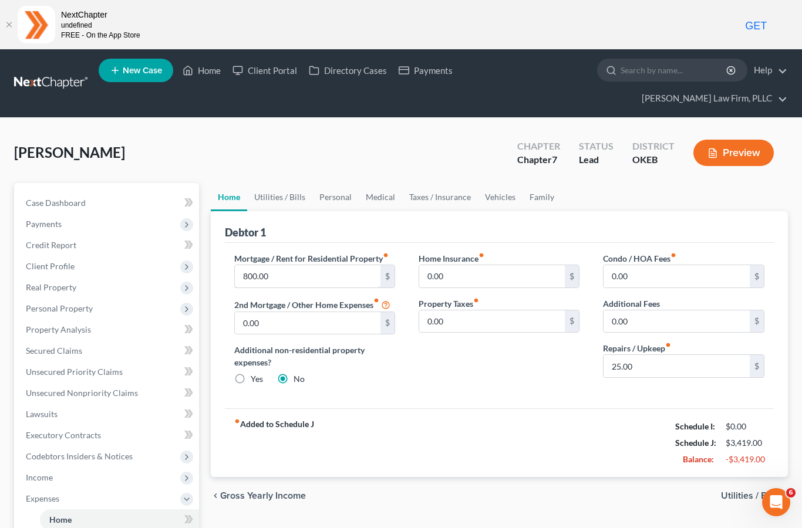
click at [299, 265] on input "800.00" at bounding box center [308, 276] width 146 height 22
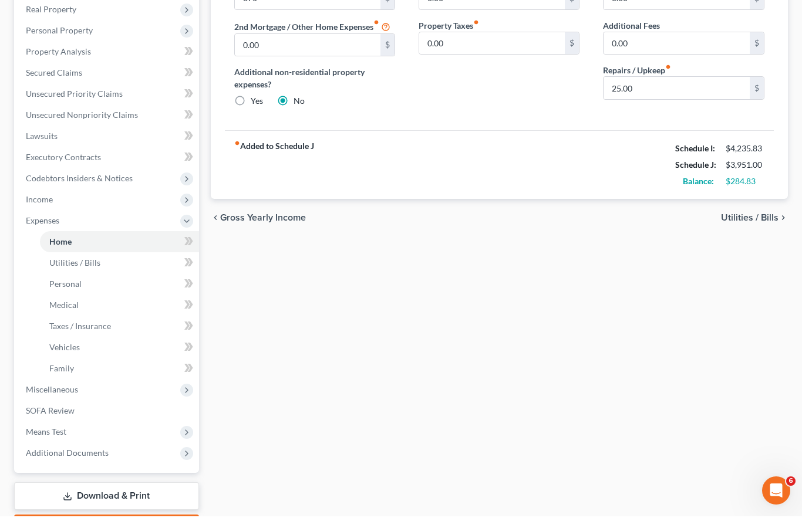
scroll to position [313, 0]
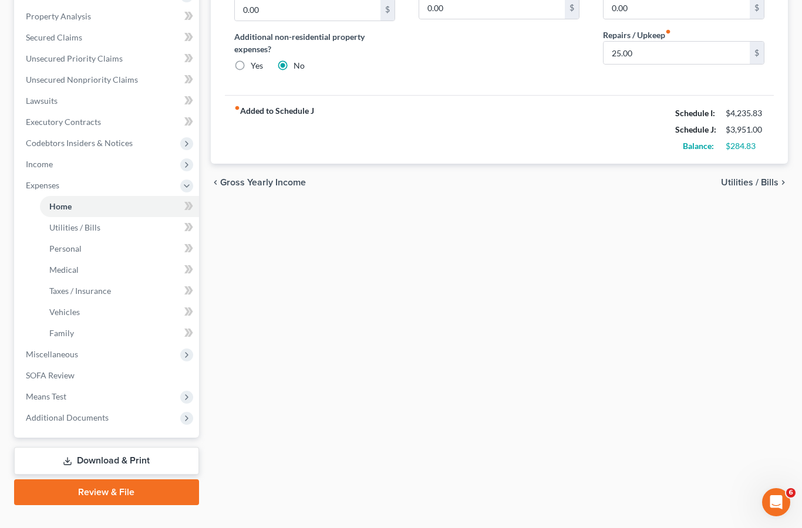
click at [57, 349] on span "Miscellaneous" at bounding box center [52, 354] width 52 height 10
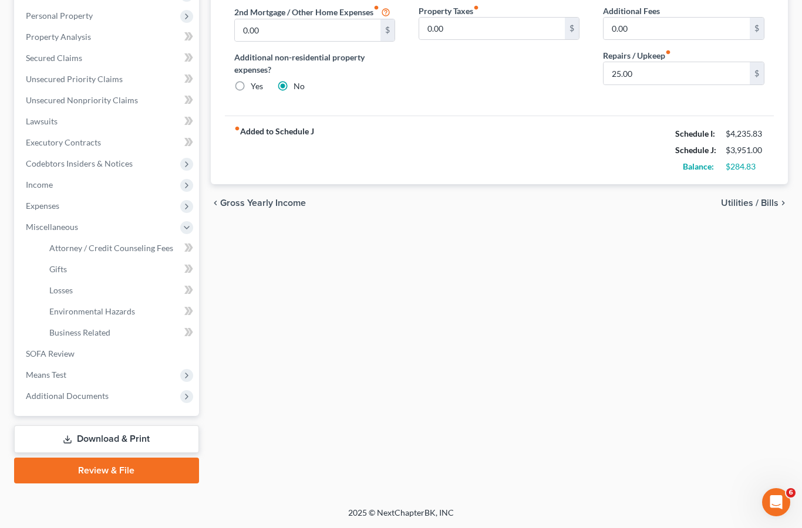
scroll to position [271, 0]
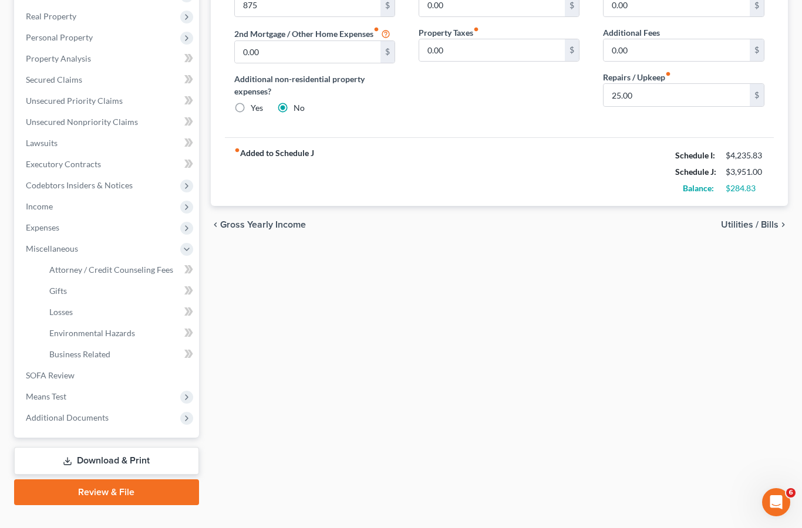
click at [89, 265] on span "Attorney / Credit Counseling Fees" at bounding box center [111, 270] width 124 height 10
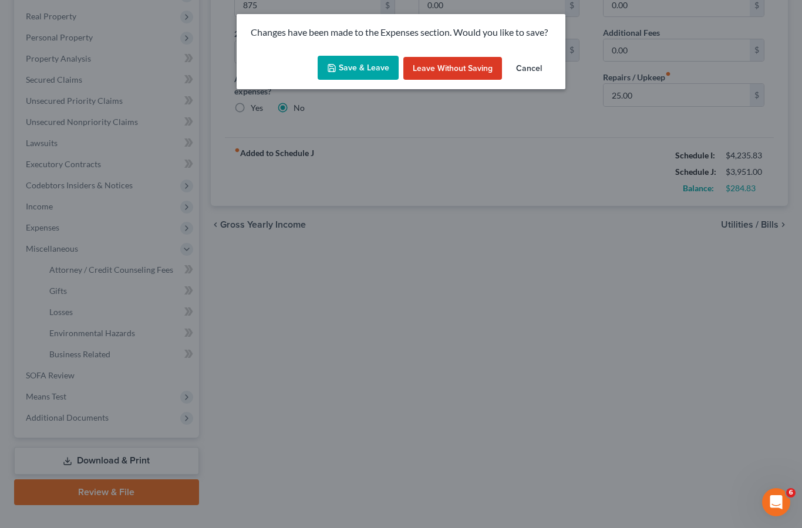
click at [362, 64] on button "Save & Leave" at bounding box center [357, 68] width 81 height 25
type input "875.00"
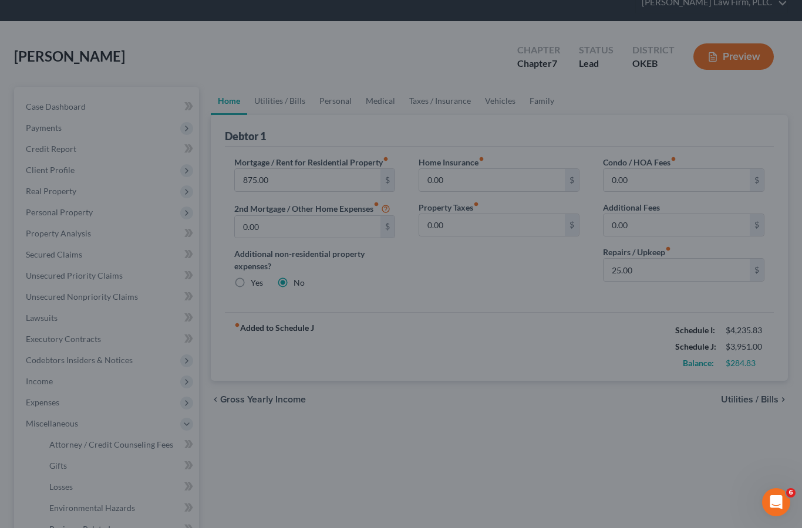
select select "0"
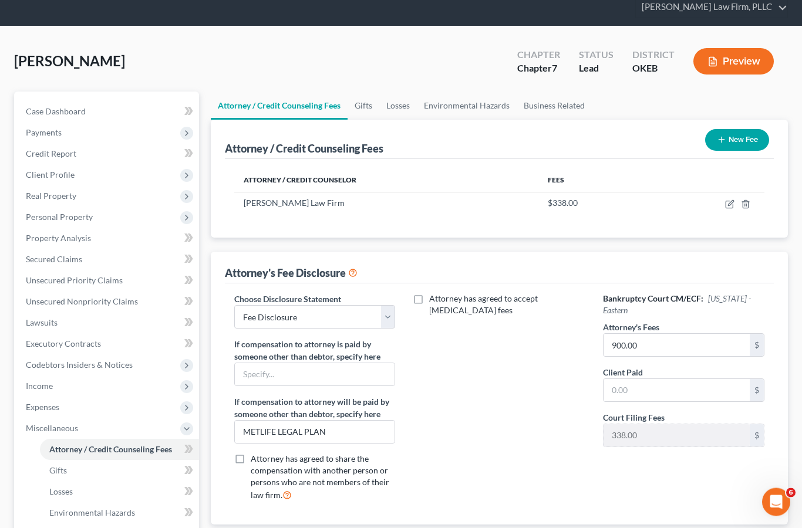
click at [46, 381] on span "Income" at bounding box center [39, 386] width 27 height 10
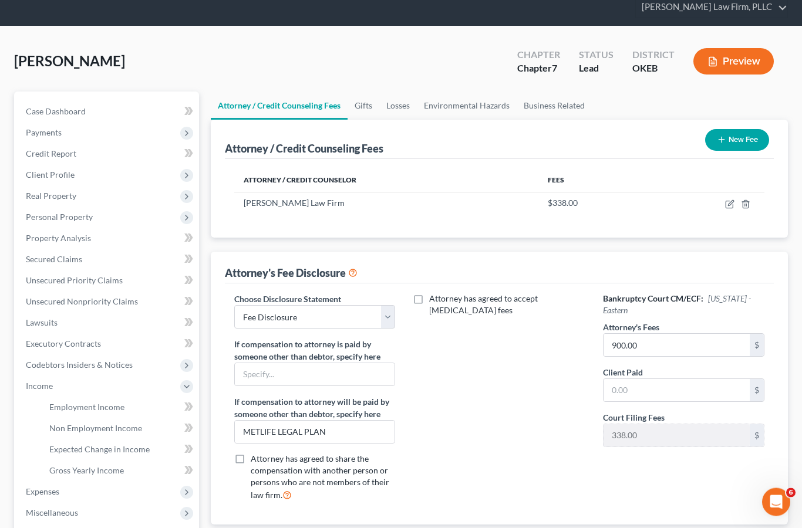
scroll to position [92, 0]
click at [69, 402] on span "Employment Income" at bounding box center [86, 407] width 75 height 10
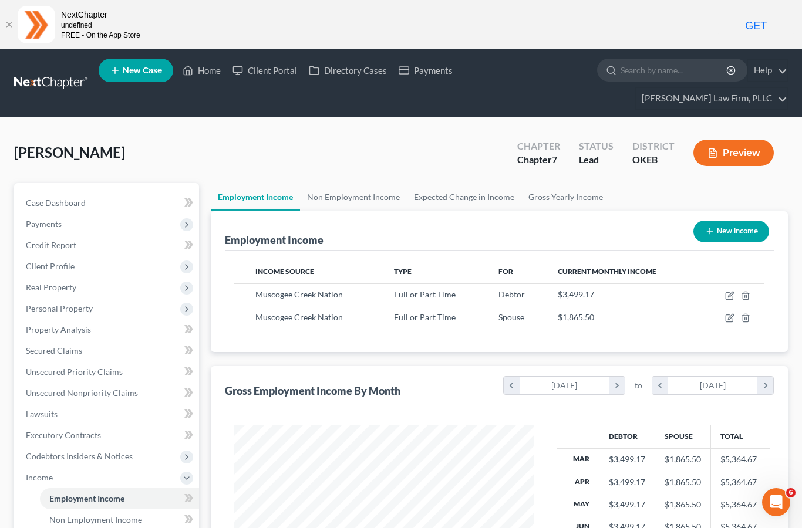
click at [725, 313] on icon "button" at bounding box center [729, 317] width 9 height 9
select select "0"
select select "37"
select select "2"
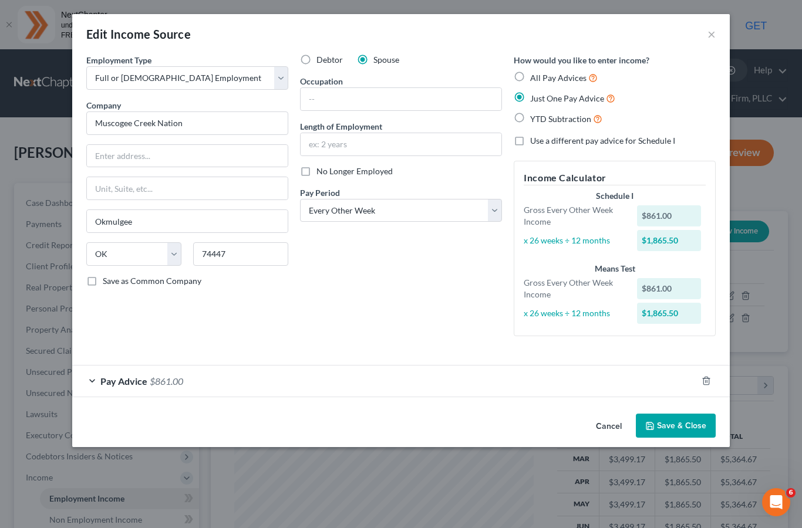
click at [530, 138] on label "Use a different pay advice for Schedule I" at bounding box center [602, 141] width 145 height 12
click at [535, 138] on input "Use a different pay advice for Schedule I" at bounding box center [539, 139] width 8 height 8
checkbox input "true"
click at [578, 424] on button "Add Schedule I Income" at bounding box center [571, 426] width 117 height 25
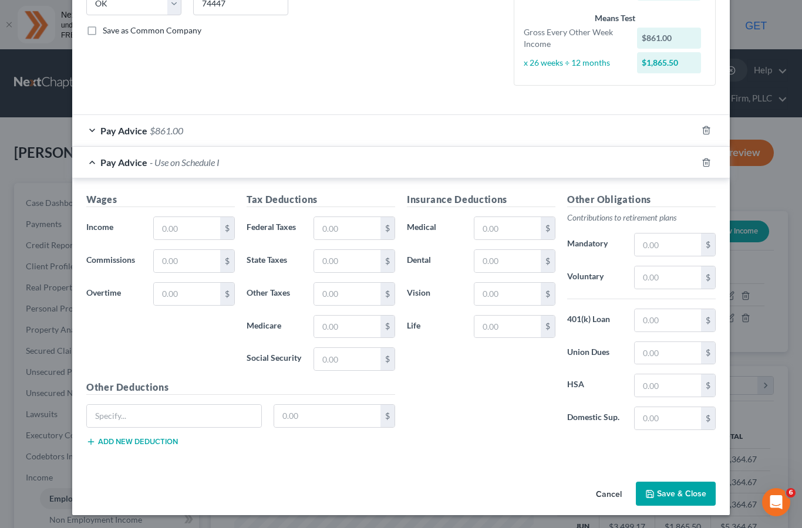
scroll to position [250, 0]
click at [670, 491] on button "Save & Close" at bounding box center [676, 494] width 80 height 25
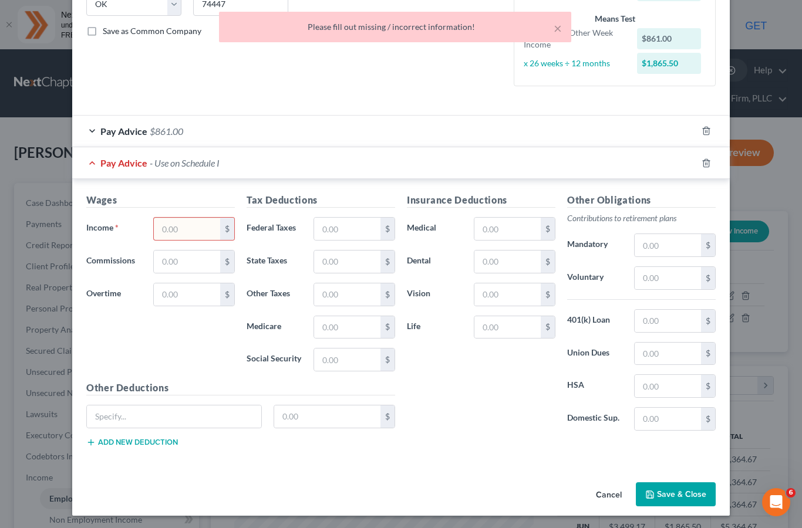
click at [192, 224] on input "text" at bounding box center [187, 229] width 66 height 22
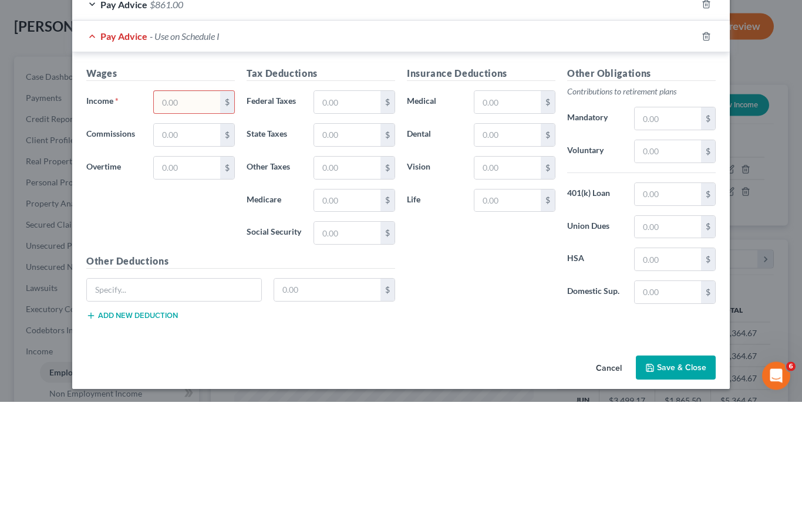
scroll to position [127, 0]
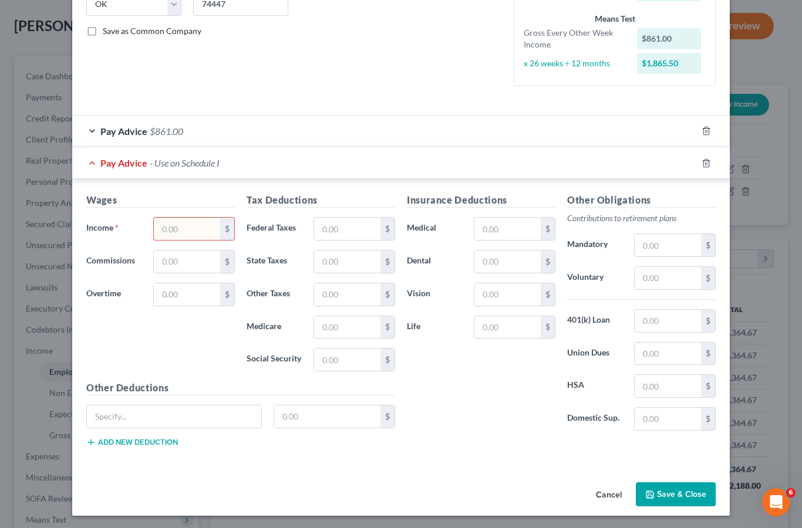
click at [704, 159] on icon "button" at bounding box center [705, 163] width 5 height 8
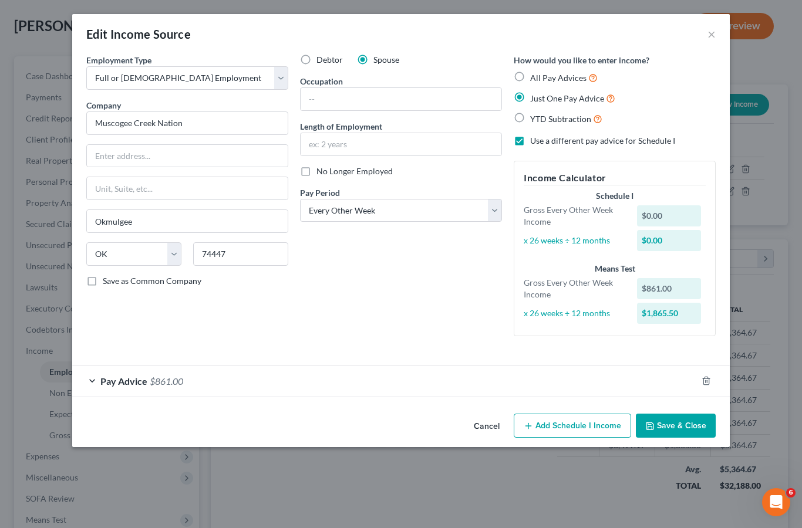
click at [494, 324] on div "Debtor Spouse Occupation Length of Employment No Longer Employed Pay Period * S…" at bounding box center [401, 200] width 214 height 292
click at [670, 420] on button "Save & Close" at bounding box center [676, 426] width 80 height 25
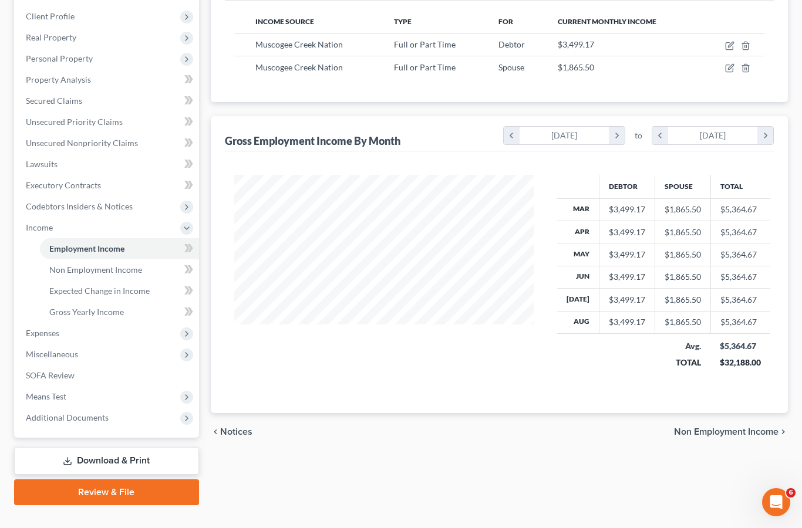
scroll to position [250, 0]
click at [43, 370] on span "SOFA Review" at bounding box center [50, 375] width 49 height 10
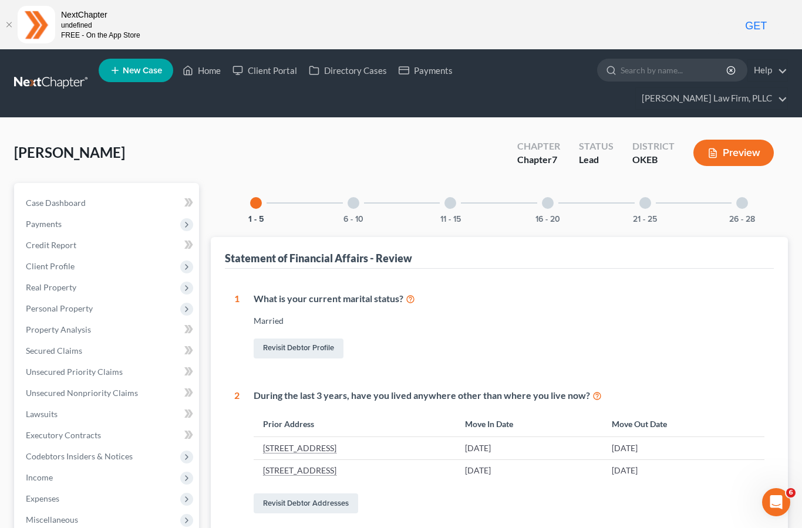
click at [353, 188] on div "6 - 10" at bounding box center [353, 203] width 40 height 40
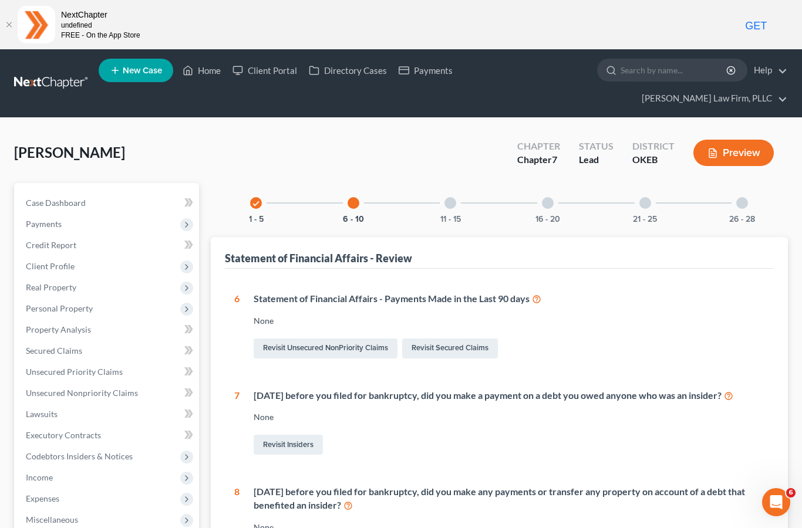
click at [451, 197] on div at bounding box center [450, 203] width 12 height 12
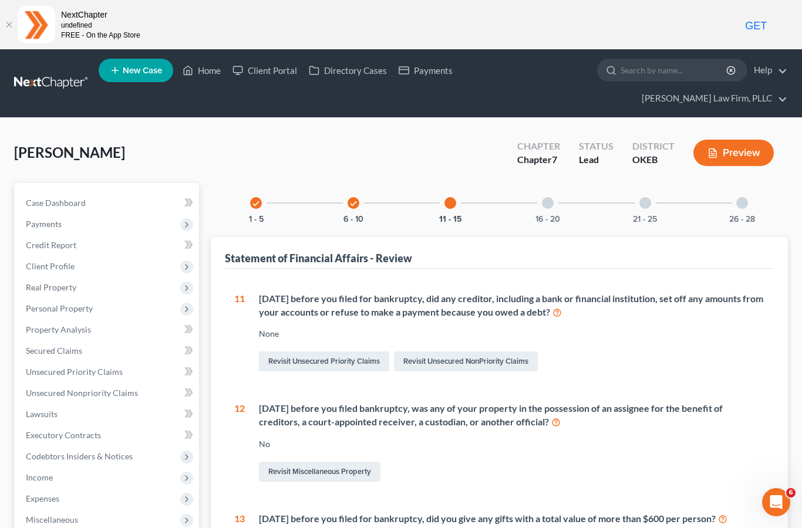
click at [545, 188] on div "16 - 20" at bounding box center [548, 203] width 40 height 40
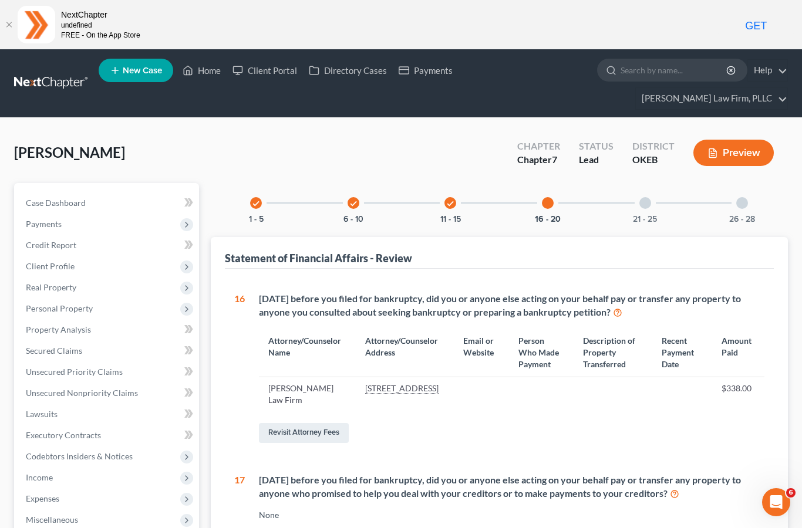
click at [644, 197] on div at bounding box center [645, 203] width 12 height 12
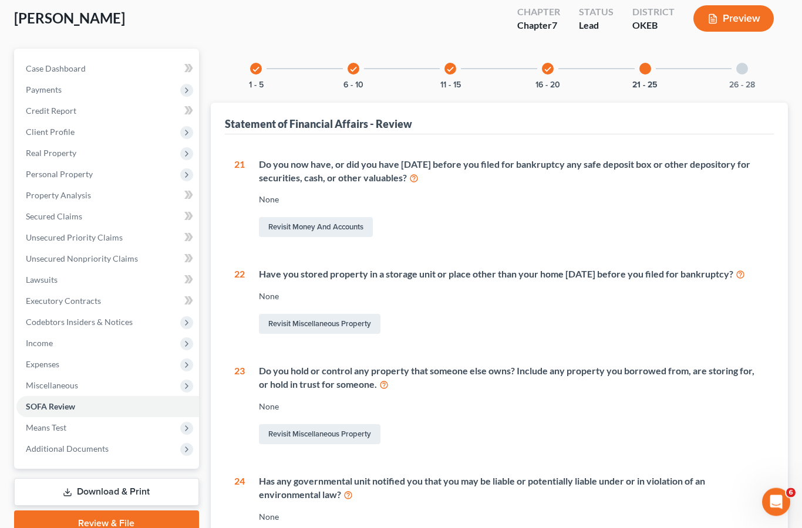
scroll to position [158, 0]
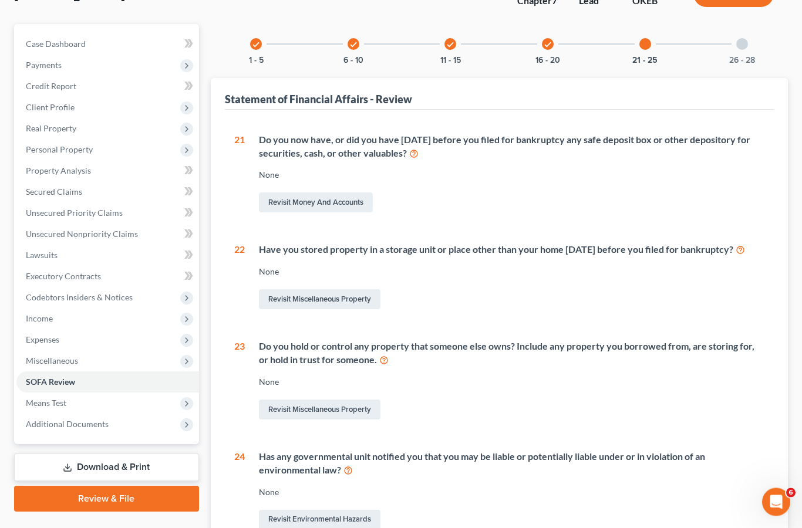
click at [43, 398] on span "Means Test" at bounding box center [46, 403] width 40 height 10
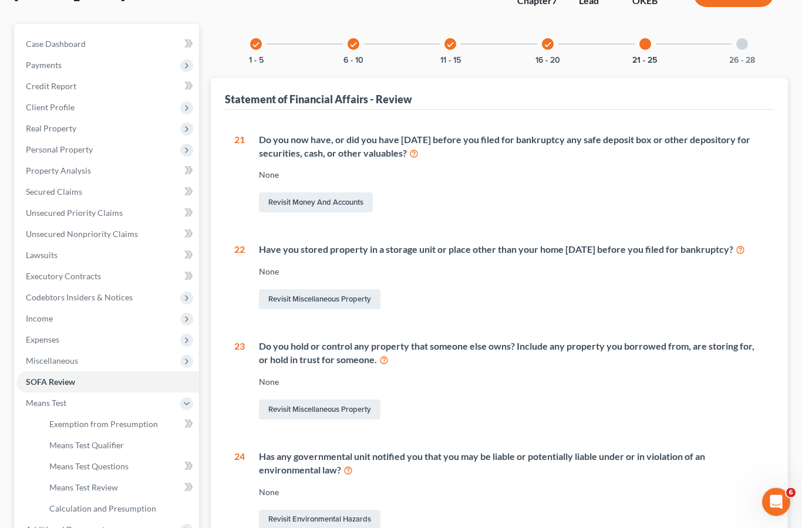
scroll to position [159, 0]
click at [62, 414] on link "Exemption from Presumption" at bounding box center [119, 424] width 159 height 21
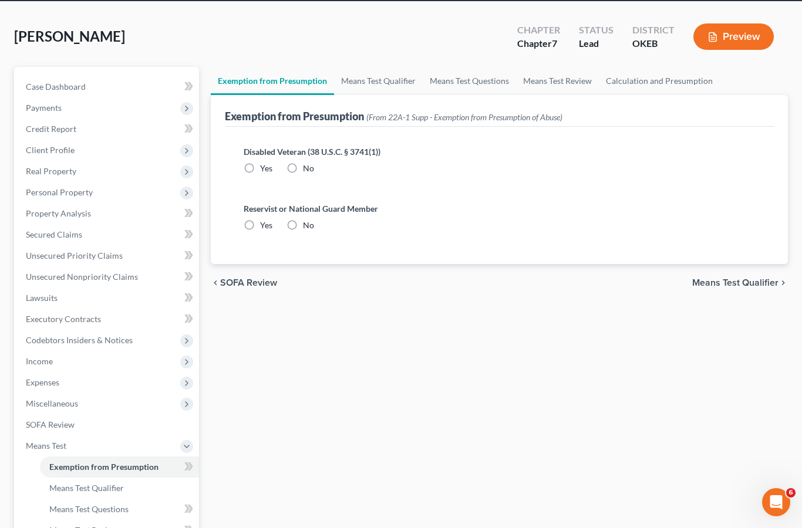
click at [79, 483] on span "Means Test Qualifier" at bounding box center [86, 488] width 75 height 10
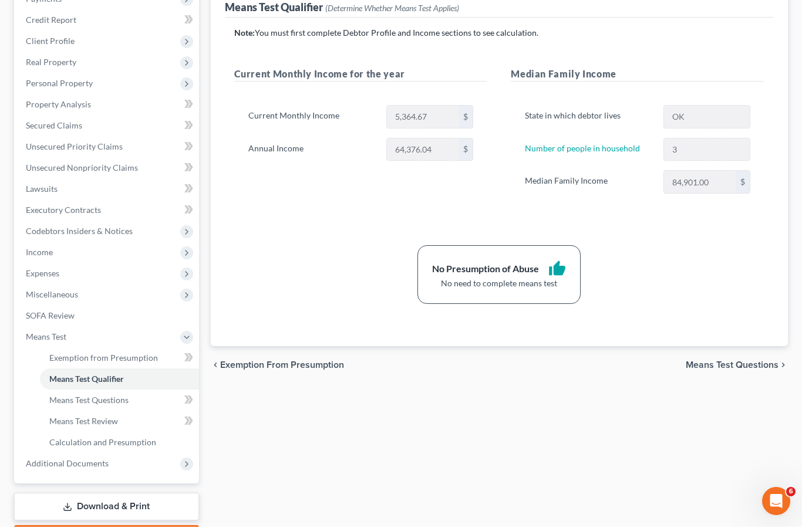
scroll to position [271, 0]
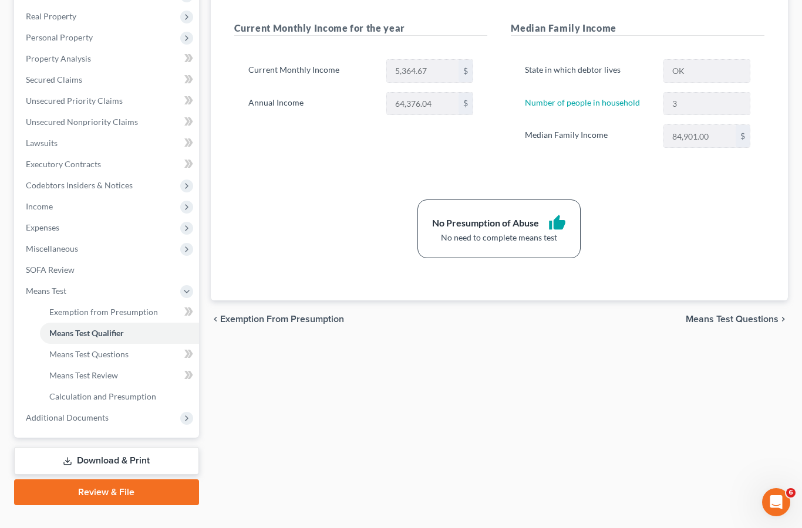
click at [76, 349] on span "Means Test Questions" at bounding box center [88, 354] width 79 height 10
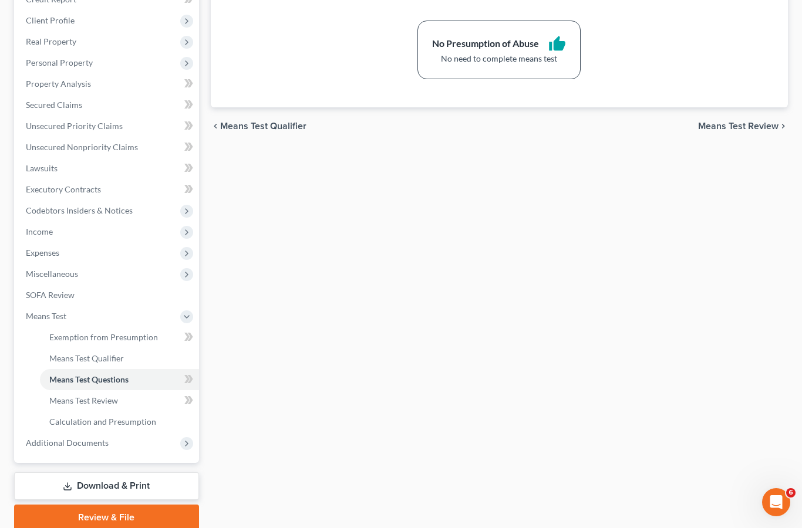
scroll to position [245, 0]
click at [143, 474] on link "Download & Print" at bounding box center [106, 488] width 185 height 28
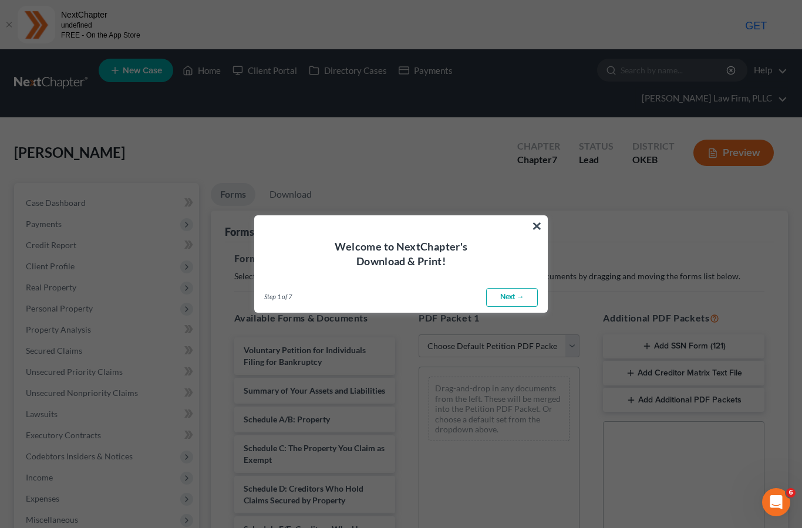
click at [513, 296] on link "Next →" at bounding box center [512, 297] width 52 height 19
select select "0"
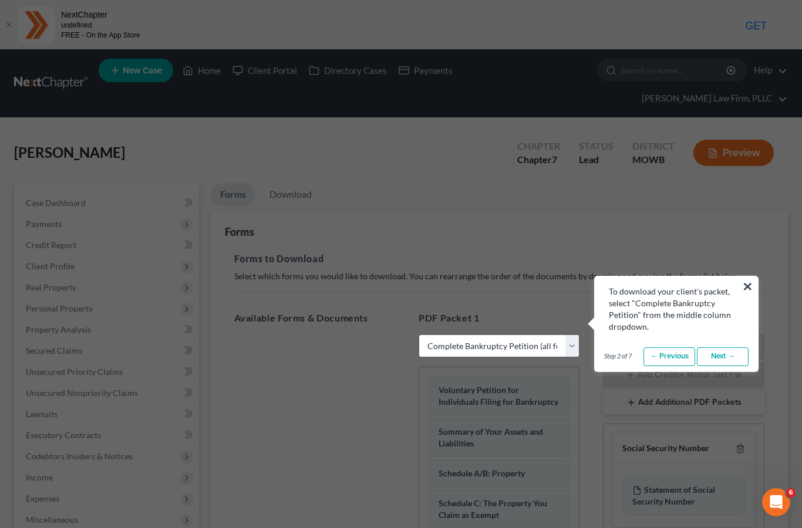
click at [742, 291] on button "×" at bounding box center [747, 286] width 11 height 19
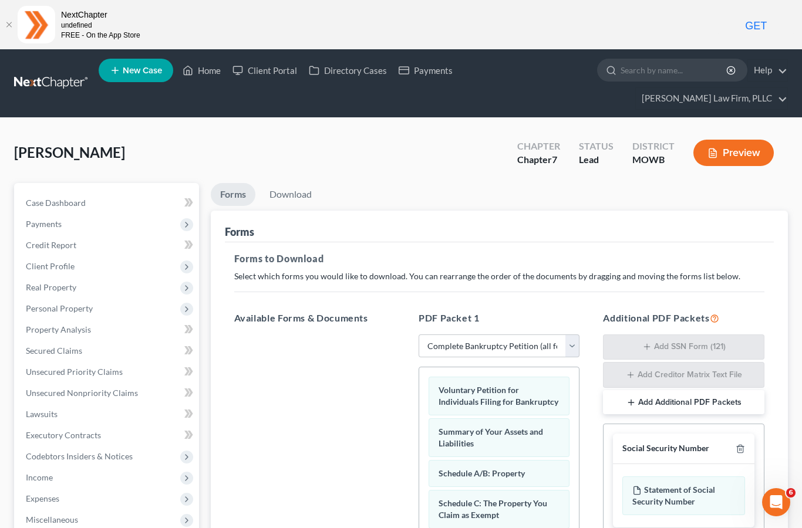
click at [293, 183] on link "Download" at bounding box center [290, 194] width 61 height 23
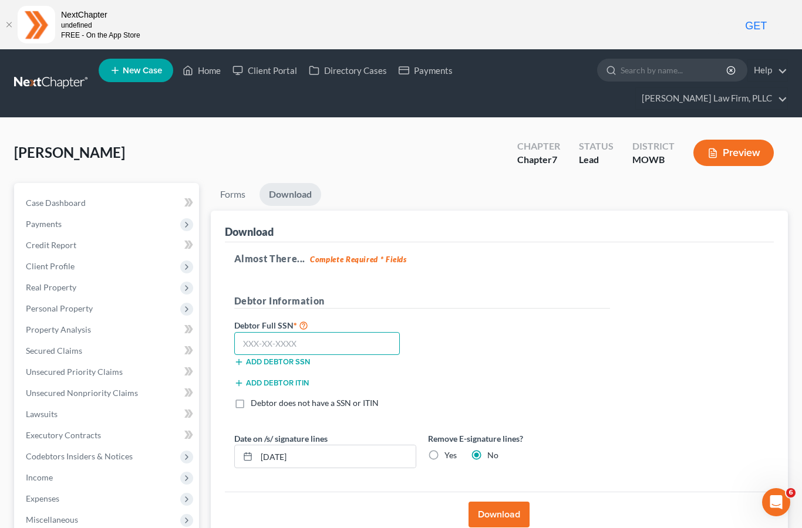
click at [325, 332] on input "text" at bounding box center [317, 343] width 166 height 23
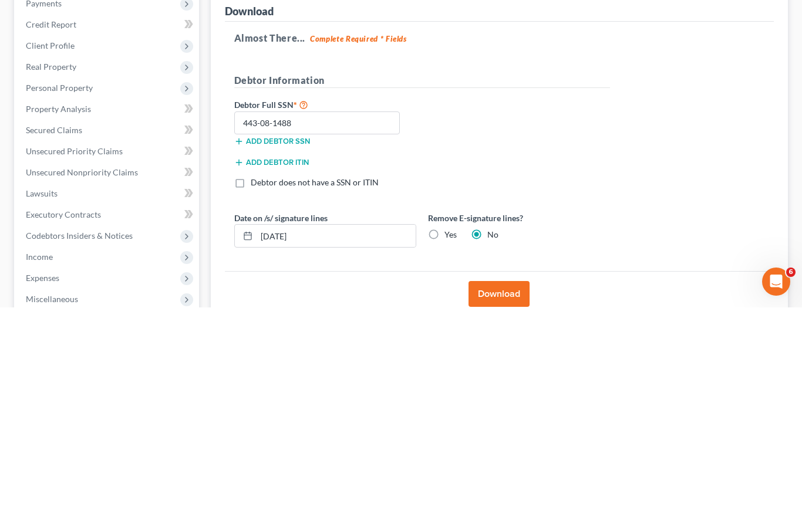
scroll to position [165, 0]
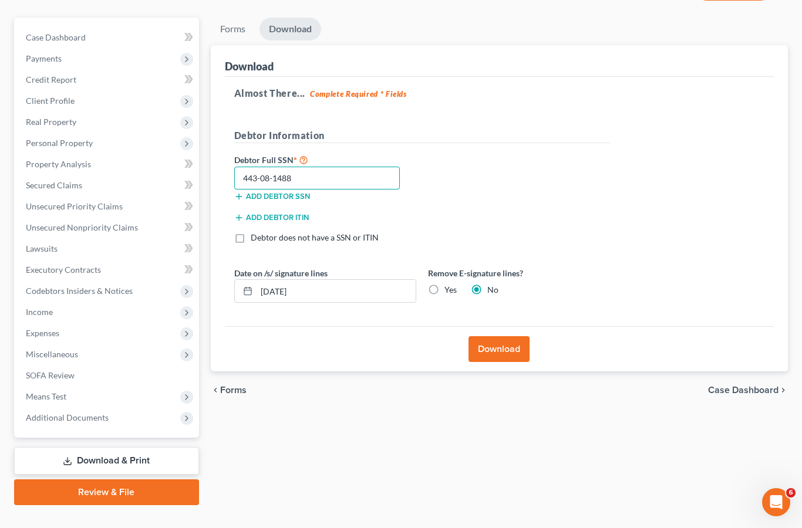
type input "443-08-1488"
click at [500, 336] on button "Download" at bounding box center [498, 349] width 61 height 26
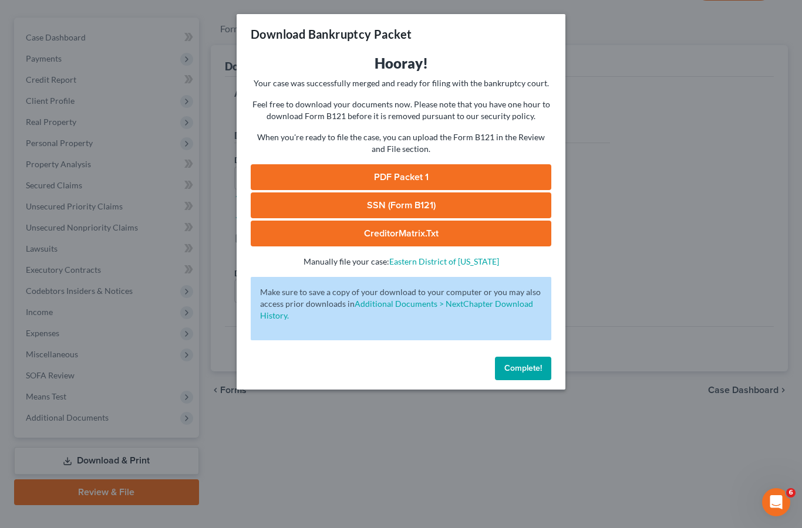
click at [415, 204] on link "SSN (Form B121)" at bounding box center [401, 205] width 300 height 26
click at [438, 174] on link "PDF Packet 1" at bounding box center [401, 177] width 300 height 26
click at [513, 373] on button "Complete!" at bounding box center [523, 368] width 56 height 23
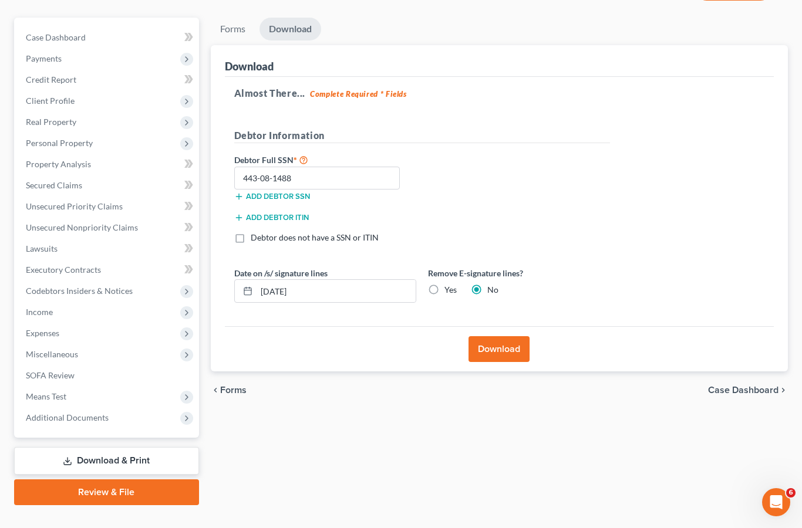
click at [73, 413] on span "Additional Documents" at bounding box center [67, 418] width 83 height 10
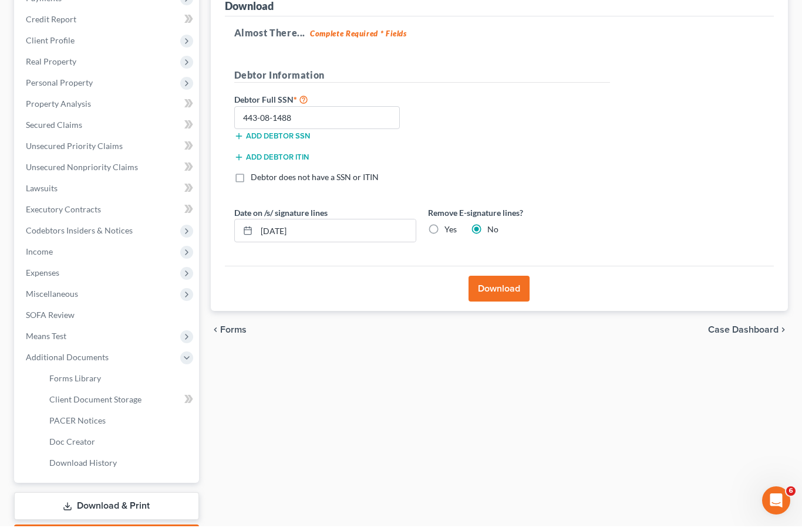
scroll to position [271, 0]
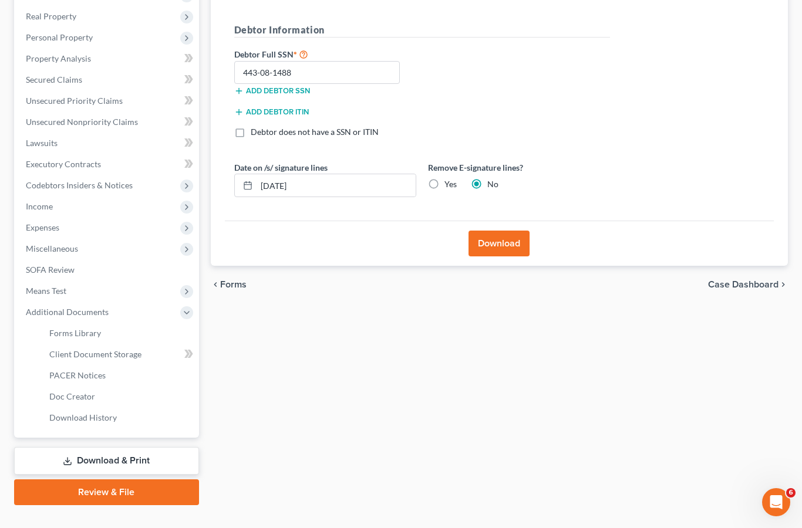
click at [73, 323] on link "Forms Library" at bounding box center [119, 333] width 159 height 21
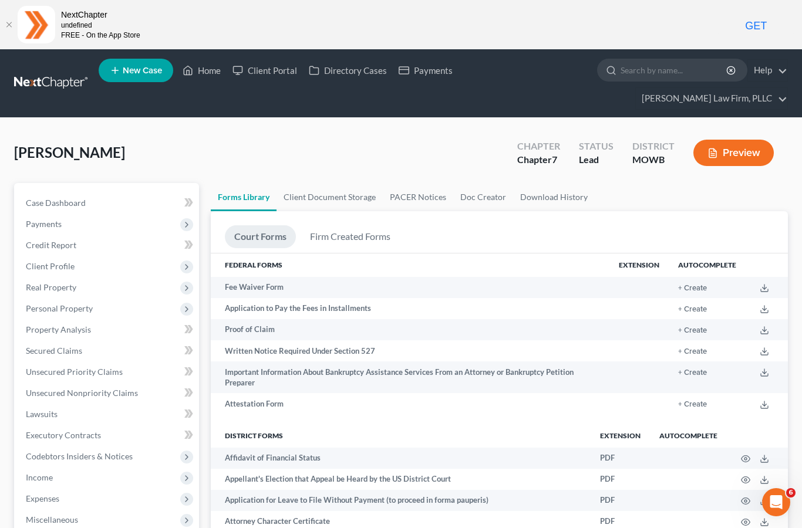
click at [66, 192] on link "Case Dashboard" at bounding box center [107, 202] width 183 height 21
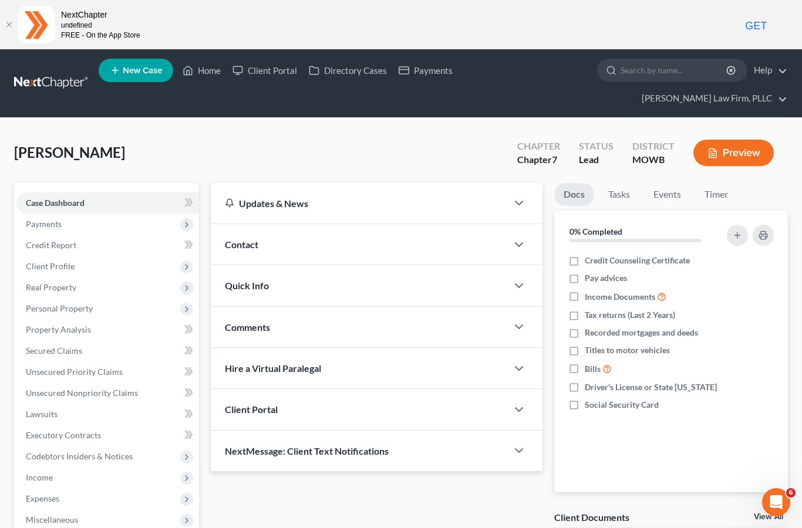
click at [50, 261] on span "Client Profile" at bounding box center [50, 266] width 49 height 10
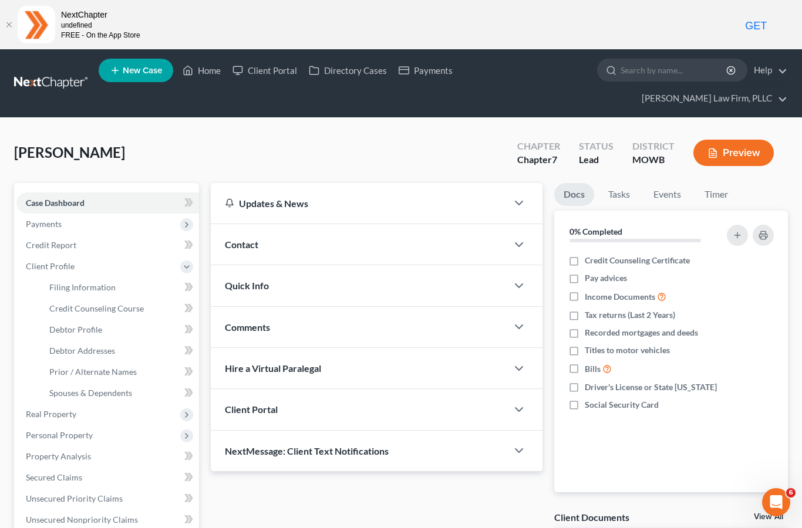
click at [70, 325] on span "Debtor Profile" at bounding box center [75, 330] width 53 height 10
select select "1"
select select "2"
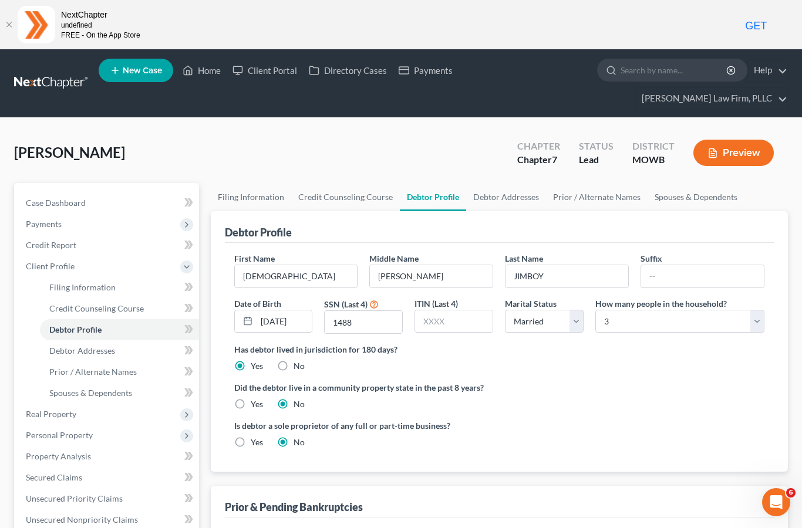
click at [81, 277] on link "Filing Information" at bounding box center [119, 287] width 159 height 21
select select "1"
select select "0"
select select "63"
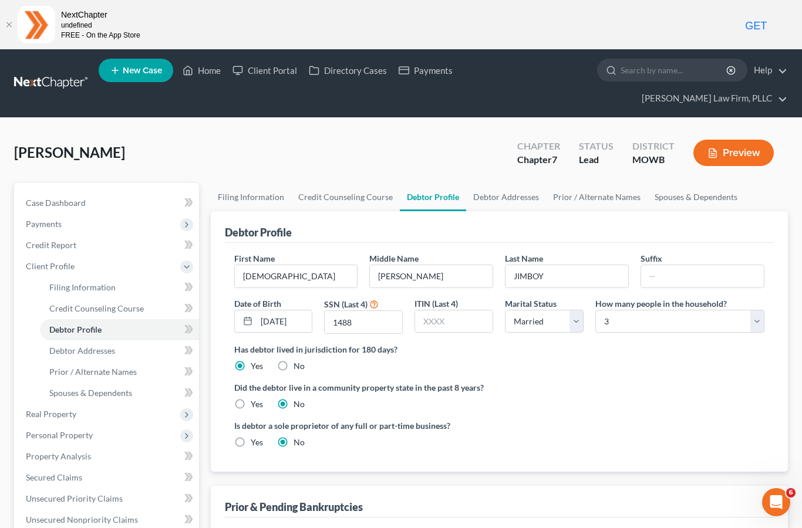
select select "2"
select select "37"
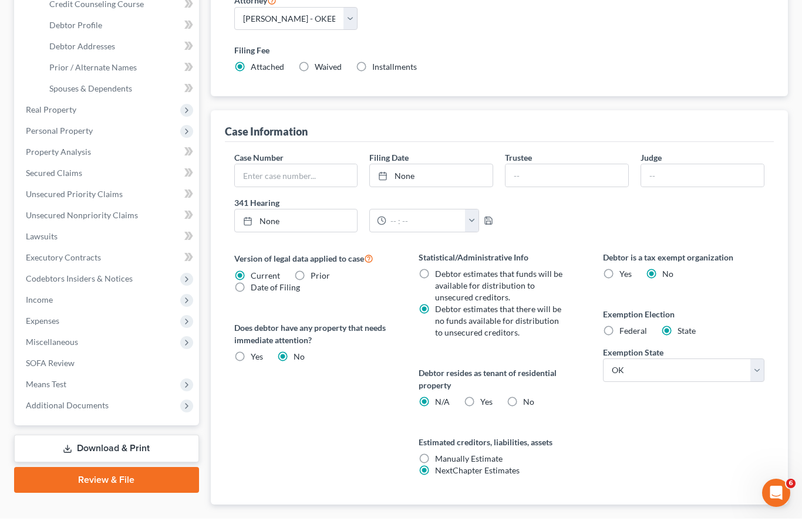
scroll to position [342, 0]
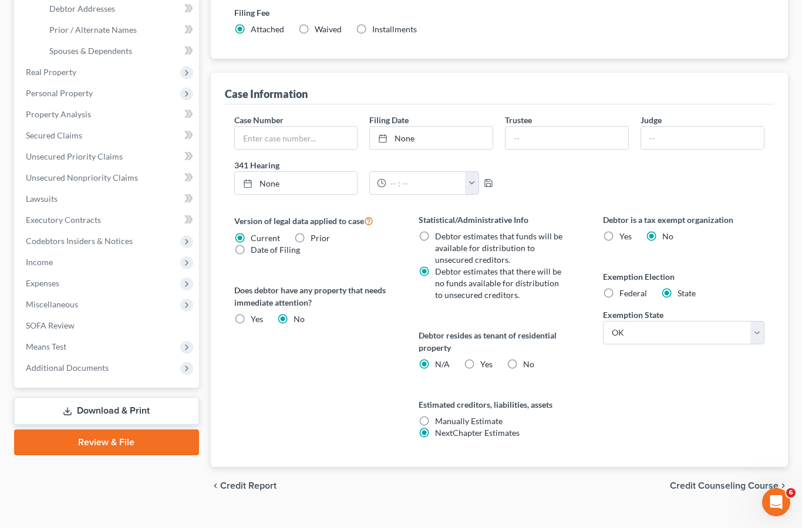
click at [62, 363] on span "Additional Documents" at bounding box center [67, 368] width 83 height 10
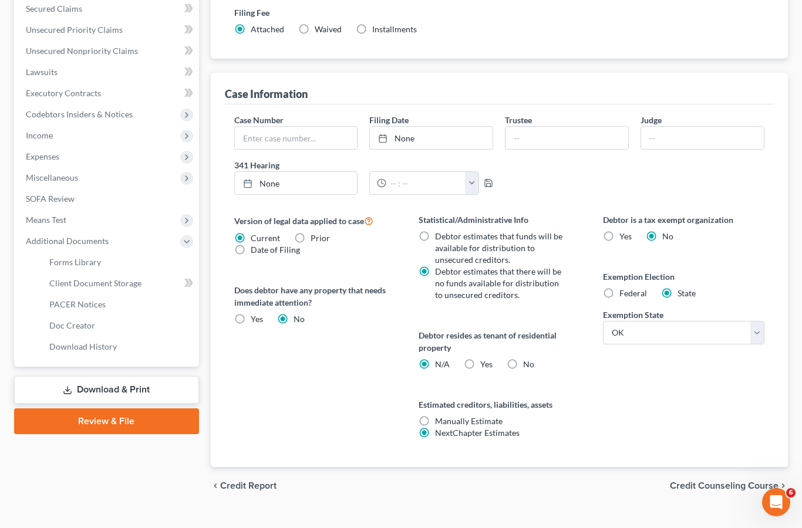
click at [78, 257] on span "Forms Library" at bounding box center [75, 262] width 52 height 10
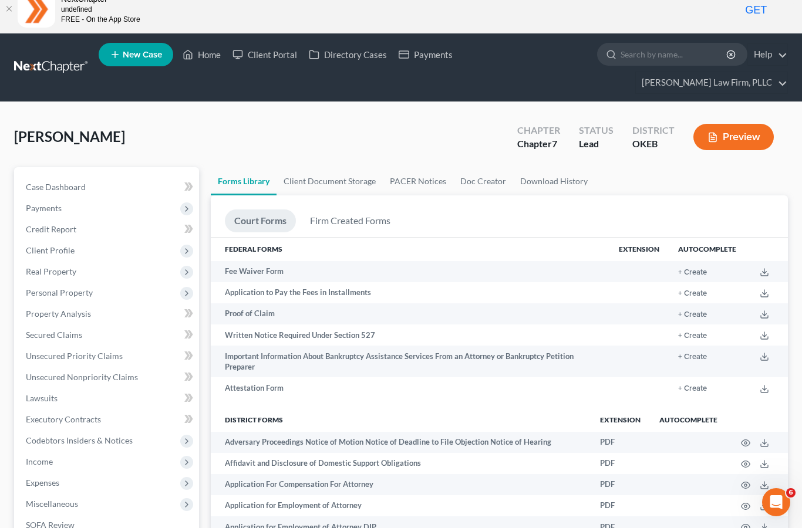
scroll to position [32, 0]
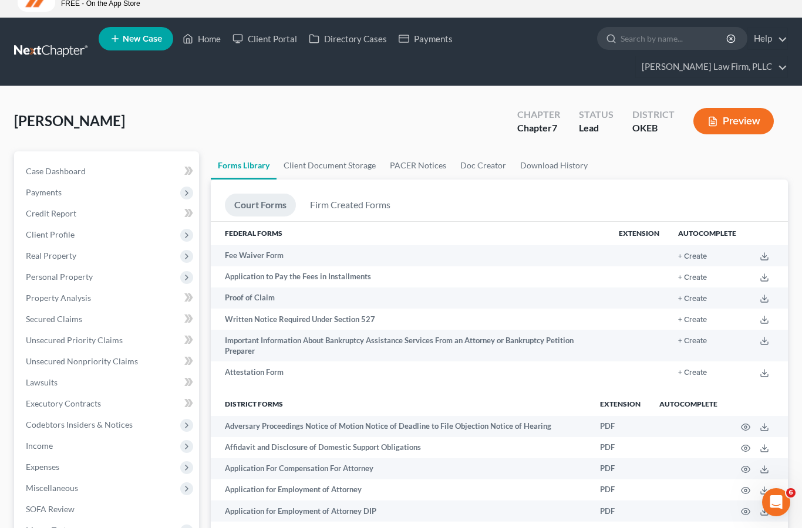
click at [748, 445] on icon "button" at bounding box center [745, 448] width 9 height 6
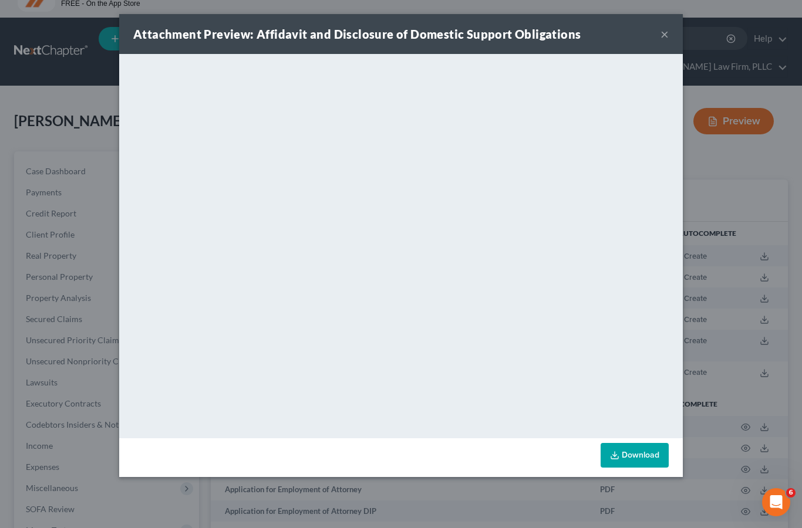
click at [629, 452] on link "Download" at bounding box center [634, 455] width 68 height 25
